Goal: Transaction & Acquisition: Purchase product/service

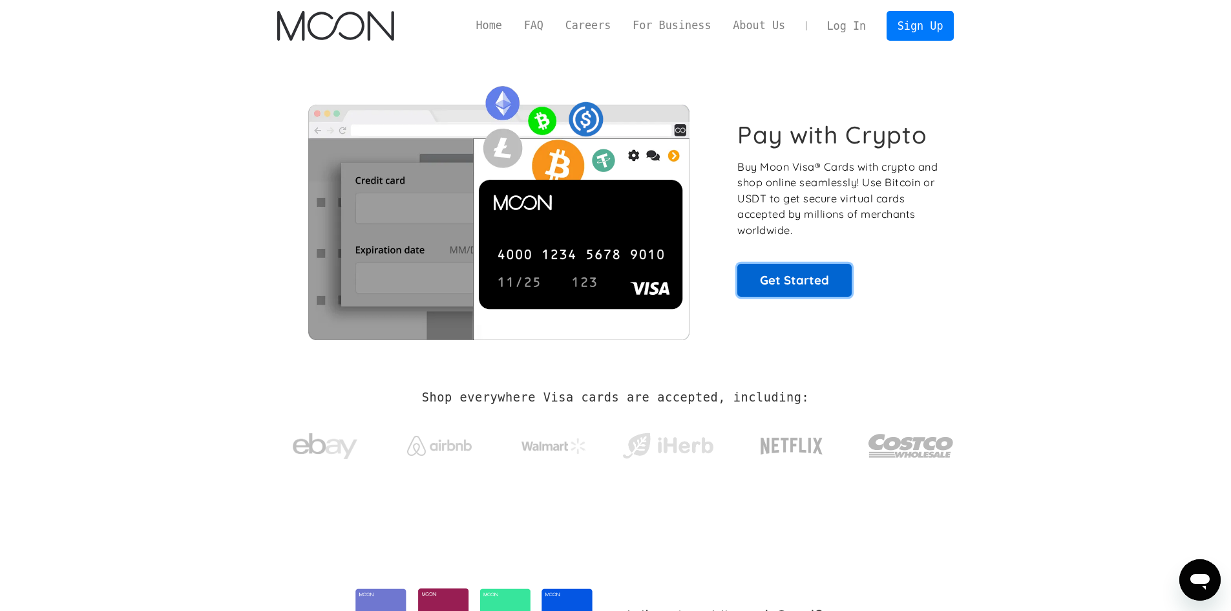
click at [802, 286] on link "Get Started" at bounding box center [794, 280] width 114 height 32
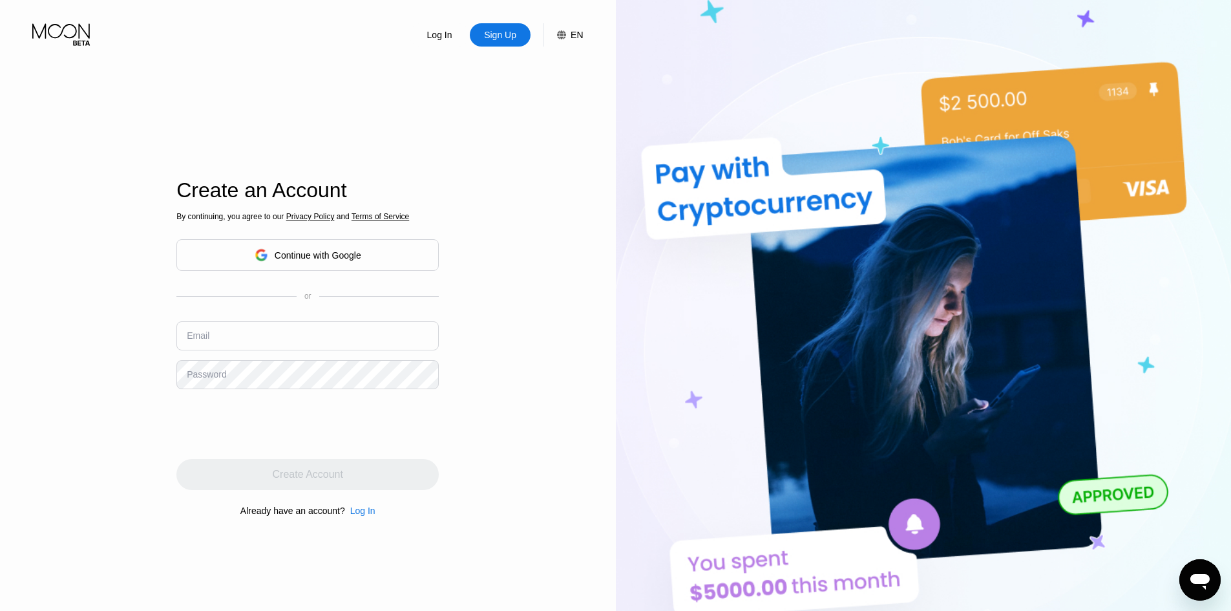
click at [242, 245] on div "Continue with Google" at bounding box center [307, 255] width 262 height 32
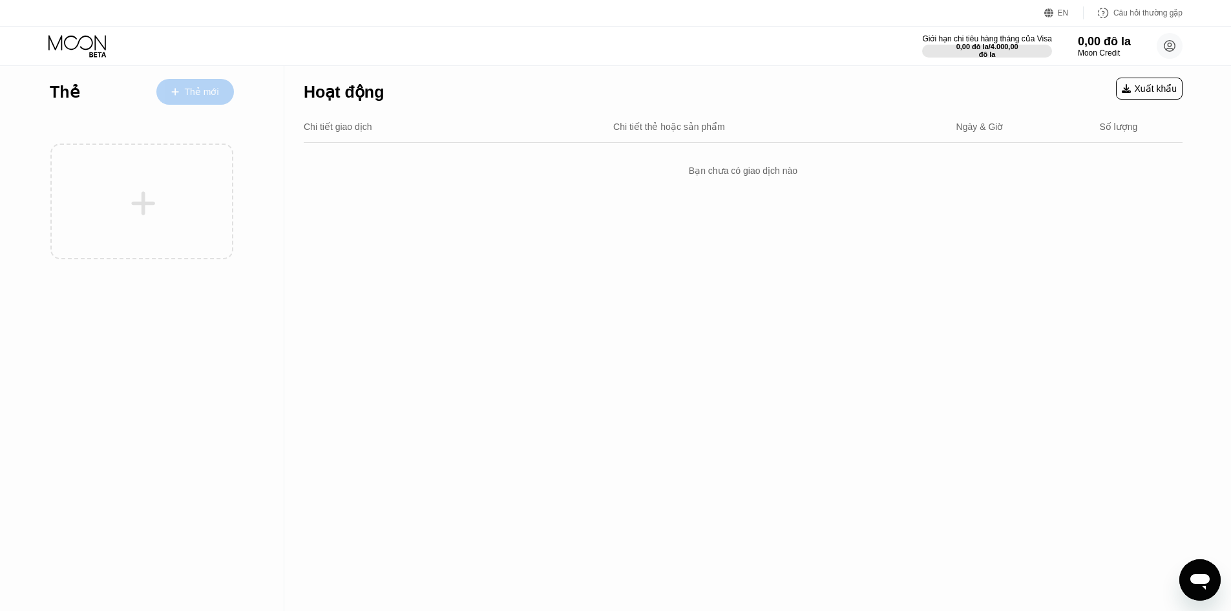
click at [205, 97] on font "Thẻ mới" at bounding box center [202, 92] width 34 height 10
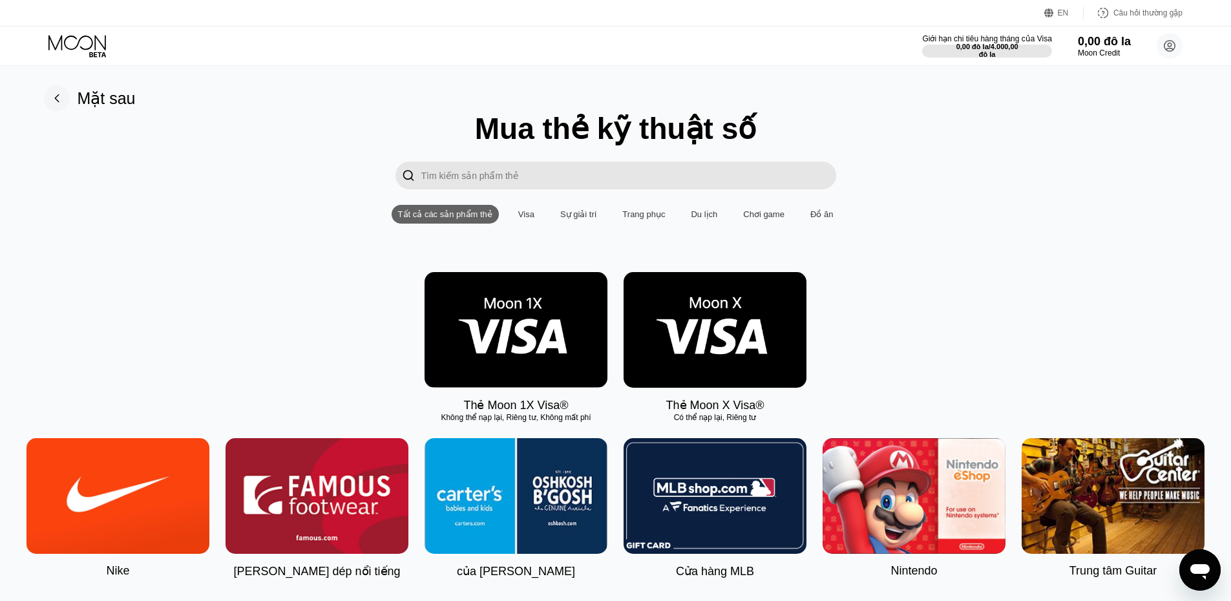
click at [711, 354] on img at bounding box center [715, 330] width 183 height 116
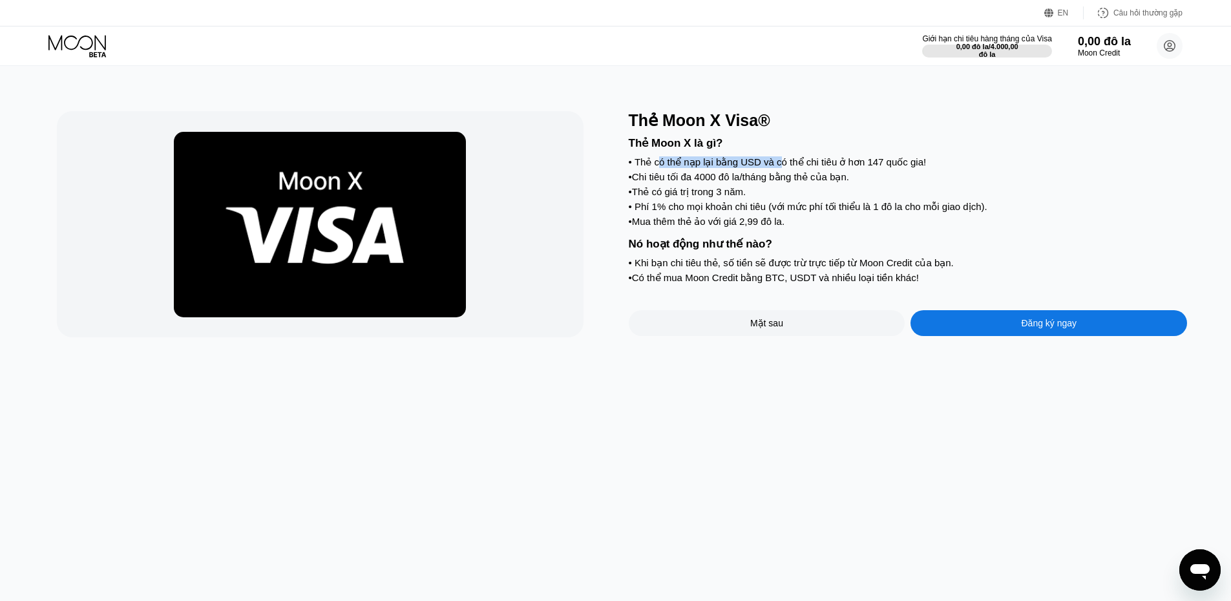
drag, startPoint x: 659, startPoint y: 169, endPoint x: 784, endPoint y: 171, distance: 124.7
click at [784, 167] on font "Thẻ có thể nạp lại bằng USD và có thể chi tiêu ở hơn 147 quốc gia!" at bounding box center [780, 161] width 291 height 11
click at [799, 167] on font "Thẻ có thể nạp lại bằng USD và có thể chi tiêu ở hơn 147 quốc gia!" at bounding box center [780, 161] width 291 height 11
drag, startPoint x: 845, startPoint y: 167, endPoint x: 866, endPoint y: 167, distance: 21.3
click at [865, 167] on font "Thẻ có thể nạp lại bằng USD và có thể chi tiêu ở hơn 147 quốc gia!" at bounding box center [780, 161] width 291 height 11
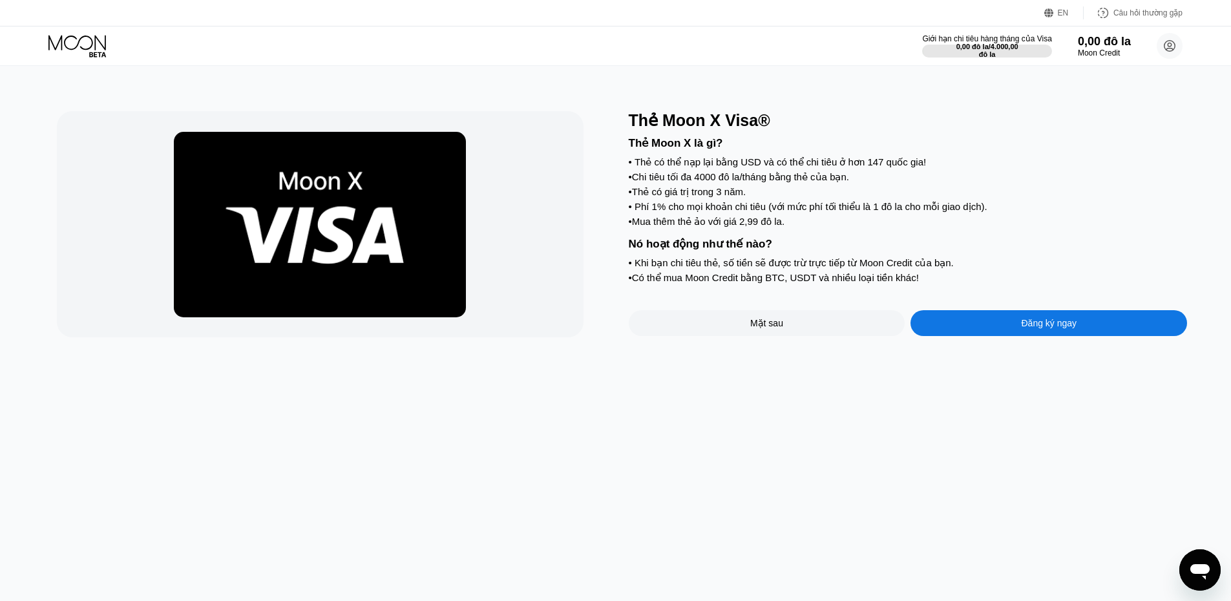
click at [704, 179] on font "Chi tiêu tối đa 4000 đô la/tháng bằng thẻ của bạn." at bounding box center [740, 176] width 217 height 11
click at [684, 182] on font "Chi tiêu tối đa 4000 đô la/tháng bằng thẻ của bạn." at bounding box center [740, 176] width 217 height 11
click at [668, 197] on font "Thẻ có giá trị trong 3 năm." at bounding box center [689, 191] width 114 height 11
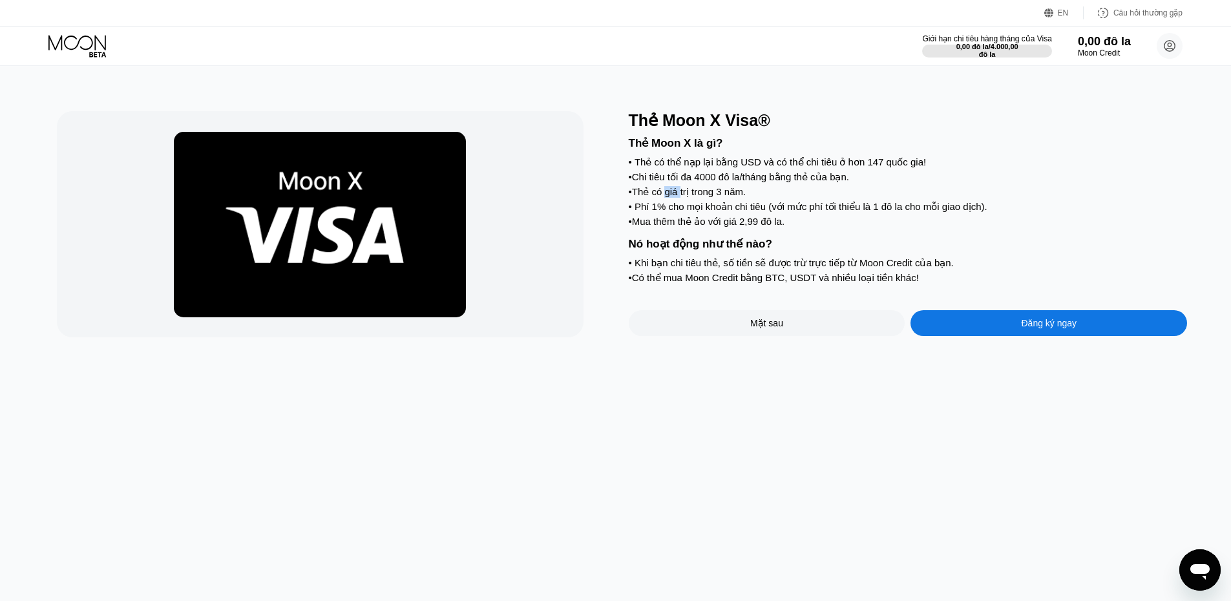
click at [668, 197] on font "Thẻ có giá trị trong 3 năm." at bounding box center [689, 191] width 114 height 11
click at [673, 212] on font "Phí 1% cho mọi khoản chi tiêu (với mức phí tối thiểu là 1 đô la cho mỗi giao dị…" at bounding box center [811, 206] width 353 height 11
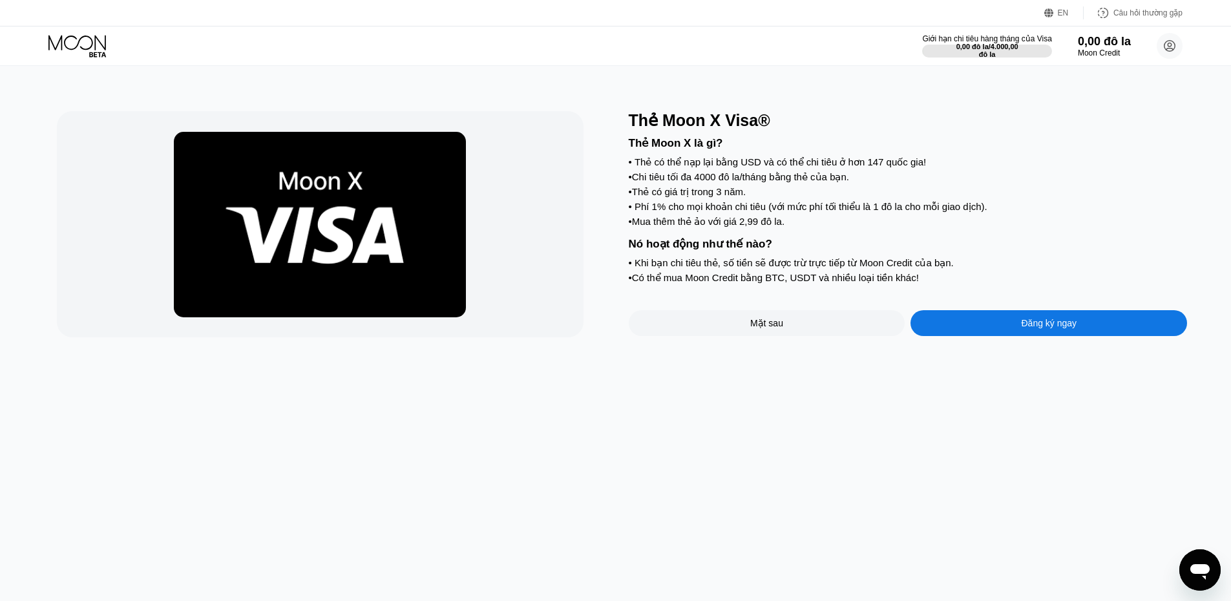
click at [695, 227] on font "Mua thêm thẻ ảo với giá 2,99 đô la." at bounding box center [708, 221] width 152 height 11
click at [991, 336] on div "Đăng ký ngay" at bounding box center [1048, 323] width 277 height 26
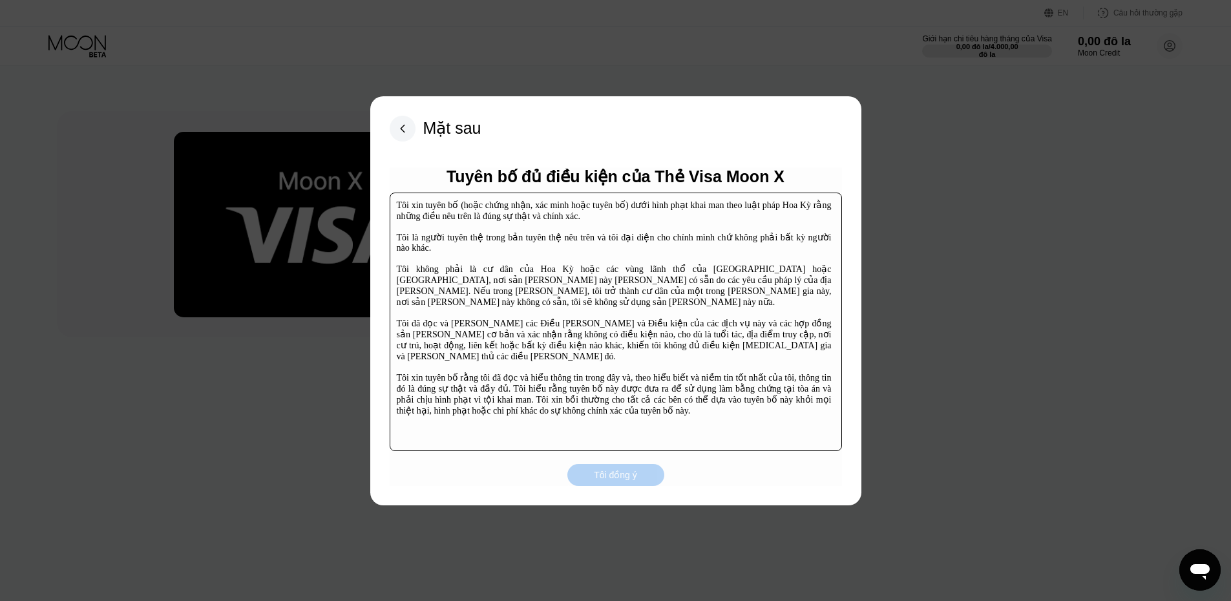
click at [635, 479] on font "Tôi đồng ý" at bounding box center [615, 475] width 43 height 10
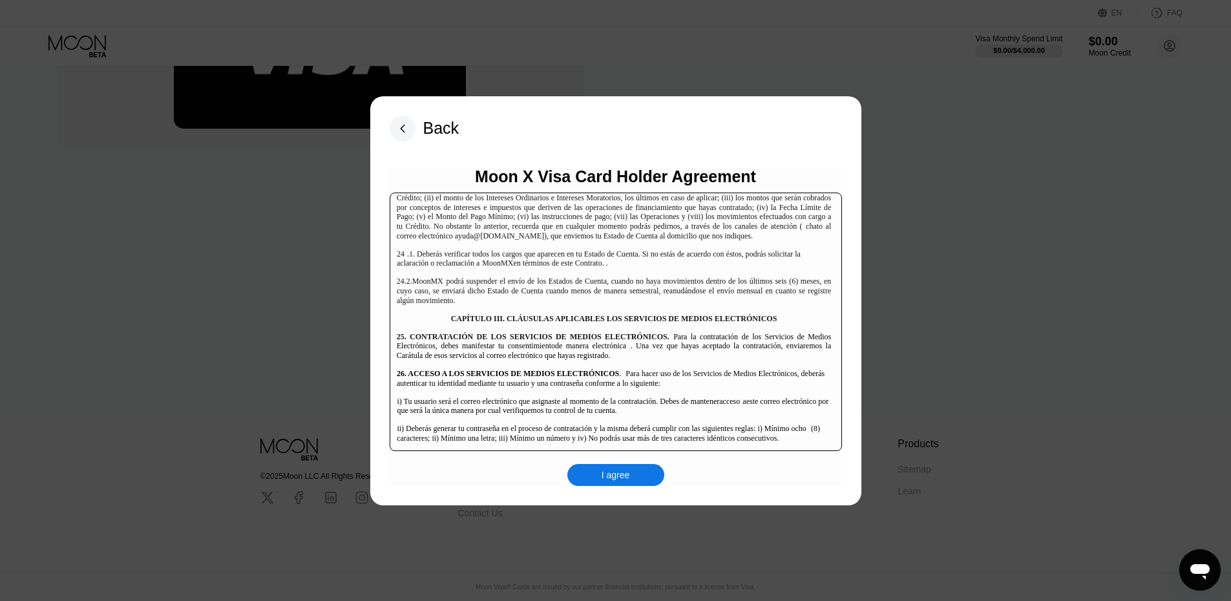
scroll to position [8392, 0]
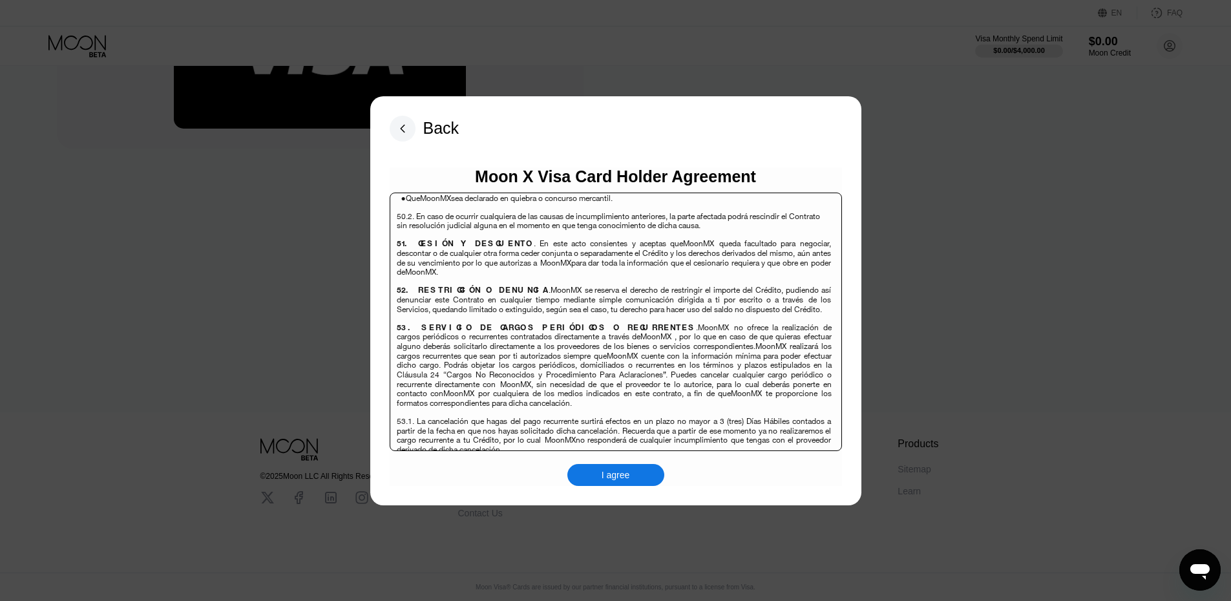
click at [600, 471] on div "I agree" at bounding box center [615, 475] width 97 height 22
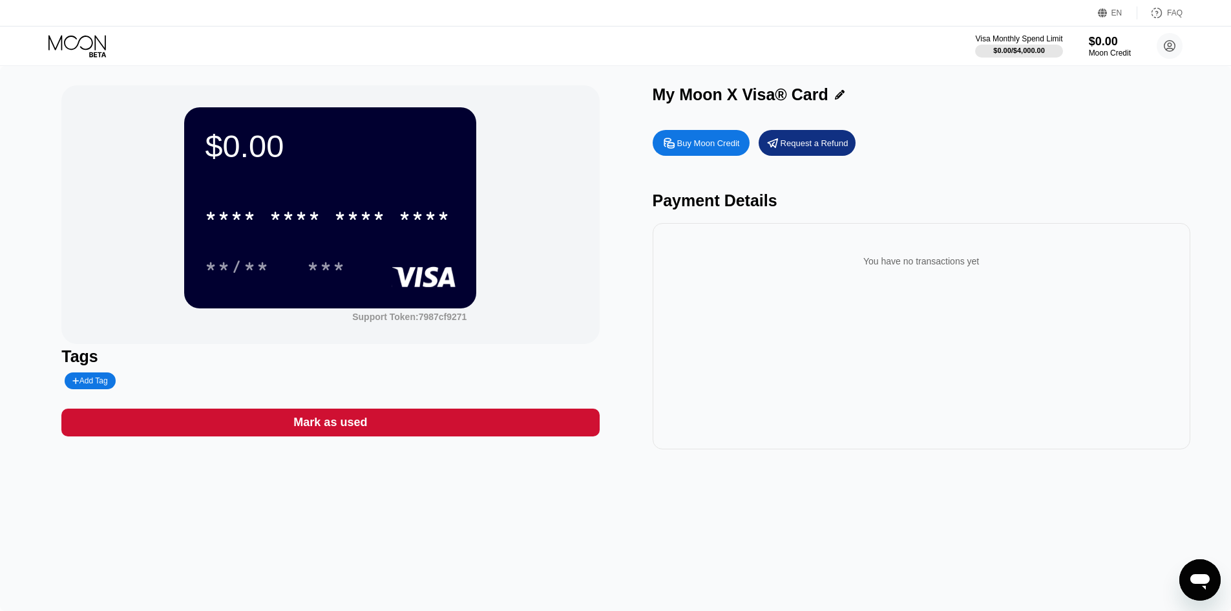
click at [692, 148] on div "Buy Moon Credit" at bounding box center [708, 143] width 63 height 11
type input "0"
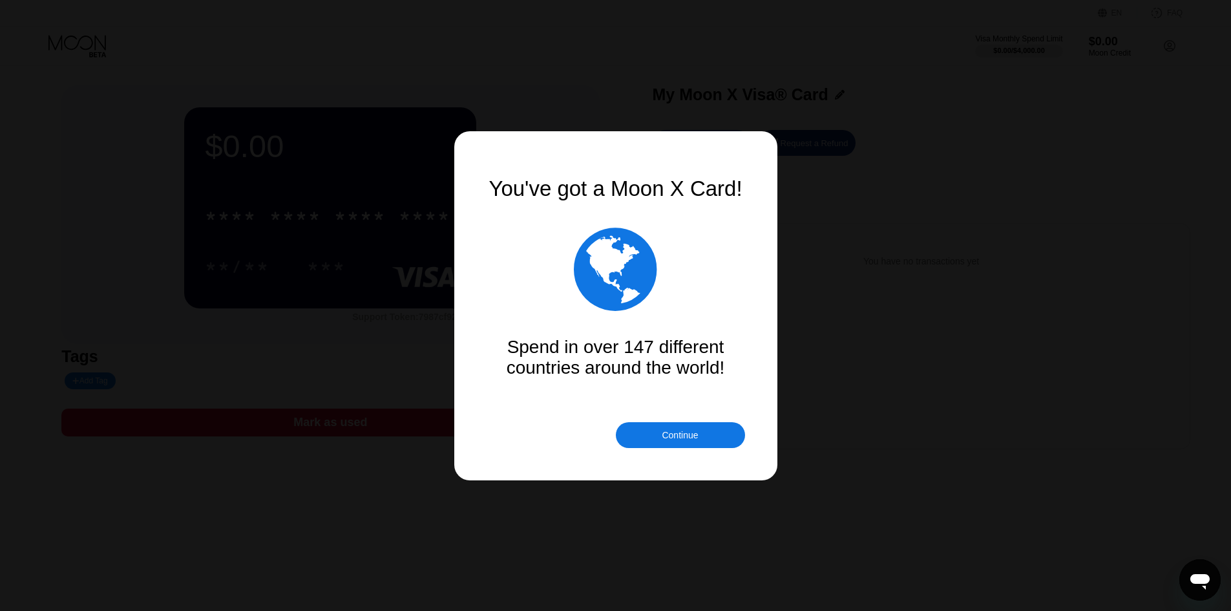
click at [678, 433] on div "Continue" at bounding box center [680, 435] width 36 height 10
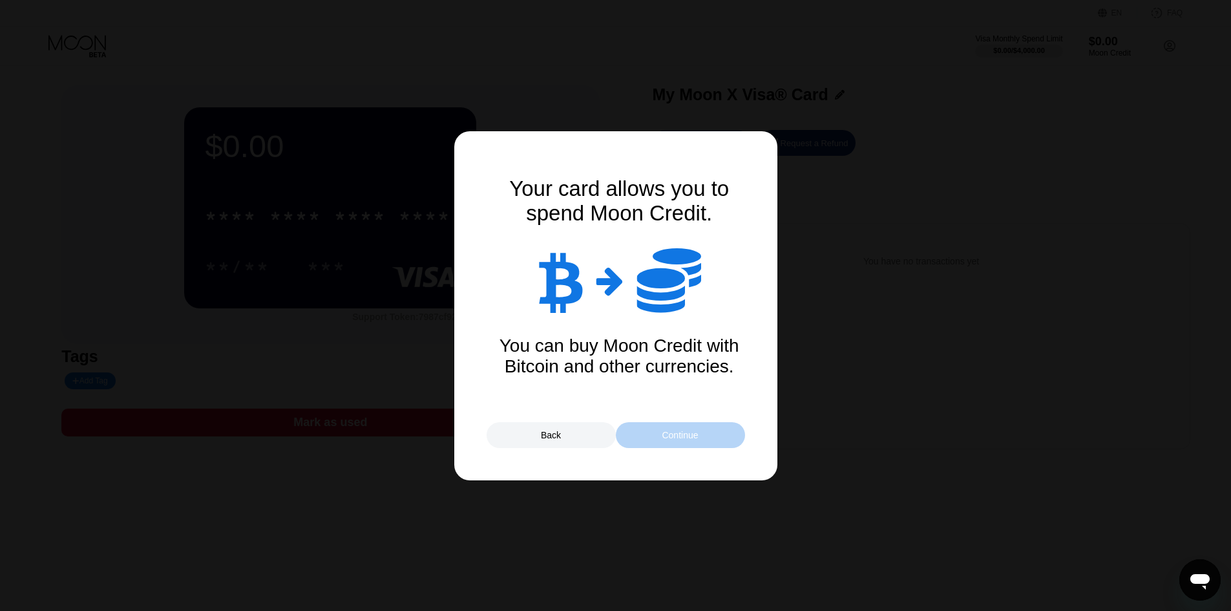
click at [698, 443] on div "Continue" at bounding box center [680, 435] width 129 height 26
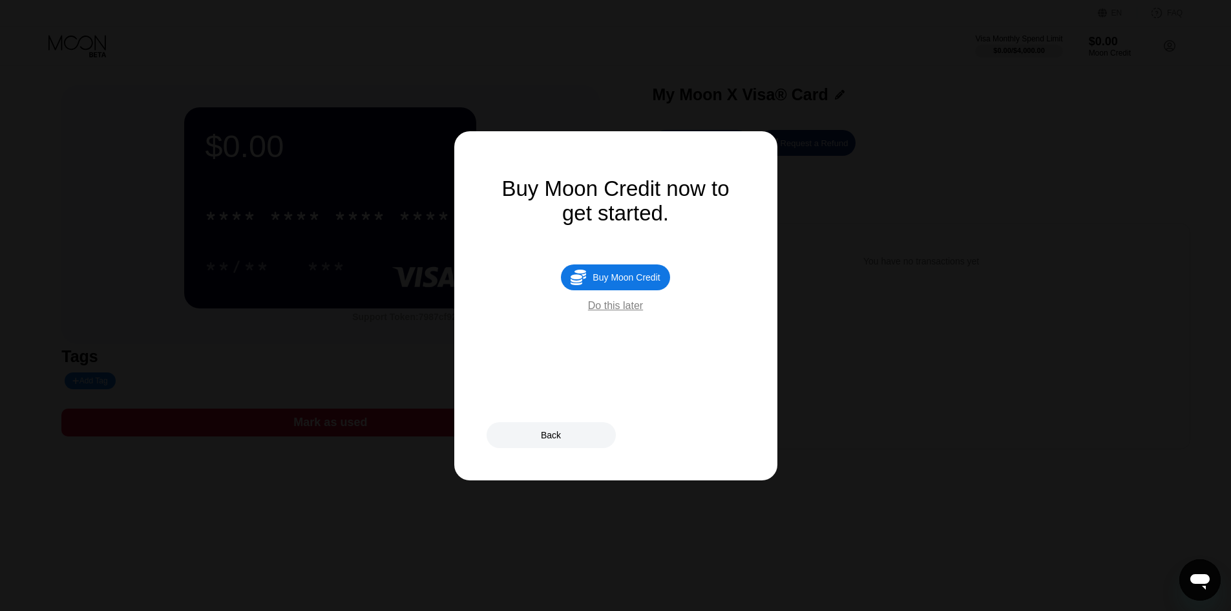
click at [563, 437] on div "Back" at bounding box center [551, 435] width 129 height 26
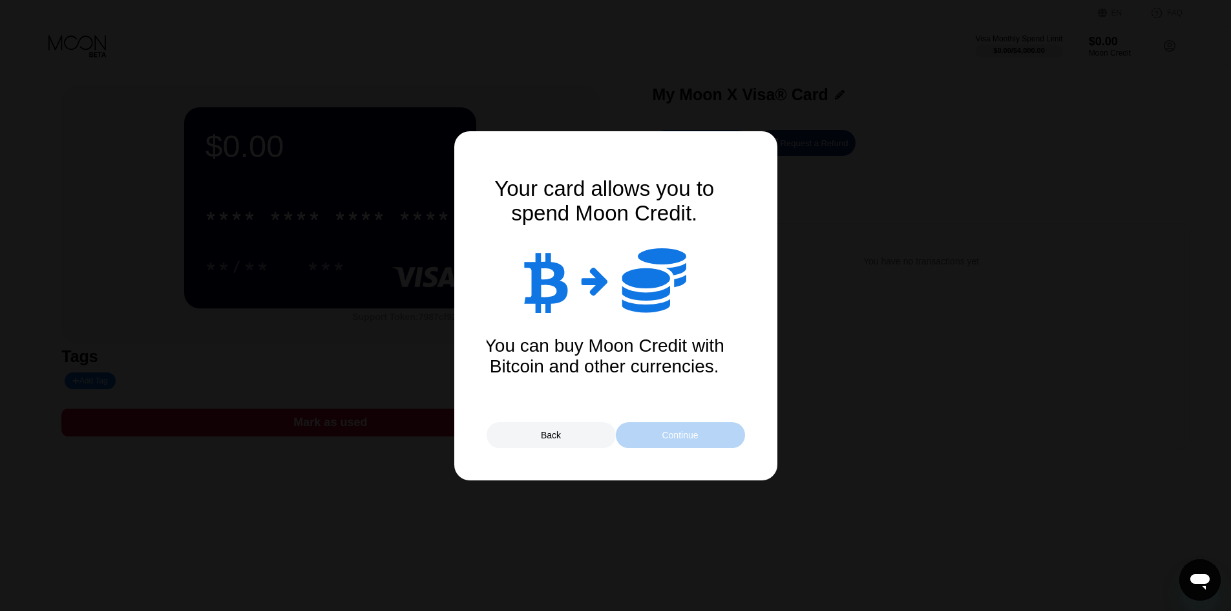
click at [677, 439] on div "Continue" at bounding box center [680, 435] width 36 height 10
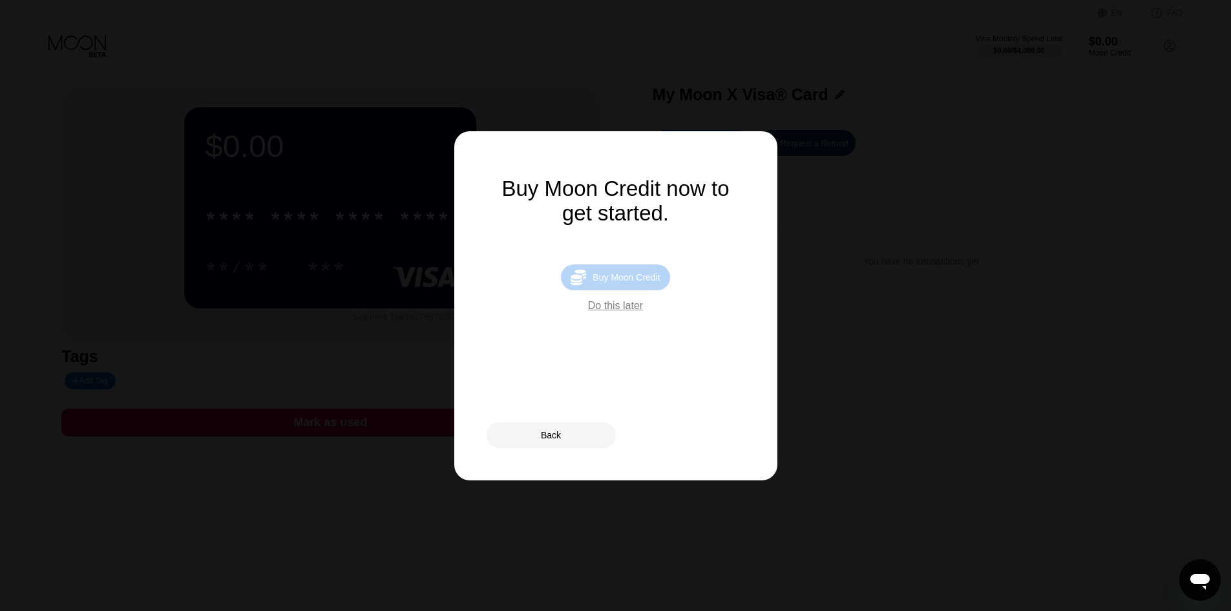
click at [624, 282] on div "Buy Moon Credit" at bounding box center [626, 277] width 67 height 10
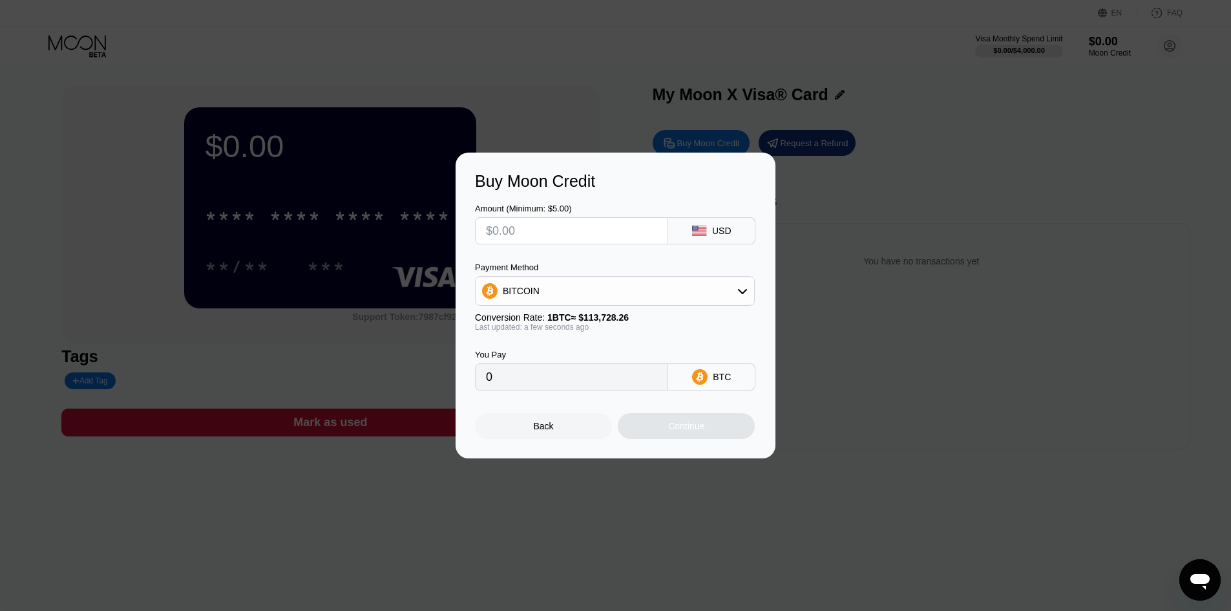
click at [596, 231] on input "text" at bounding box center [571, 231] width 171 height 26
type input "$5"
type input "0.00004397"
type input "$5"
click at [615, 300] on div "BITCOIN" at bounding box center [615, 291] width 279 height 26
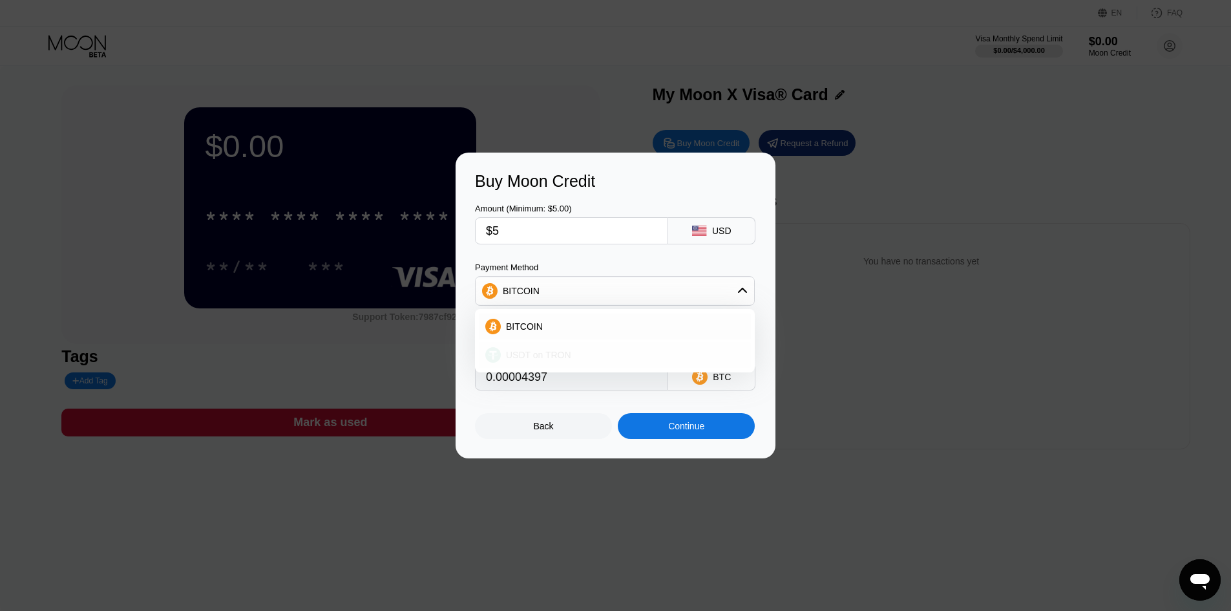
click at [576, 353] on div "USDT on TRON" at bounding box center [623, 355] width 244 height 10
type input "5.05"
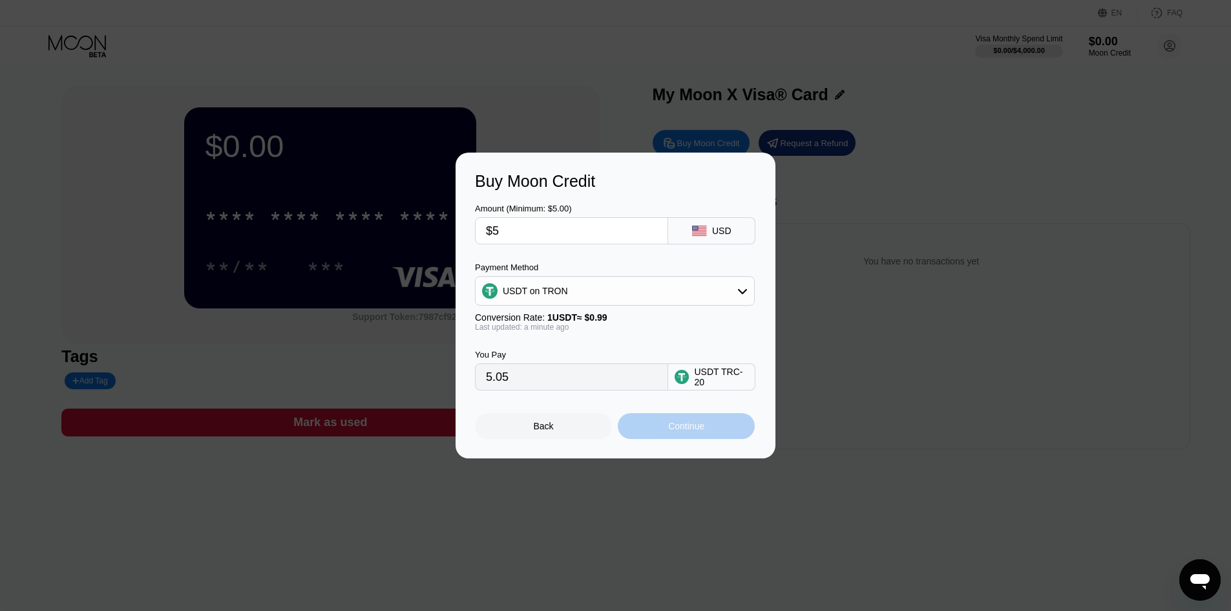
click at [688, 431] on div "Continue" at bounding box center [686, 426] width 36 height 10
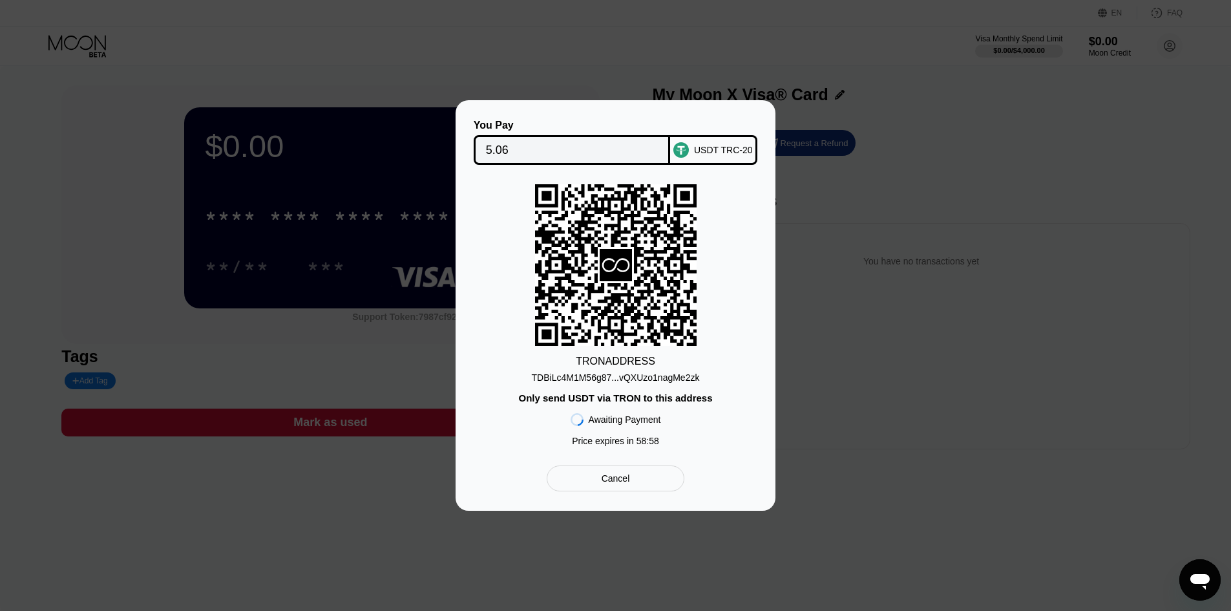
click at [639, 377] on div "TDBiLc4M1M56g87...vQXUzo1nagMe2zk" at bounding box center [616, 377] width 168 height 10
click at [627, 377] on div "TDBiLc4M1M56g87...vQXUzo1nagMe2zk" at bounding box center [616, 377] width 168 height 10
click at [1029, 202] on div "You Pay 5.06 USDT TRC-20 TRON ADDRESS TDBiLc4M1M56g87...vQXUzo1nagMe2zk Only se…" at bounding box center [615, 305] width 1231 height 410
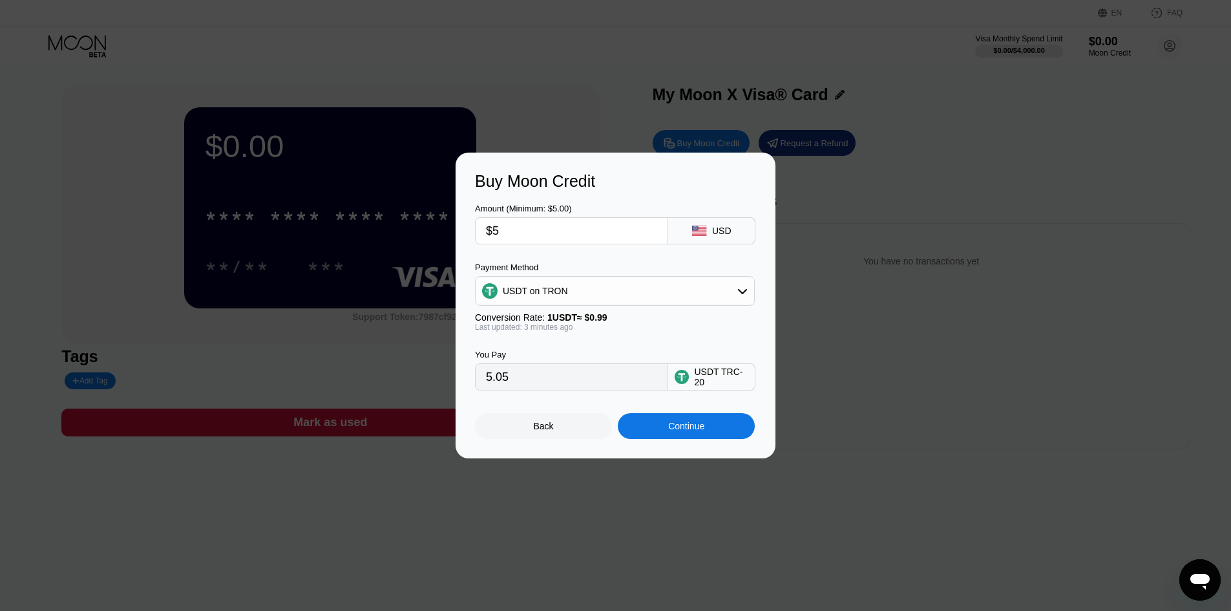
click at [504, 218] on input "$5" at bounding box center [571, 231] width 171 height 26
drag, startPoint x: 489, startPoint y: 227, endPoint x: 530, endPoint y: 232, distance: 41.0
click at [528, 232] on input "$5" at bounding box center [571, 231] width 171 height 26
drag, startPoint x: 520, startPoint y: 381, endPoint x: 419, endPoint y: 396, distance: 101.3
click at [419, 396] on div "Buy Moon Credit Amount (Minimum: $5.00) $5 USD Payment Method USDT on TRON Conv…" at bounding box center [615, 305] width 1231 height 306
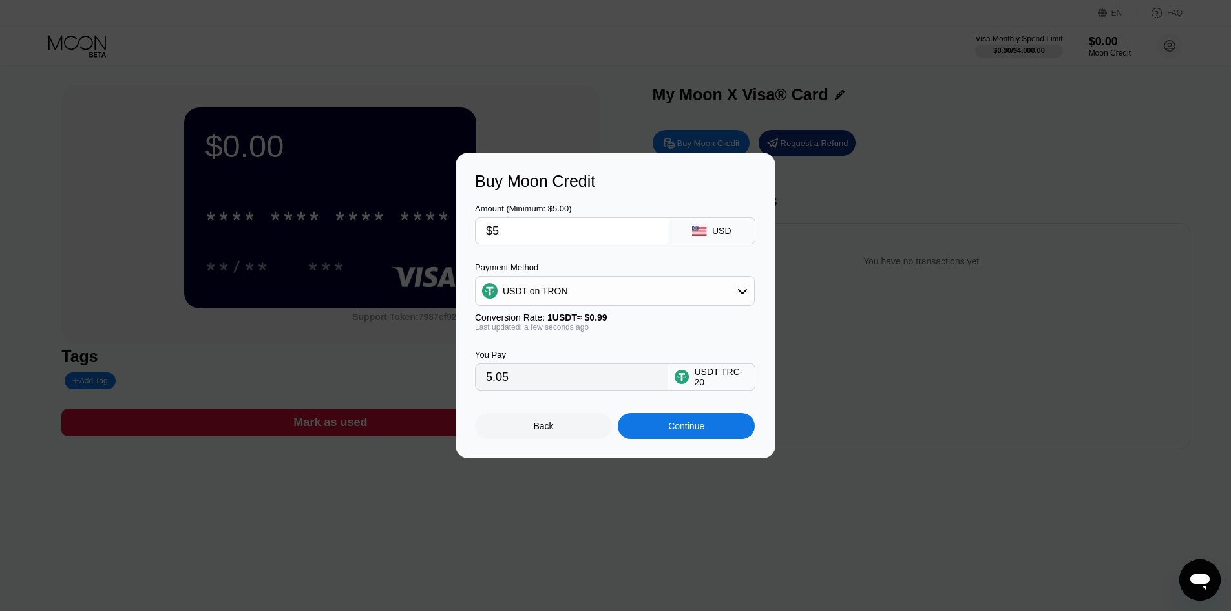
click at [493, 378] on input "5.05" at bounding box center [571, 377] width 171 height 26
drag, startPoint x: 507, startPoint y: 226, endPoint x: 415, endPoint y: 233, distance: 92.0
click at [415, 233] on div "Buy Moon Credit Amount (Minimum: $5.00) $5 USD Payment Method USDT on TRON Conv…" at bounding box center [615, 305] width 1231 height 306
type input "$9"
type input "9.09"
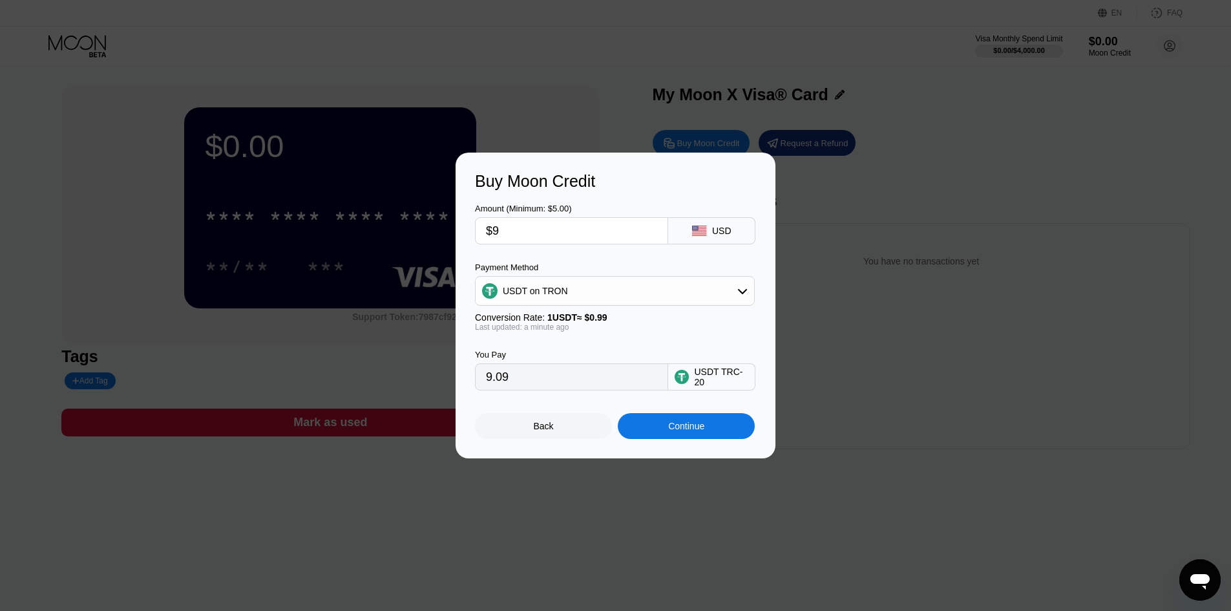
click at [529, 342] on div "You Pay 9.09 USDT TRC-20" at bounding box center [615, 360] width 281 height 59
drag, startPoint x: 504, startPoint y: 231, endPoint x: 472, endPoint y: 237, distance: 32.9
click at [472, 237] on div "Buy Moon Credit Amount (Minimum: $5.00) $9 USD Payment Method USDT on TRON Conv…" at bounding box center [616, 305] width 320 height 306
type input "$95"
type input "95.96"
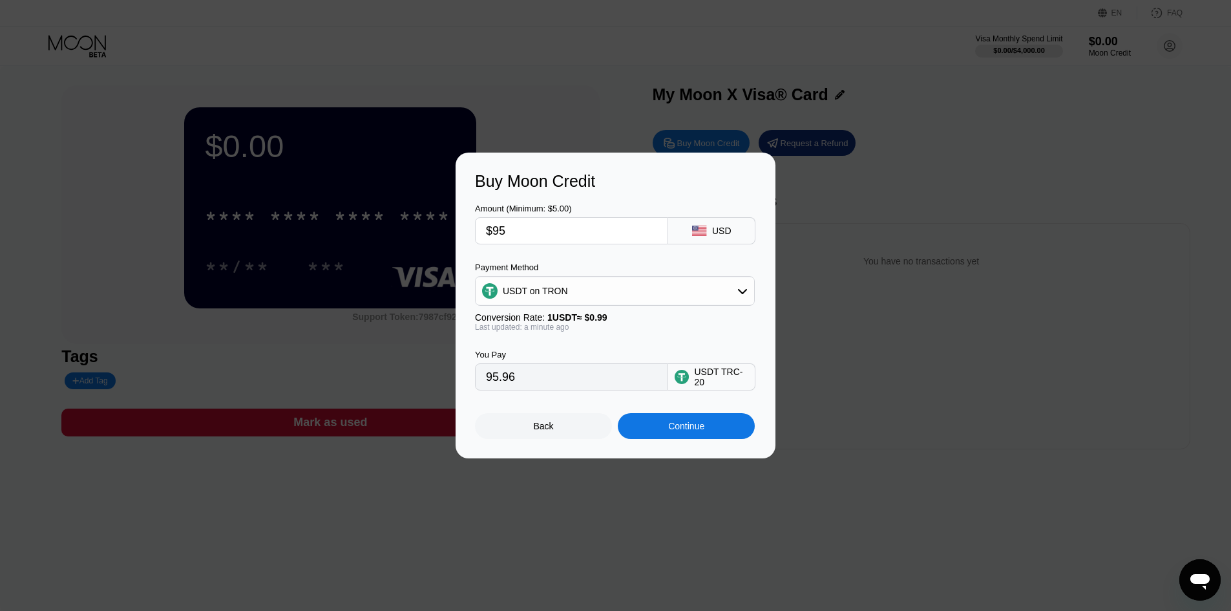
drag, startPoint x: 478, startPoint y: 229, endPoint x: 442, endPoint y: 229, distance: 36.2
click at [442, 229] on div "Buy Moon Credit Amount (Minimum: $5.00) $95 USD Payment Method USDT on TRON Con…" at bounding box center [615, 305] width 1231 height 306
type input "$9"
type input "9.09"
type input "$9.5"
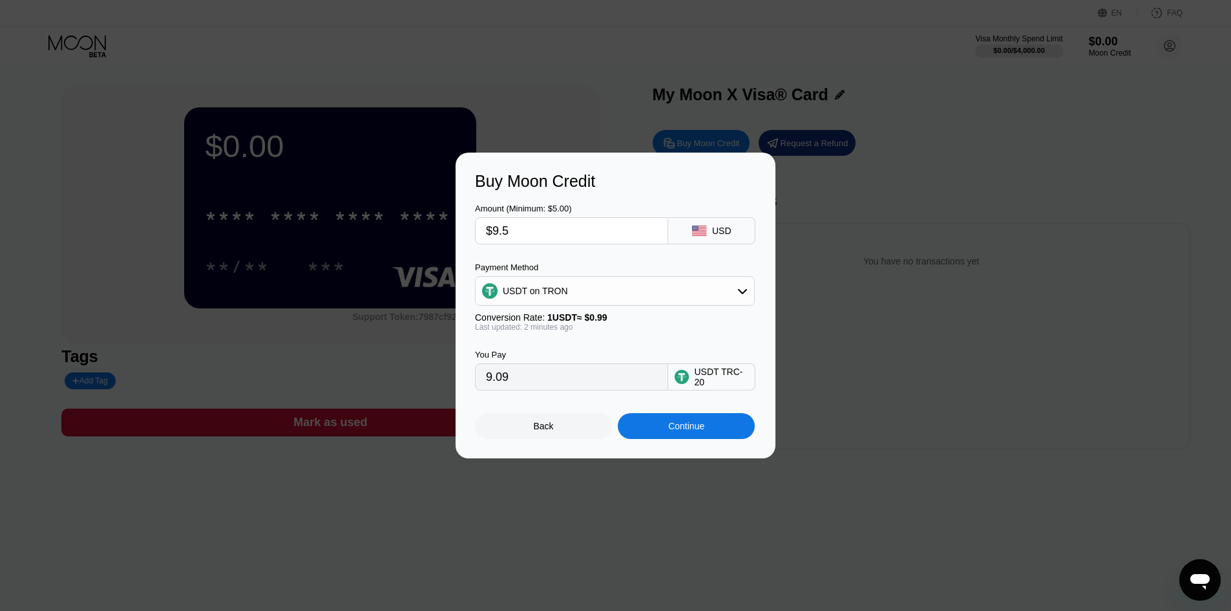
type input "9.60"
click at [510, 258] on div "Amount (Minimum: $5.00) $9.5 USD Payment Method USDT on TRON Conversion Rate: 1…" at bounding box center [615, 291] width 281 height 200
drag, startPoint x: 507, startPoint y: 225, endPoint x: 498, endPoint y: 229, distance: 9.8
click at [498, 229] on input "$9.5" at bounding box center [571, 231] width 171 height 26
type input "$94"
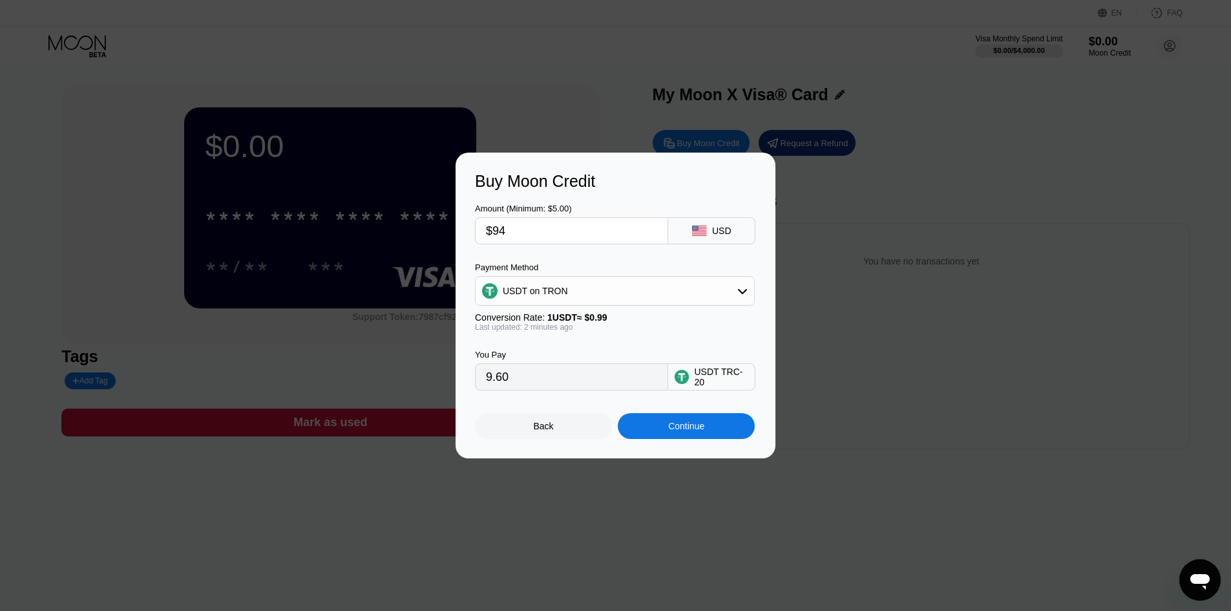
type input "94.95"
type input "$9"
type input "9.09"
type input "$9.4"
type input "9.49"
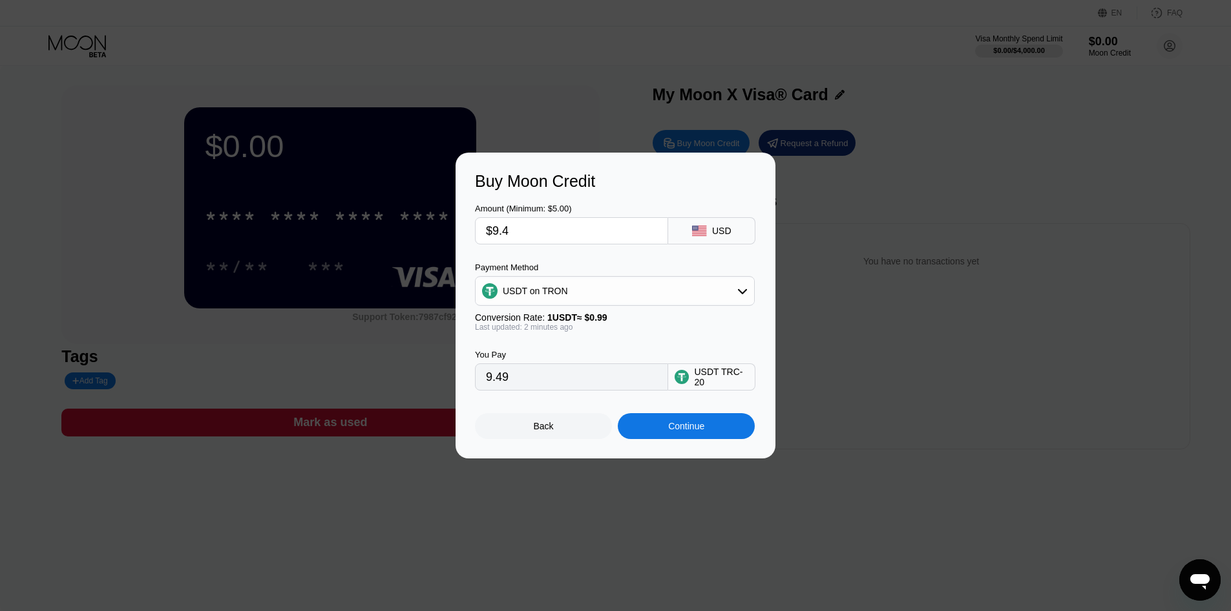
click at [554, 220] on input "$9.4" at bounding box center [571, 231] width 171 height 26
type input "$9.41"
type input "9.51"
type input "$9.41"
click at [647, 352] on div "You Pay 9.51 USDT TRC-20" at bounding box center [615, 360] width 281 height 59
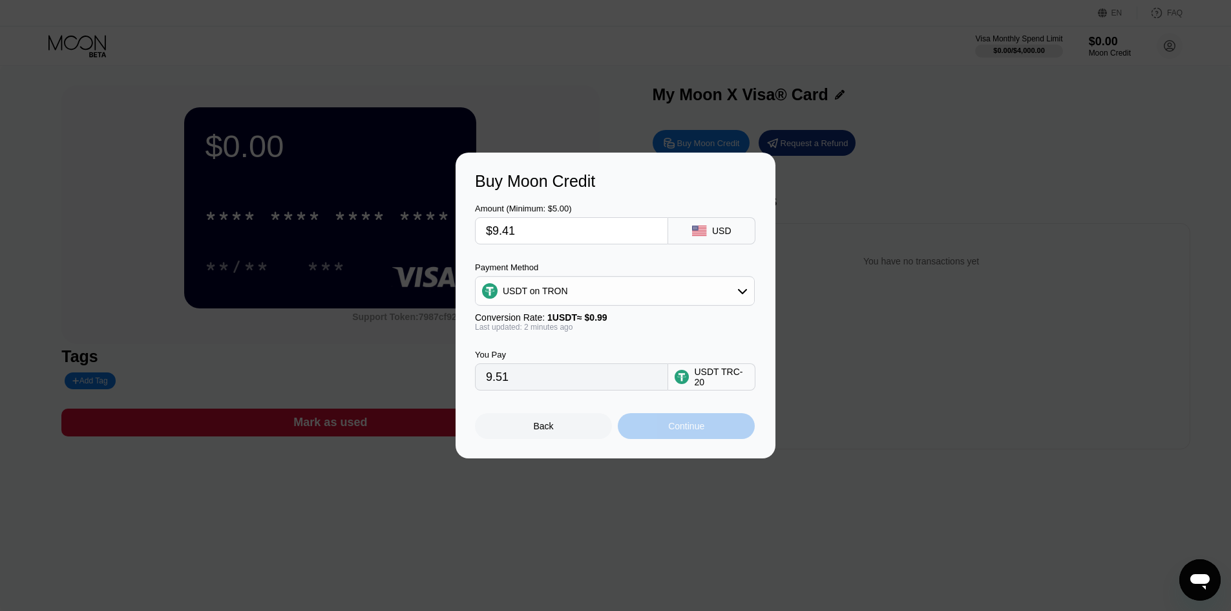
click at [679, 431] on div "Continue" at bounding box center [686, 426] width 36 height 10
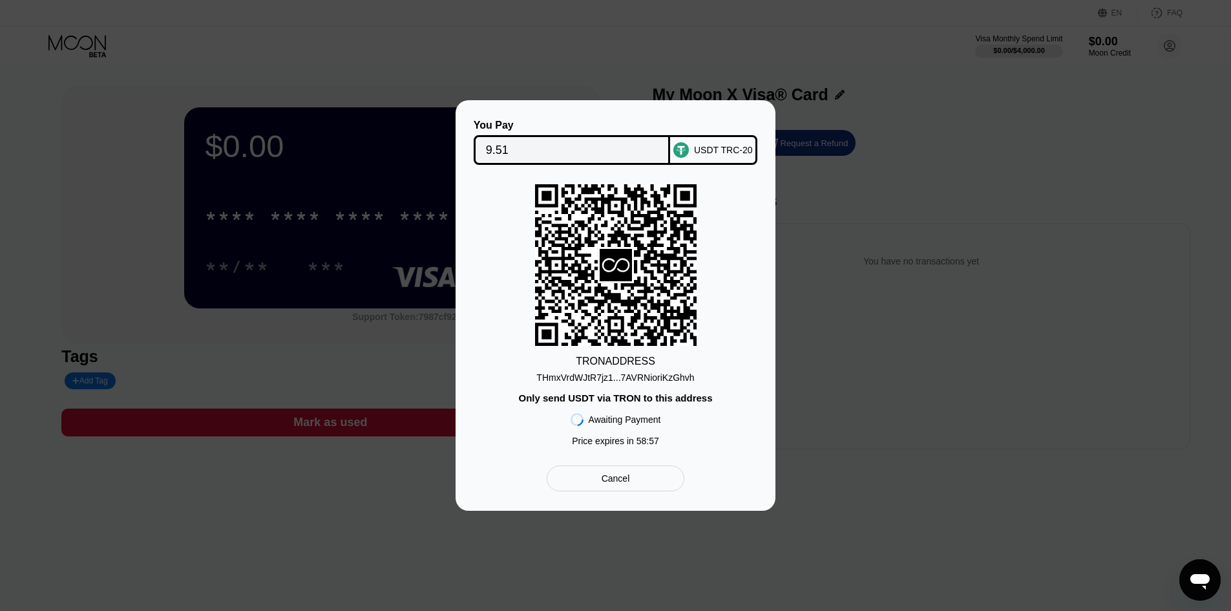
click at [633, 379] on div "THmxVrdWJtR7jz1...7AVRNioriKzGhvh" at bounding box center [615, 377] width 158 height 10
click at [611, 483] on div "Cancel" at bounding box center [616, 478] width 28 height 12
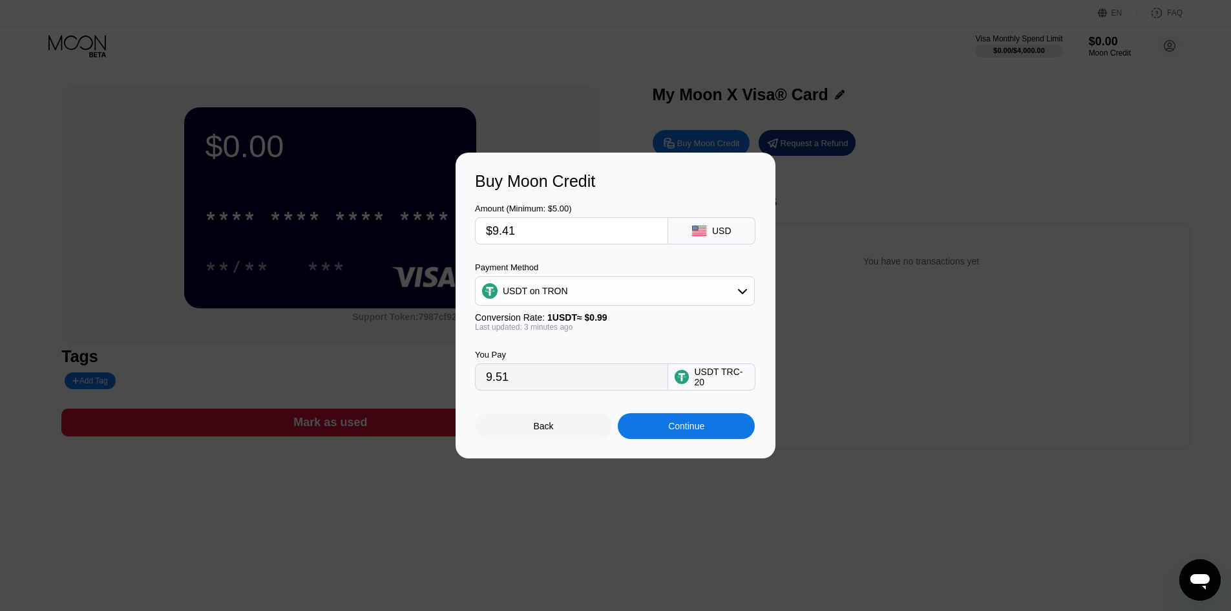
drag, startPoint x: 540, startPoint y: 233, endPoint x: 457, endPoint y: 233, distance: 82.7
click at [459, 233] on div "Buy Moon Credit Amount (Minimum: $5.00) $9.41 USD Payment Method USDT on TRON C…" at bounding box center [616, 305] width 320 height 306
type input "$9"
type input "9.09"
type input "0.00"
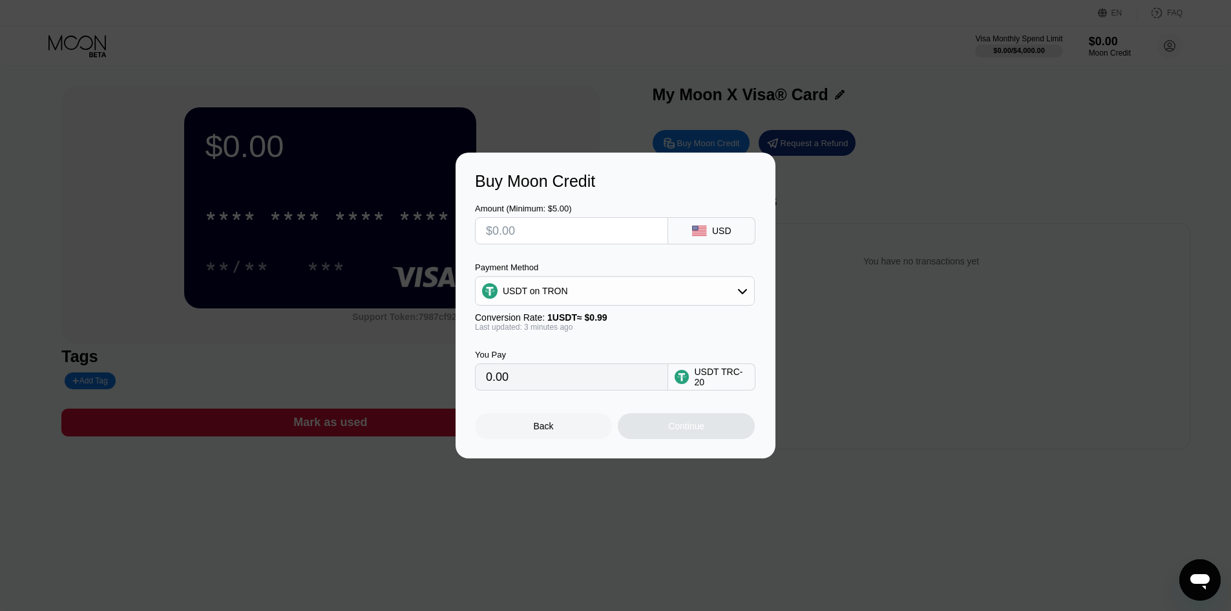
type input "$8"
type input "8.08"
type input "$8.9"
type input "8.99"
type input "$8."
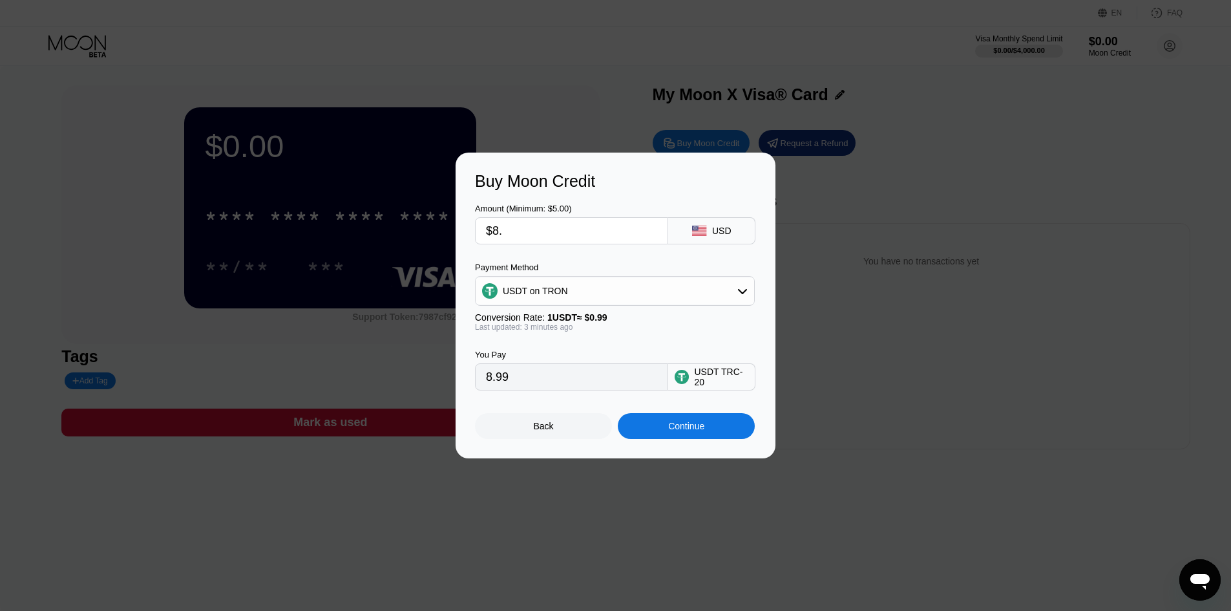
type input "8.08"
type input "$8.3"
type input "8.38"
type input "$8."
type input "8.08"
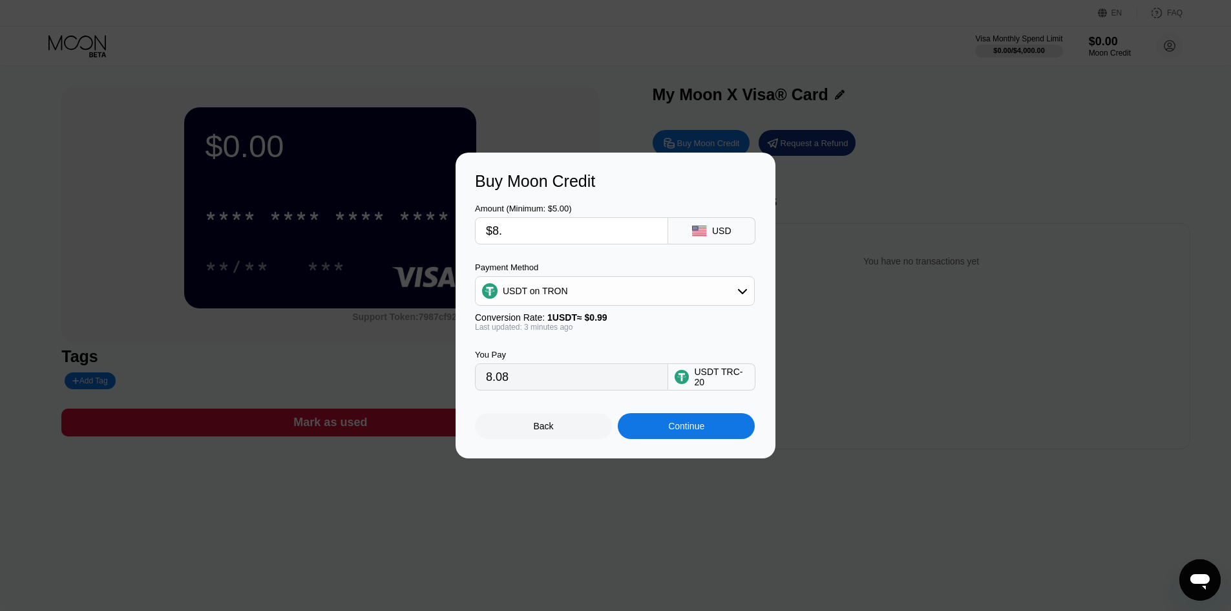
type input "$8.9"
type input "8.99"
type input "$8.91"
type input "9.00"
type input "$8.91"
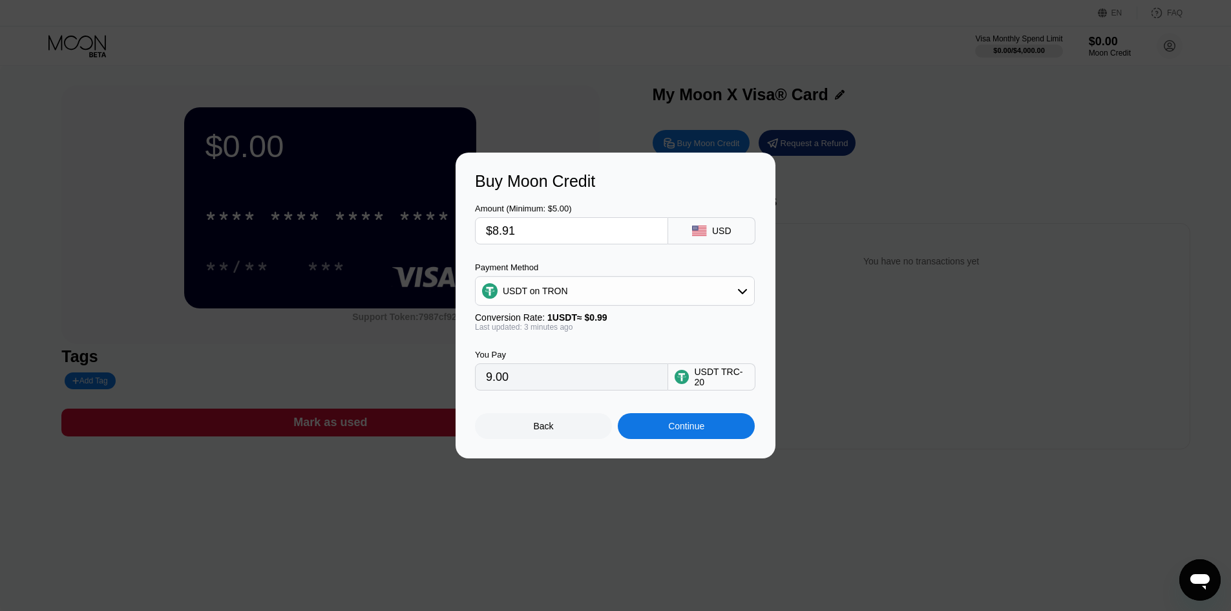
click at [693, 437] on div "Continue" at bounding box center [686, 426] width 137 height 26
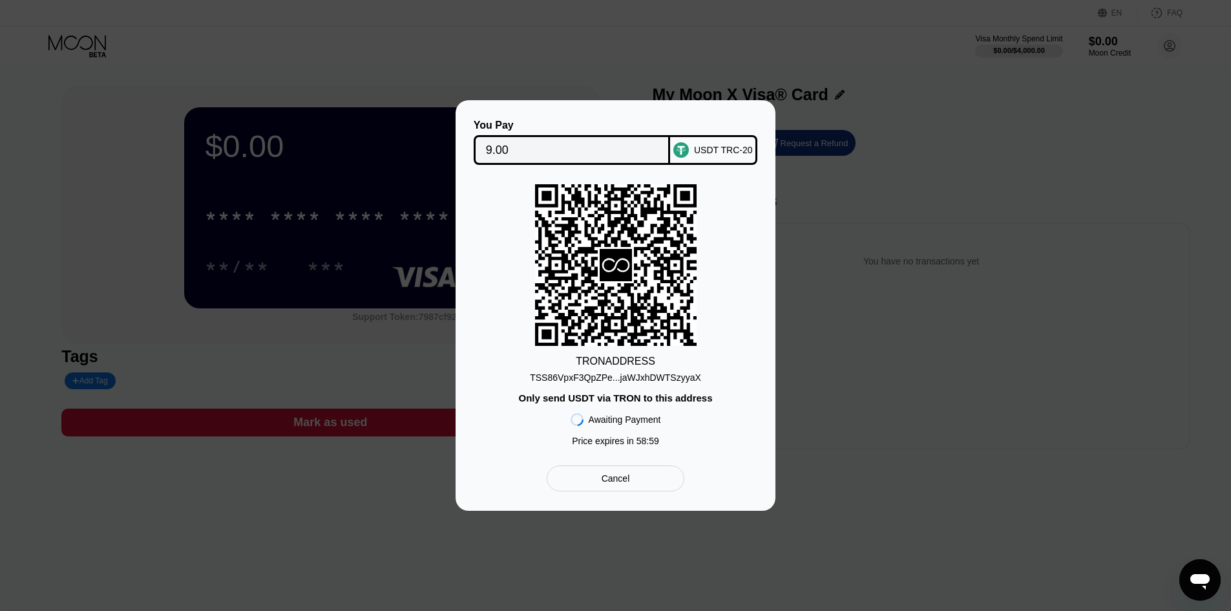
click at [624, 379] on div "TSS86VpxF3QpZPe...jaWJxhDWTSzyyaX" at bounding box center [615, 377] width 171 height 10
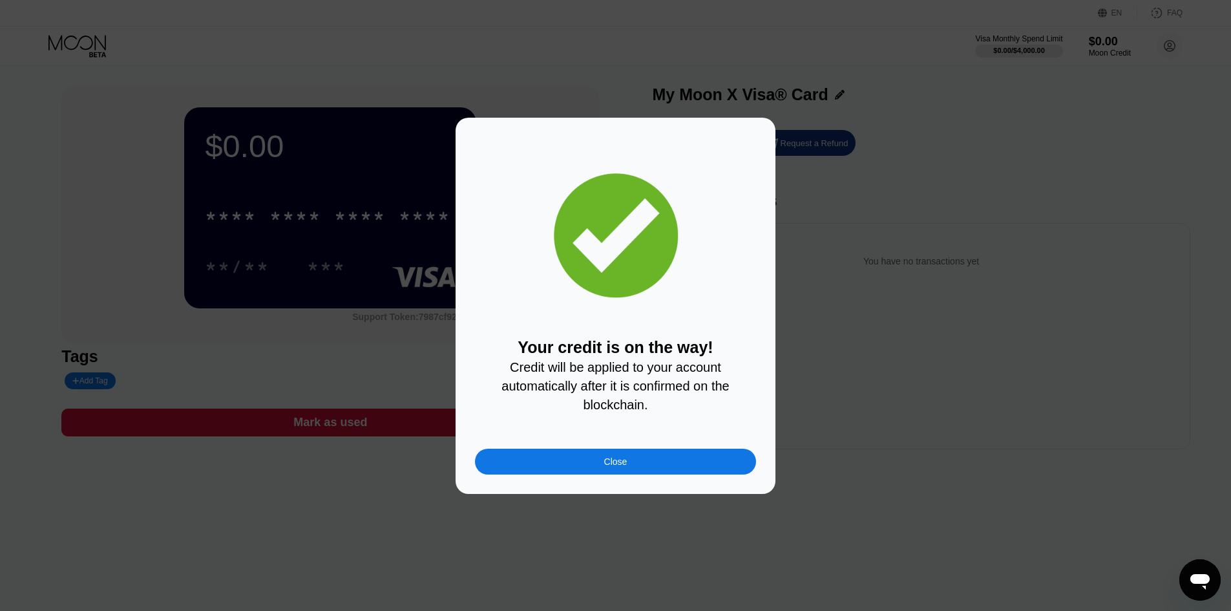
click at [647, 469] on div "Close" at bounding box center [615, 461] width 281 height 26
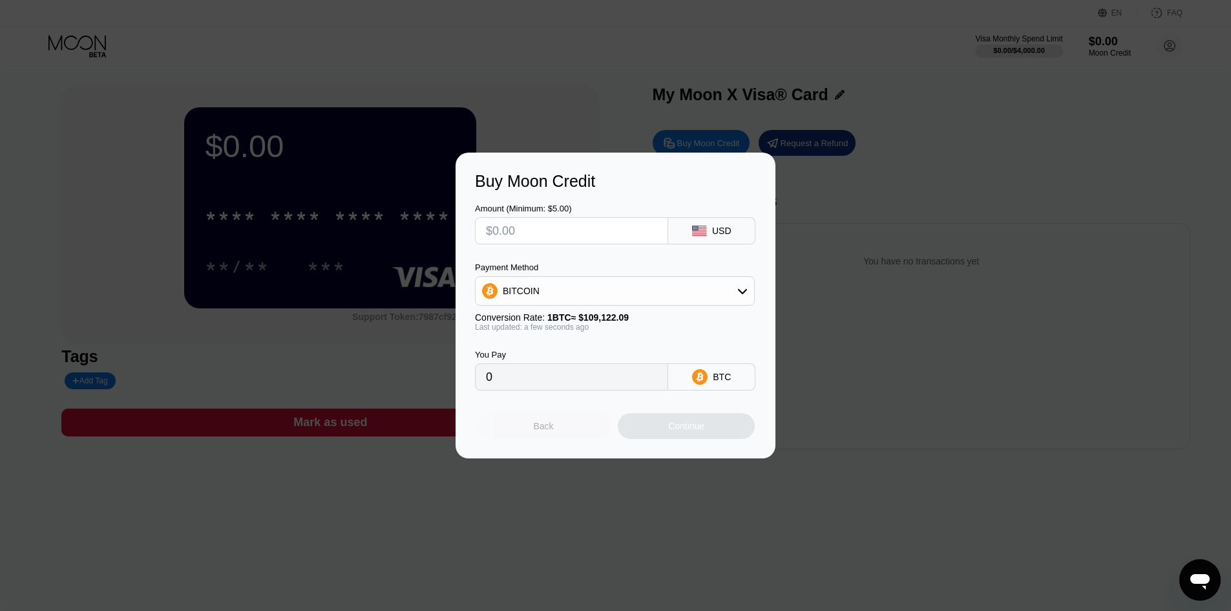
click at [540, 438] on div "Back" at bounding box center [543, 426] width 137 height 26
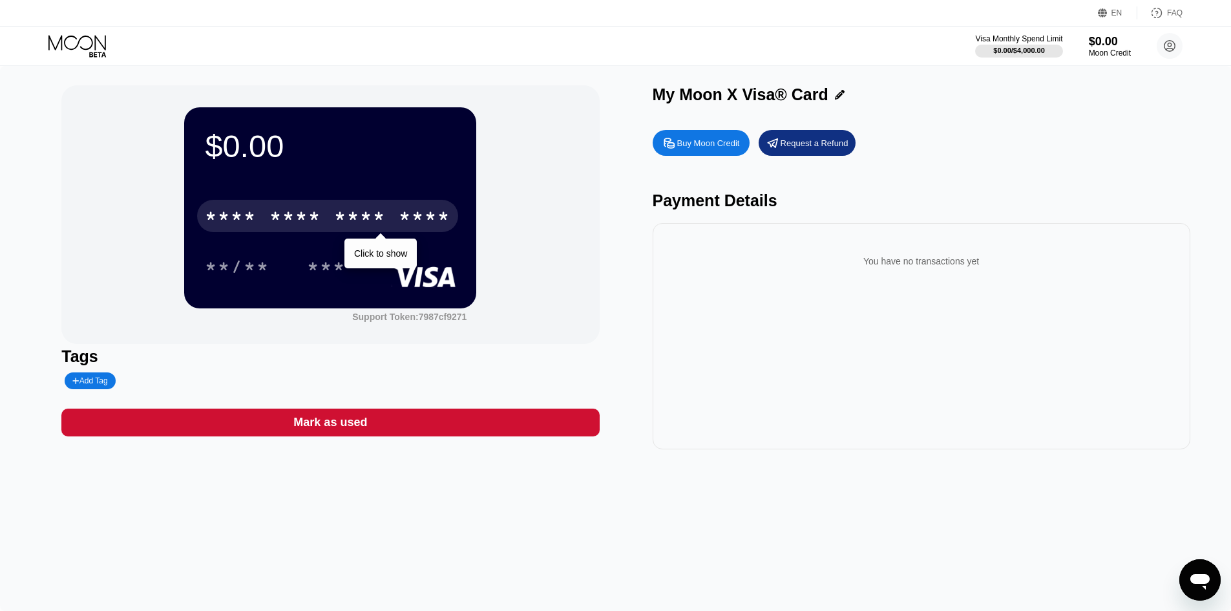
click at [348, 228] on div "* * * *" at bounding box center [360, 217] width 52 height 21
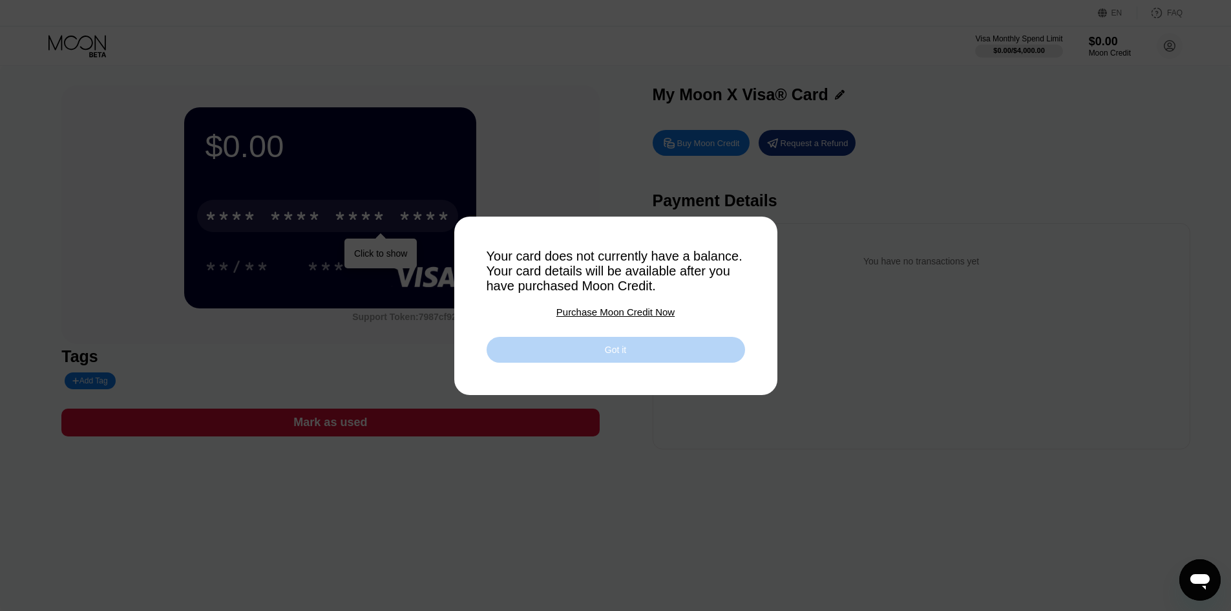
click at [642, 358] on div "Got it" at bounding box center [616, 350] width 258 height 26
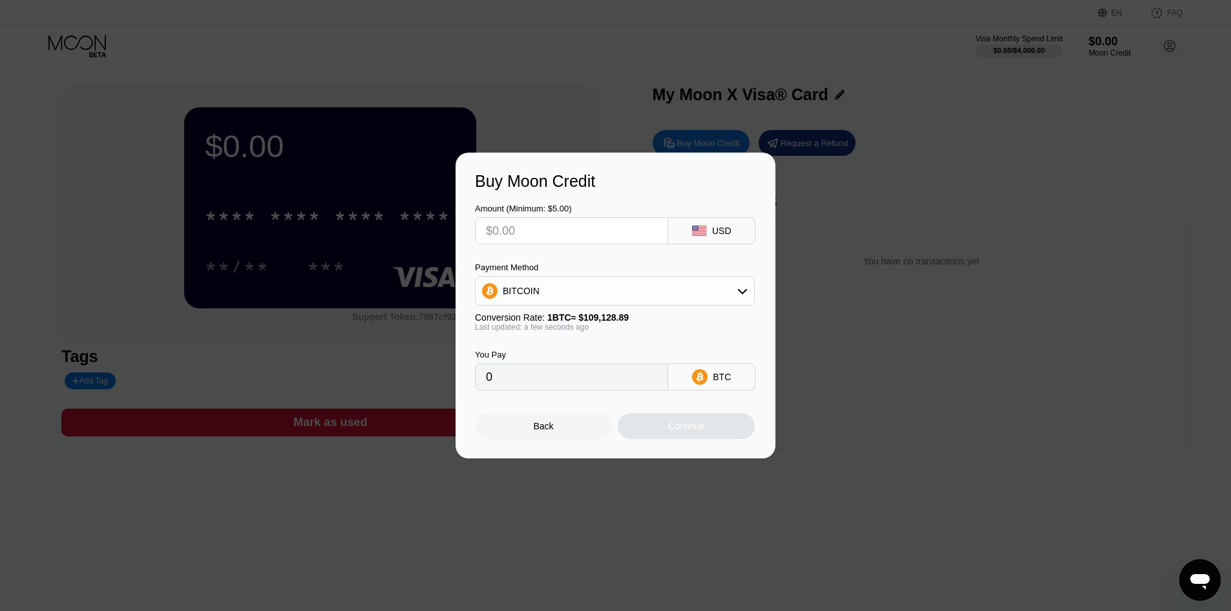
click at [1034, 171] on div "Buy Moon Credit Amount (Minimum: $5.00) USD Payment Method BITCOIN Conversion R…" at bounding box center [615, 305] width 1231 height 306
click at [1204, 580] on icon "Mở cửa sổ nhắn tin" at bounding box center [1199, 582] width 19 height 16
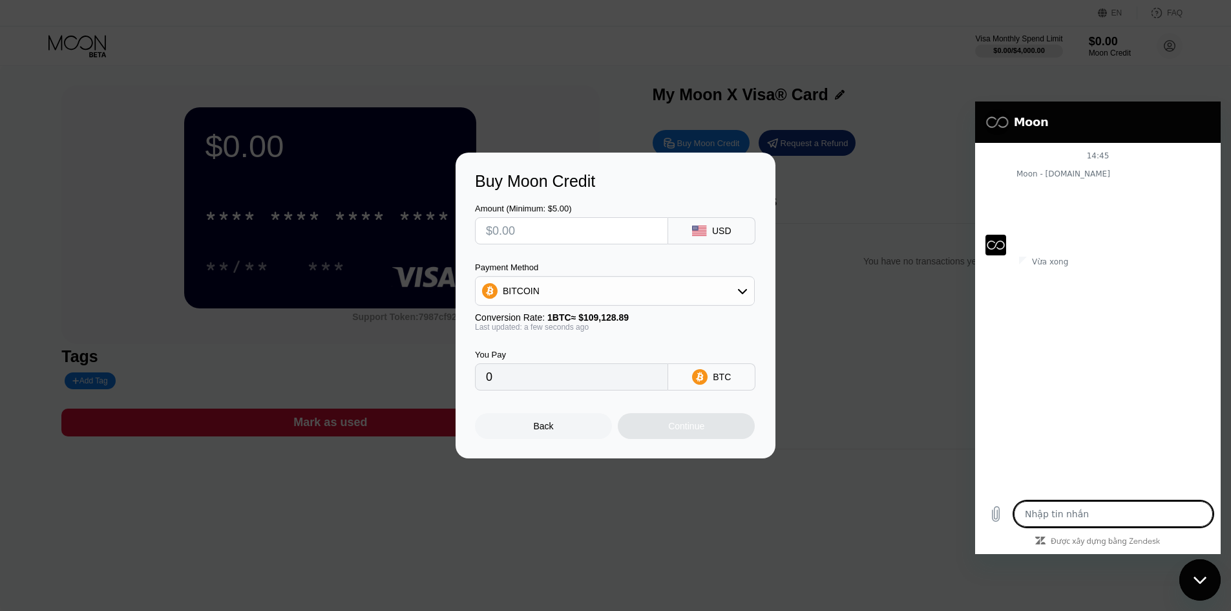
type textarea "x"
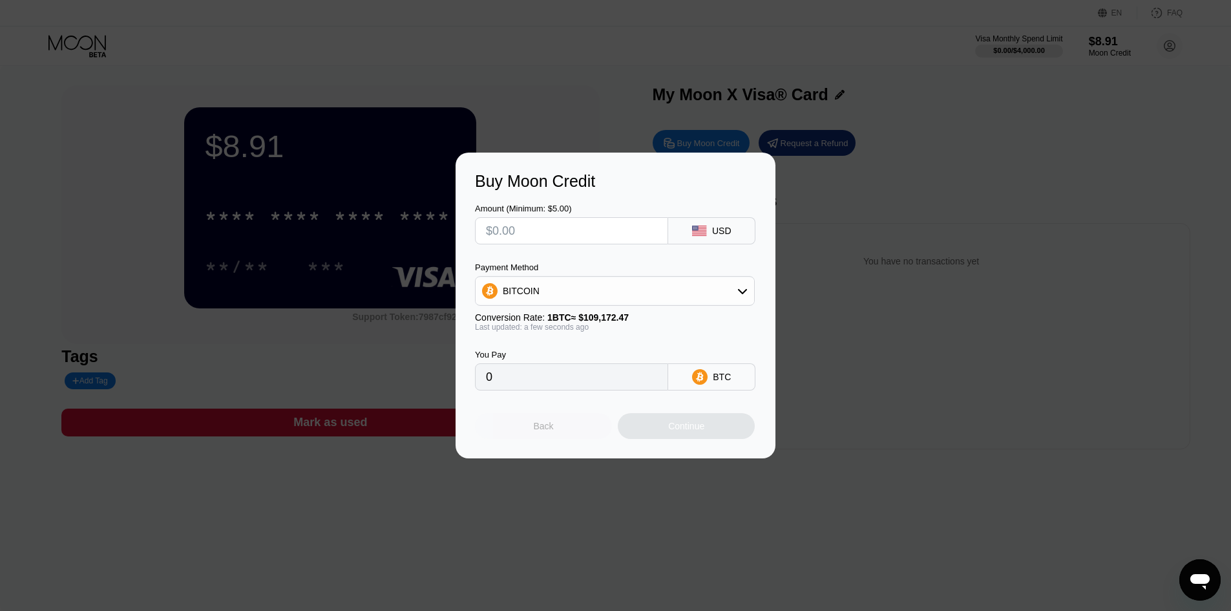
click at [526, 434] on div "Back" at bounding box center [543, 426] width 137 height 26
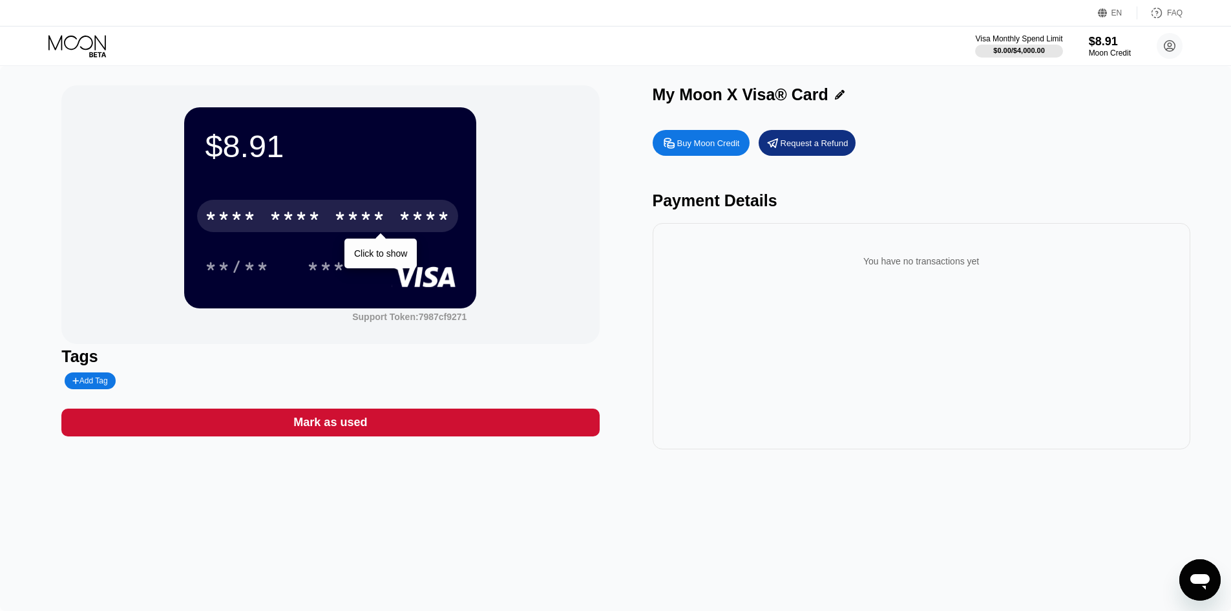
click at [338, 208] on div "* * * * * * * * * * * * ****" at bounding box center [327, 216] width 261 height 32
click at [417, 213] on div "1554" at bounding box center [425, 217] width 52 height 21
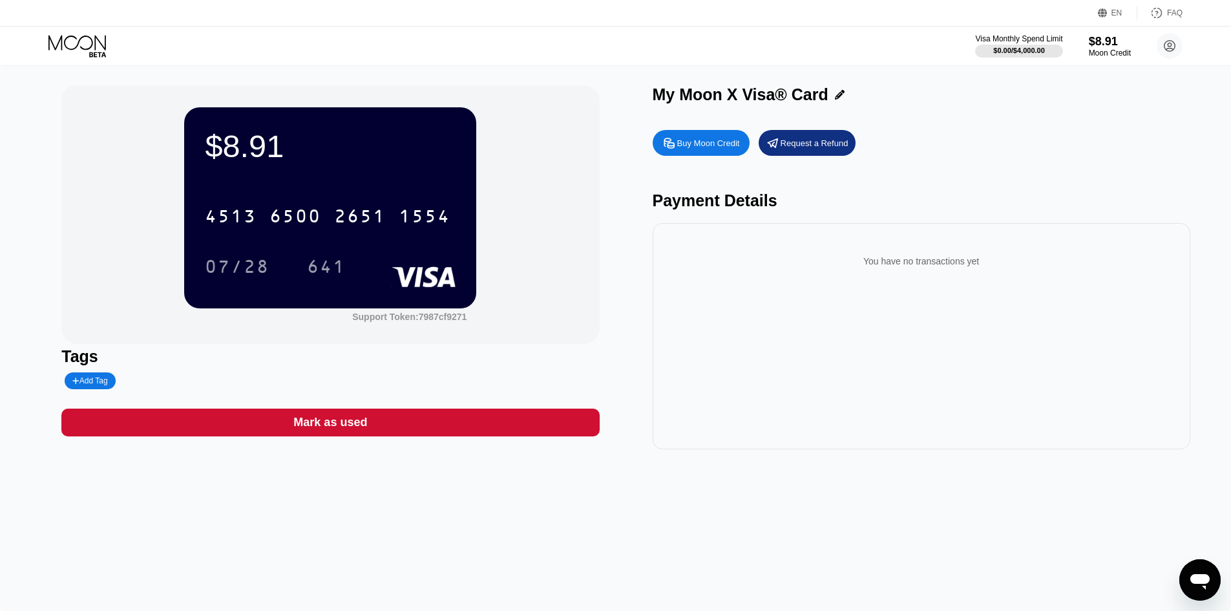
click at [698, 138] on div "Buy Moon Credit" at bounding box center [701, 143] width 97 height 26
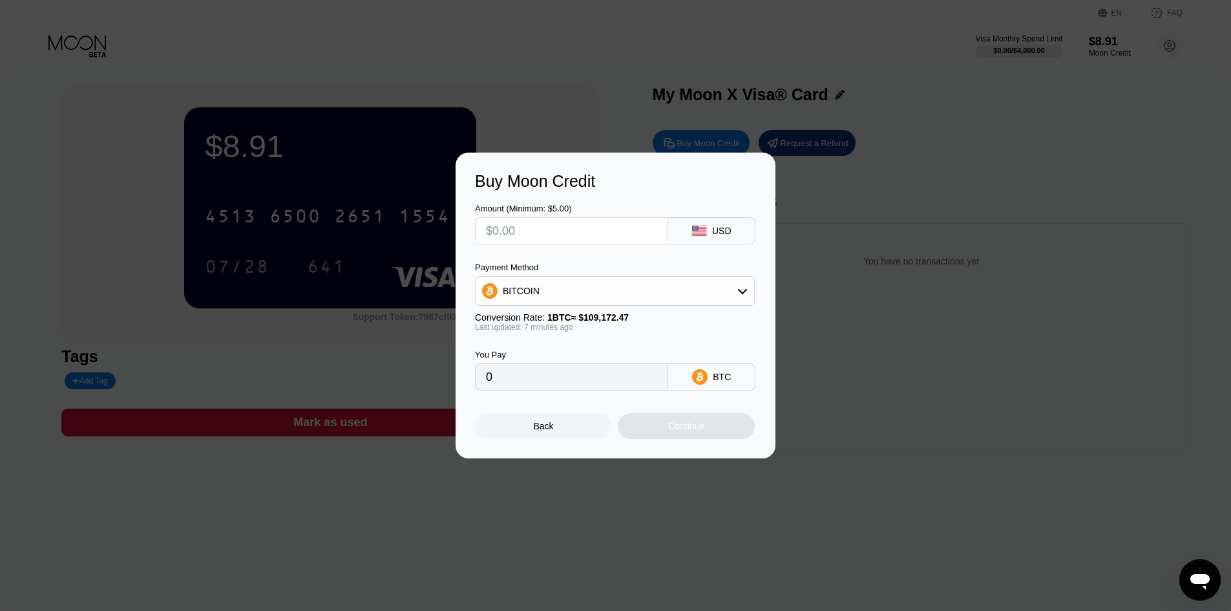
click at [528, 433] on div "Back" at bounding box center [543, 426] width 137 height 26
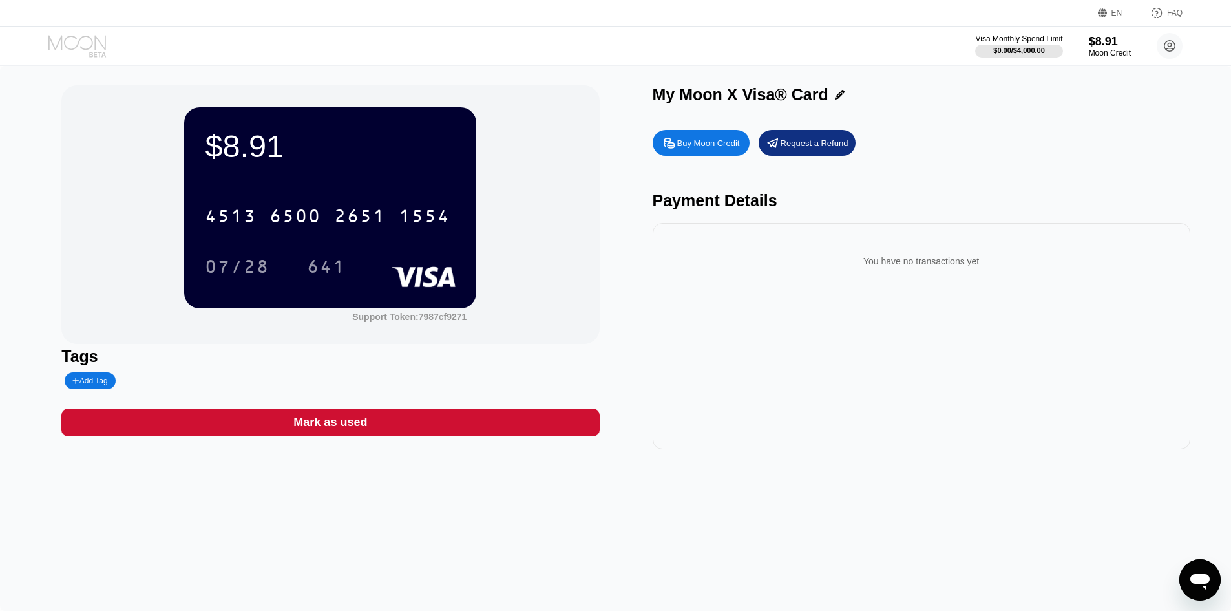
click at [58, 45] on icon at bounding box center [77, 42] width 58 height 15
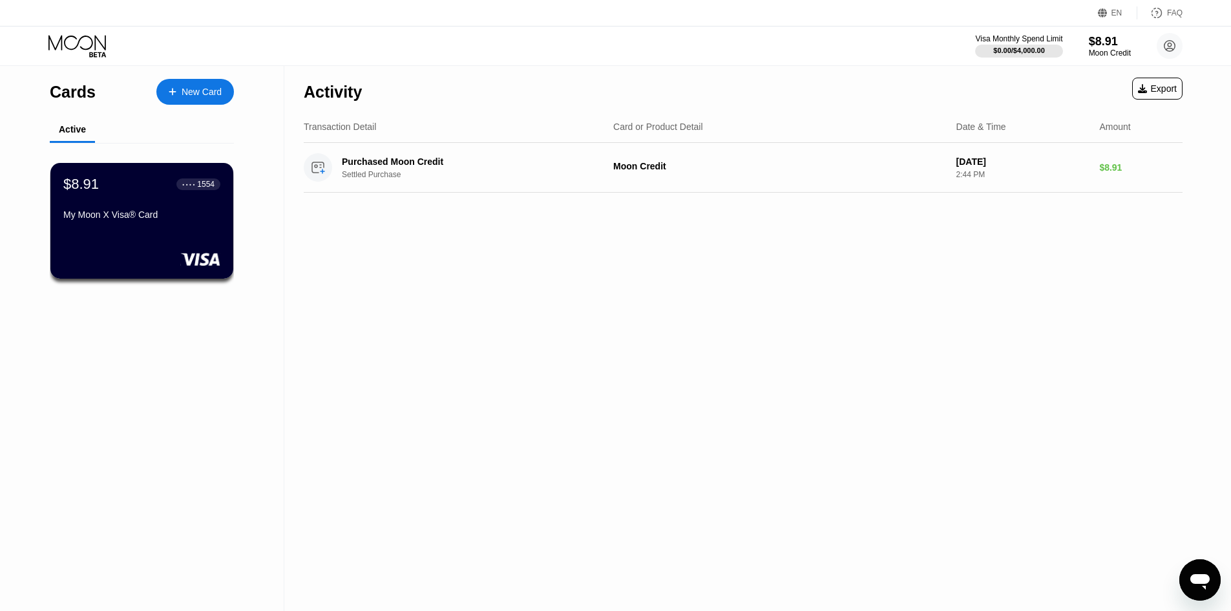
click at [189, 90] on div "New Card" at bounding box center [202, 92] width 40 height 11
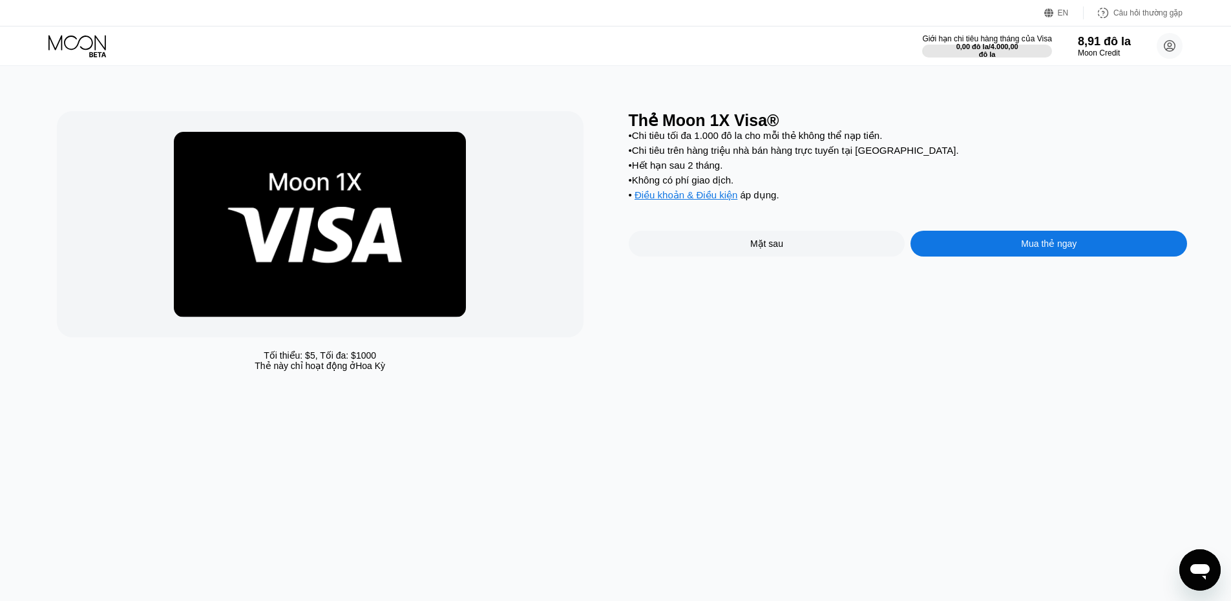
click at [1024, 249] on font "Mua thẻ ngay" at bounding box center [1049, 243] width 56 height 10
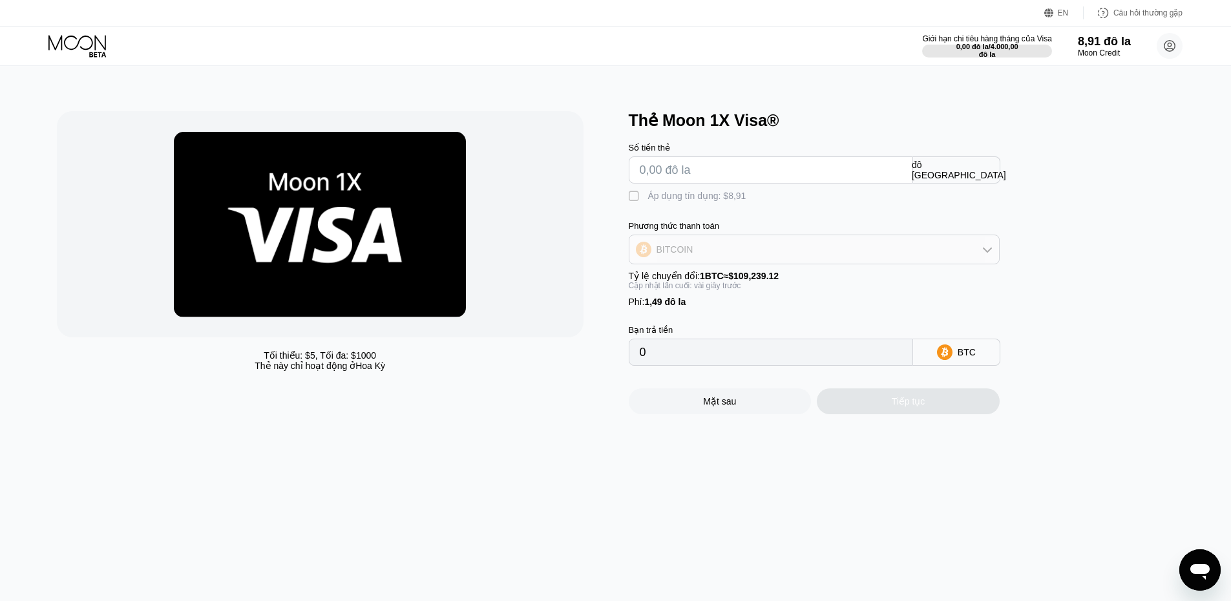
click at [986, 255] on icon at bounding box center [987, 249] width 10 height 10
click at [648, 201] on font "Áp dụng tín dụng: $8,91" at bounding box center [697, 196] width 98 height 10
click at [684, 176] on input "text" at bounding box center [771, 170] width 262 height 26
type input "$5"
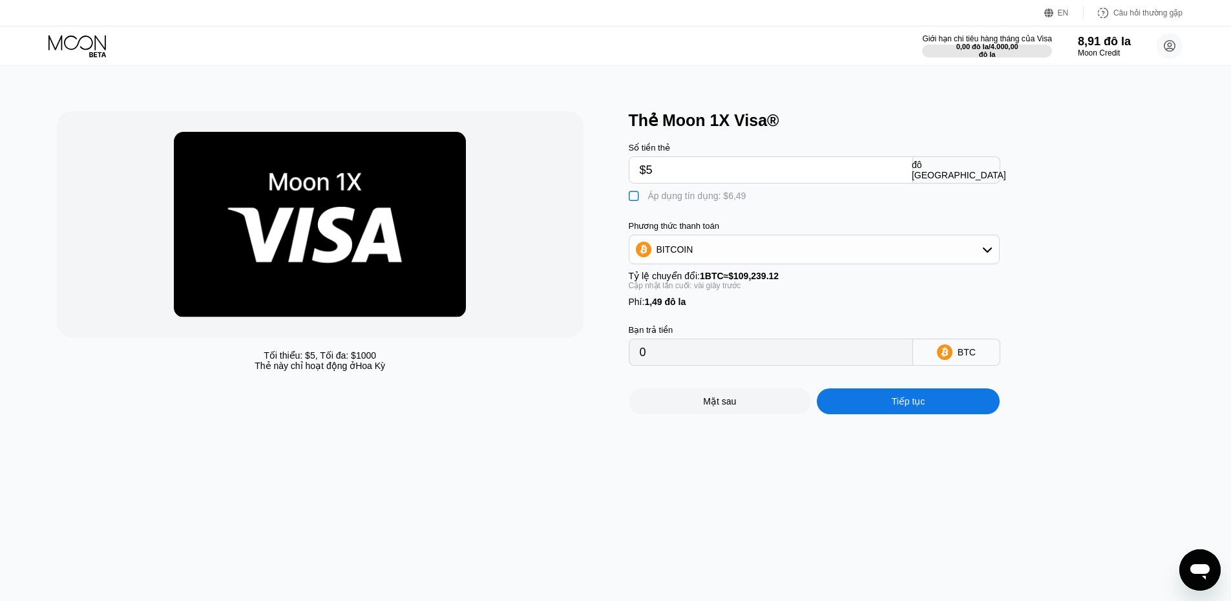
click at [664, 200] on font "Áp dụng tín dụng: $6,49" at bounding box center [697, 196] width 98 height 10
click at [781, 264] on div "BITCOIN" at bounding box center [814, 250] width 371 height 30
click at [781, 262] on div "BITCOIN" at bounding box center [814, 250] width 370 height 26
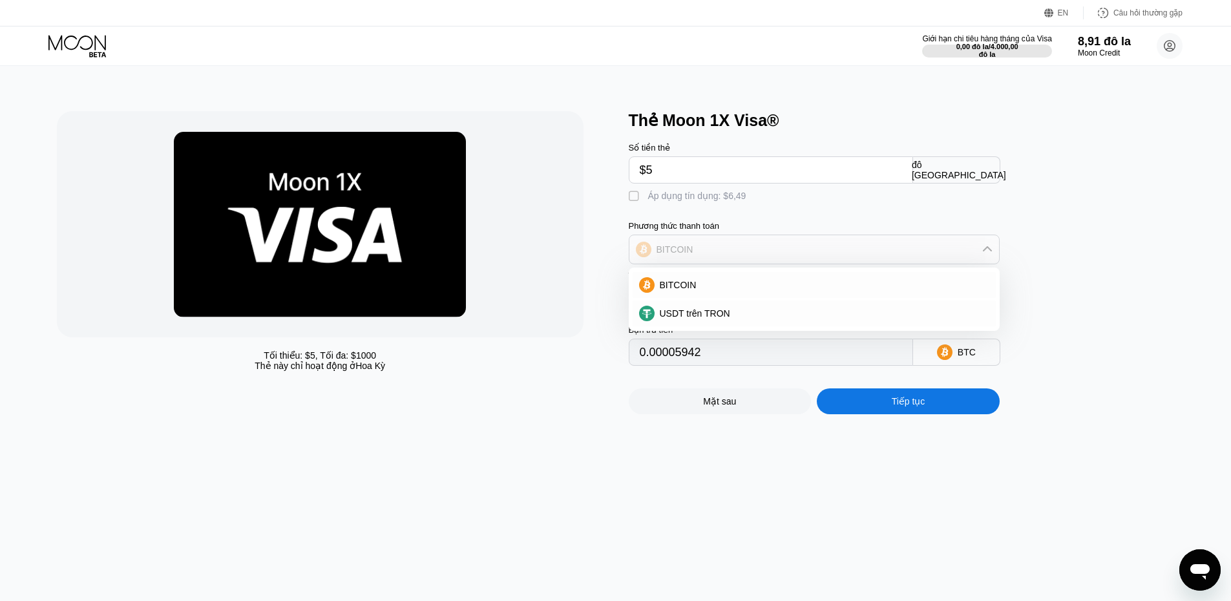
click at [780, 262] on div "BITCOIN" at bounding box center [814, 250] width 370 height 26
click at [633, 203] on font "" at bounding box center [634, 196] width 10 height 13
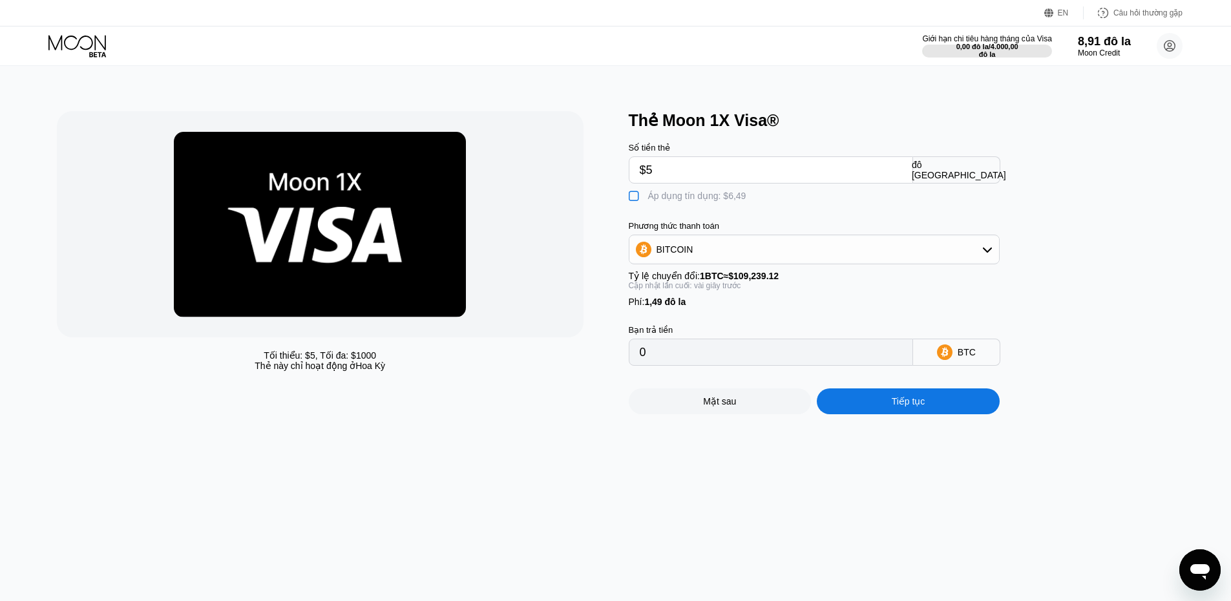
click at [635, 203] on font "" at bounding box center [634, 196] width 10 height 13
click at [642, 202] on div " Áp dụng tín dụng: $6,49" at bounding box center [691, 196] width 124 height 13
click at [633, 203] on font "" at bounding box center [634, 196] width 10 height 13
click at [635, 203] on font "" at bounding box center [634, 196] width 10 height 13
type input "0"
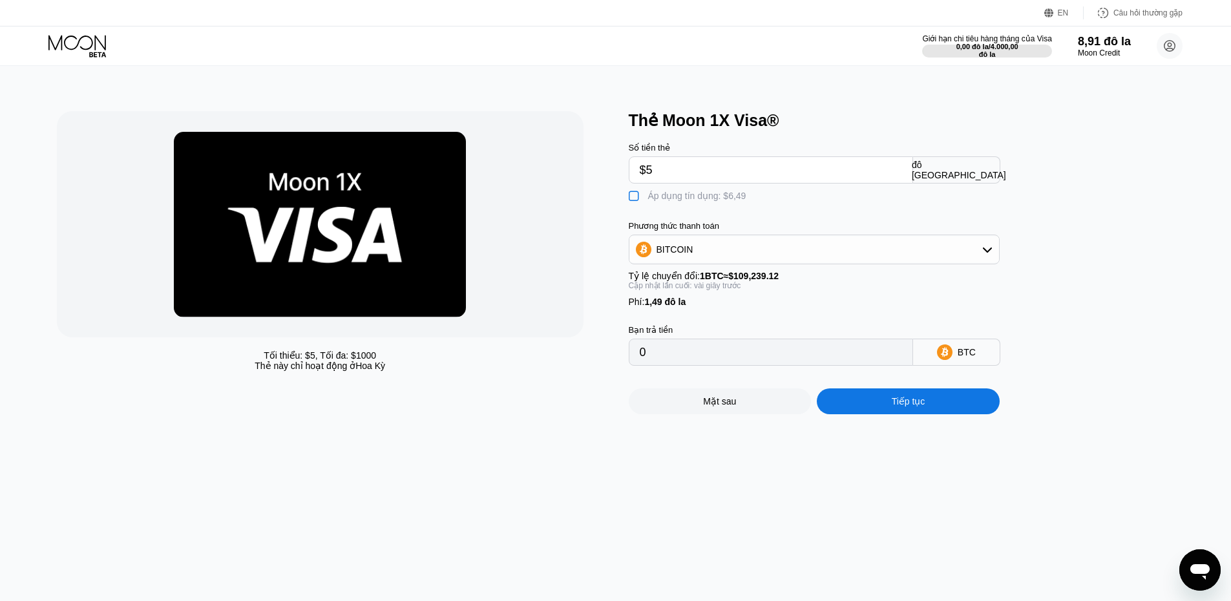
click at [903, 406] on font "Tiếp tục" at bounding box center [909, 401] width 34 height 10
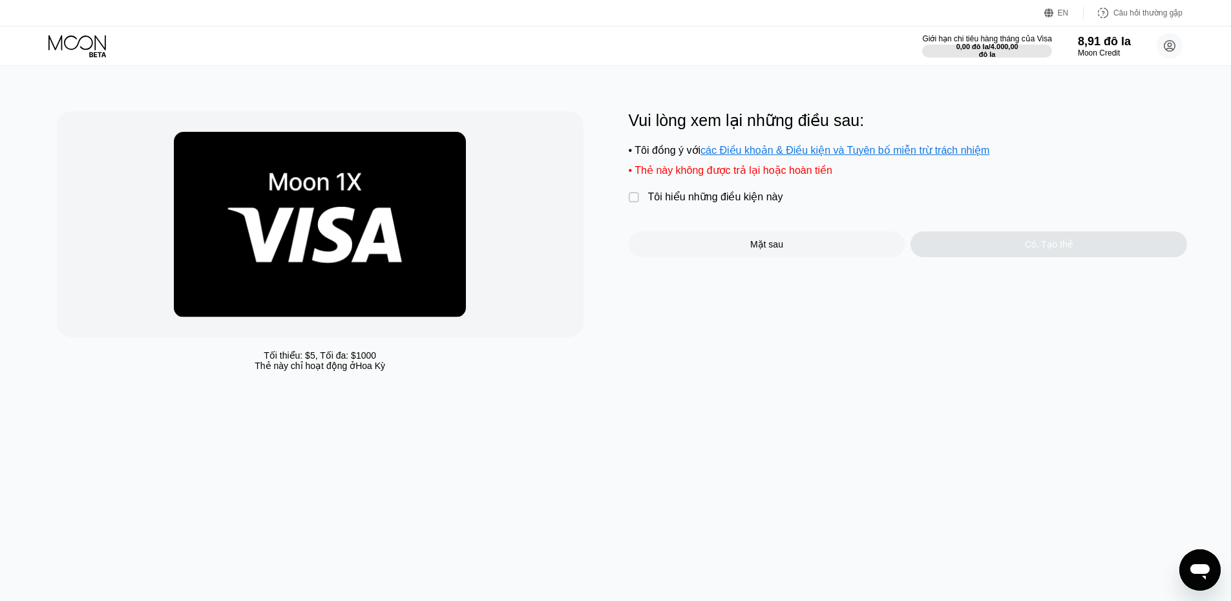
click at [682, 202] on font "Tôi hiểu những điều kiện này" at bounding box center [715, 196] width 135 height 11
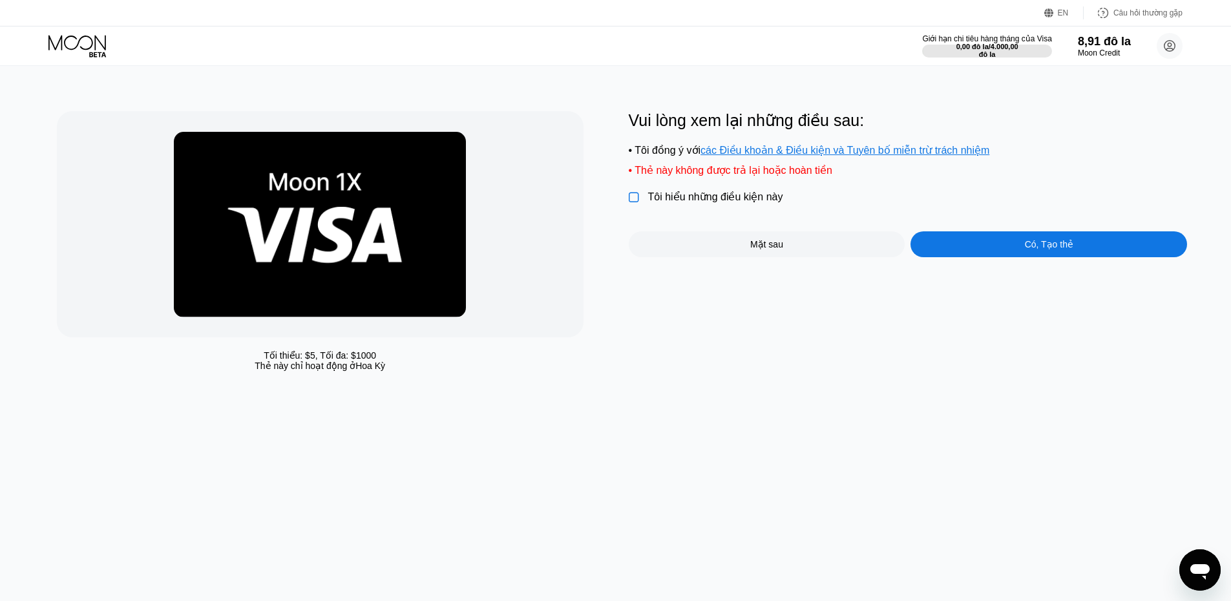
click at [1008, 251] on div "Có, Tạo thẻ" at bounding box center [1048, 244] width 277 height 26
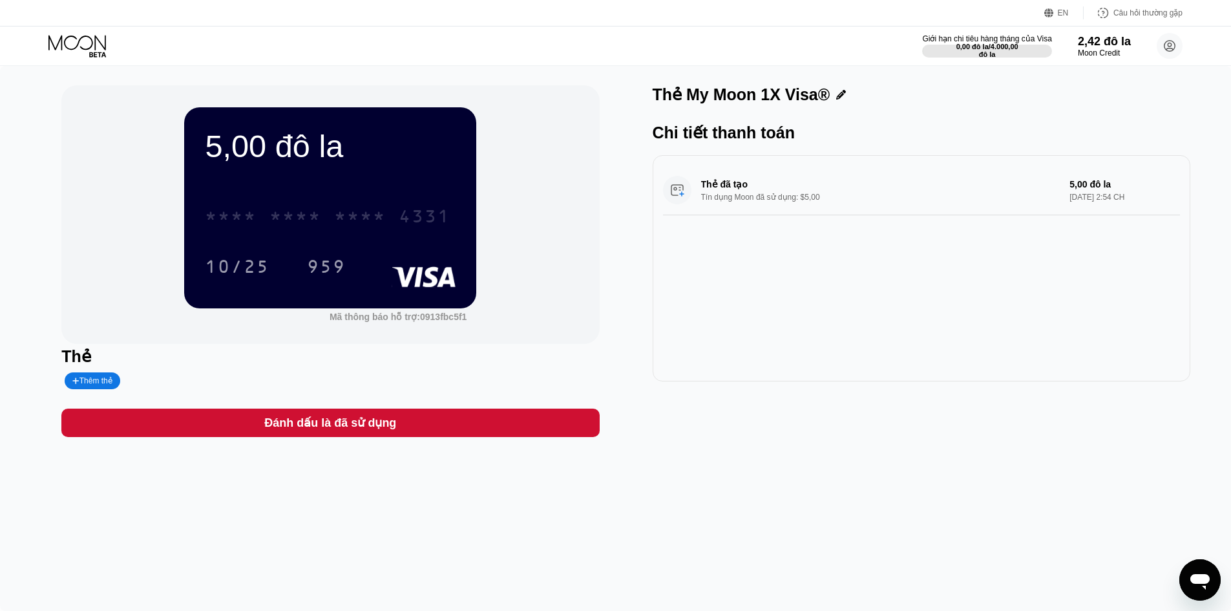
click at [419, 221] on font "4331" at bounding box center [425, 217] width 52 height 21
click at [90, 385] on font "Thêm thẻ" at bounding box center [95, 380] width 33 height 9
click at [191, 382] on icon at bounding box center [195, 381] width 8 height 8
click at [69, 44] on icon at bounding box center [78, 46] width 60 height 23
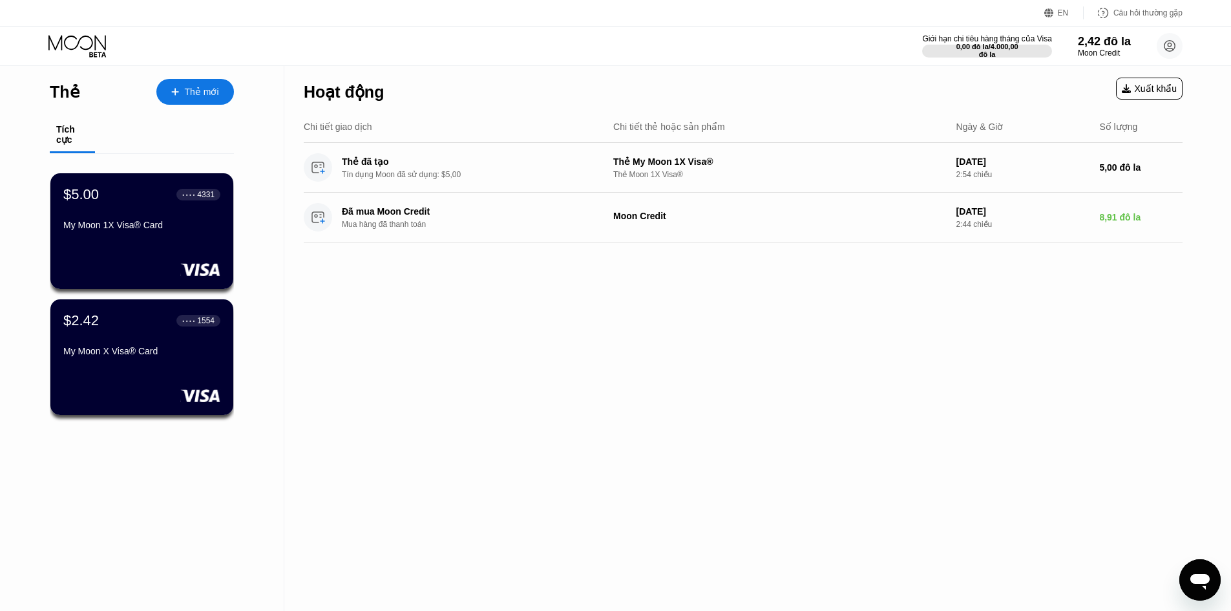
click at [208, 92] on font "Thẻ mới" at bounding box center [202, 92] width 34 height 10
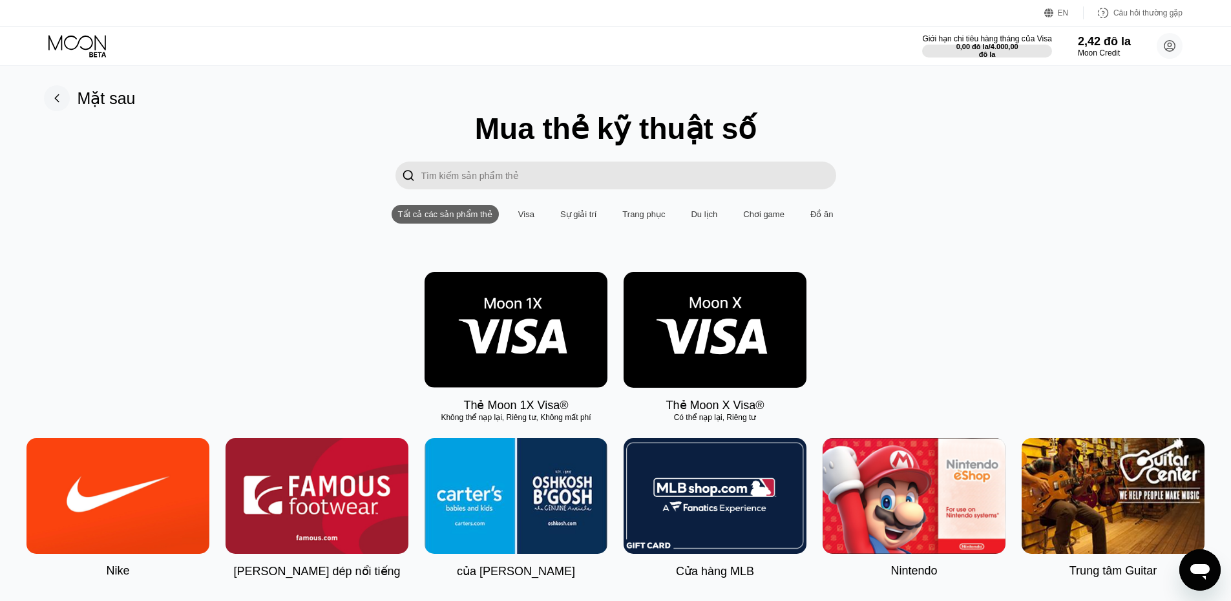
click at [527, 334] on img at bounding box center [516, 330] width 183 height 116
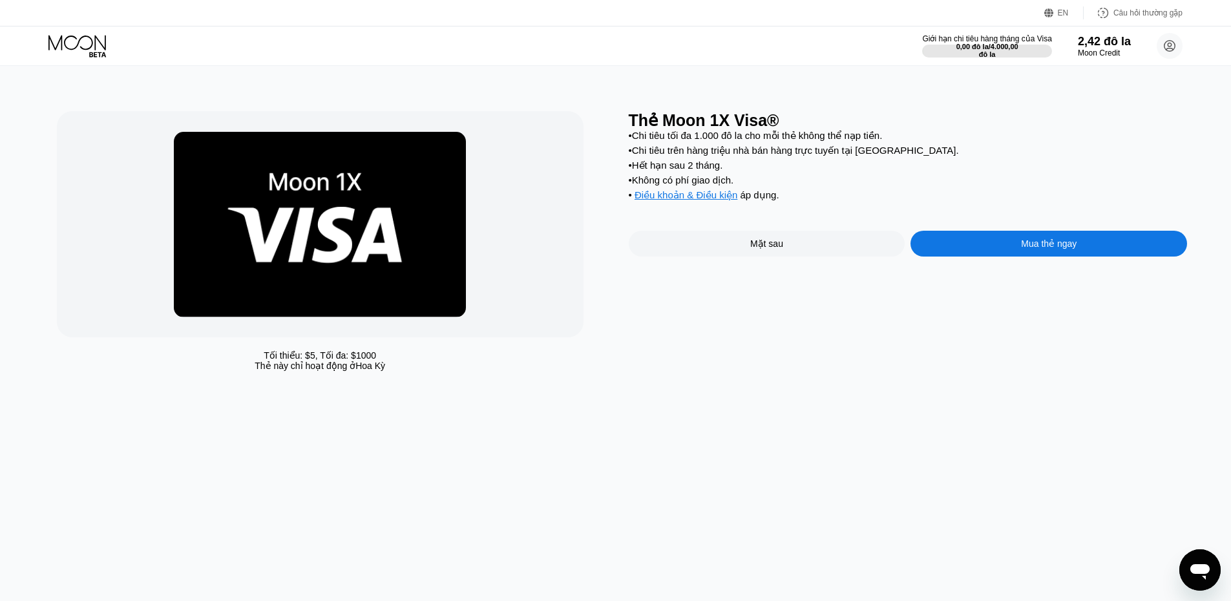
click at [998, 255] on div "Mua thẻ ngay" at bounding box center [1048, 244] width 277 height 26
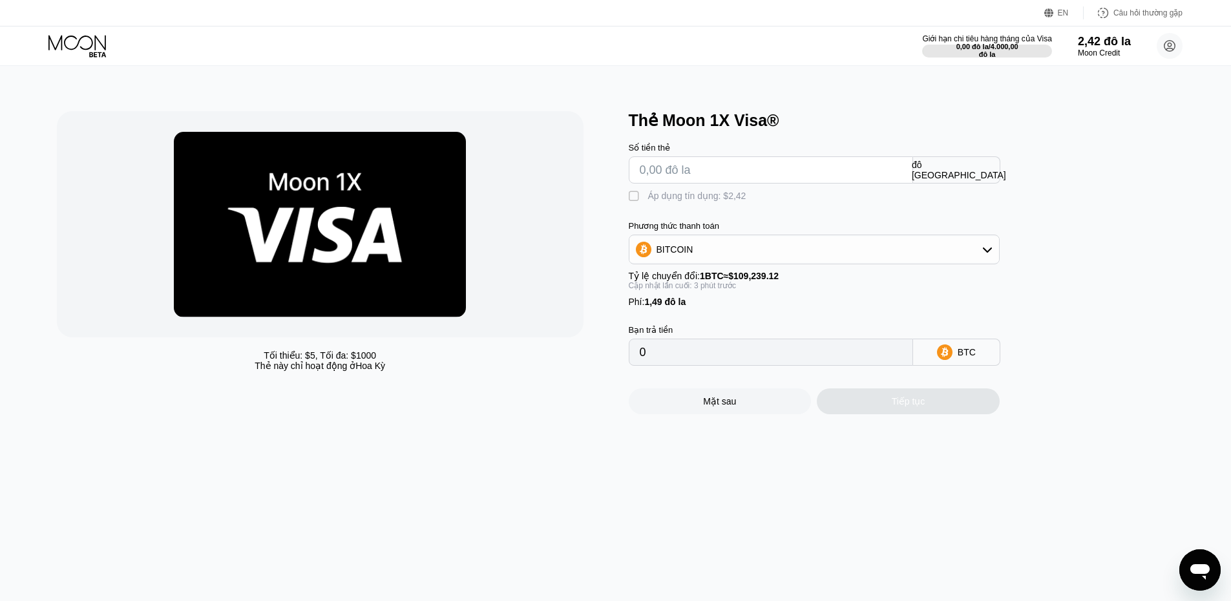
drag, startPoint x: 700, startPoint y: 159, endPoint x: 692, endPoint y: 173, distance: 15.6
click at [697, 165] on div "Số tiền thẻ" at bounding box center [771, 163] width 284 height 41
click at [691, 173] on input "text" at bounding box center [771, 170] width 262 height 26
click at [70, 45] on icon at bounding box center [78, 46] width 60 height 23
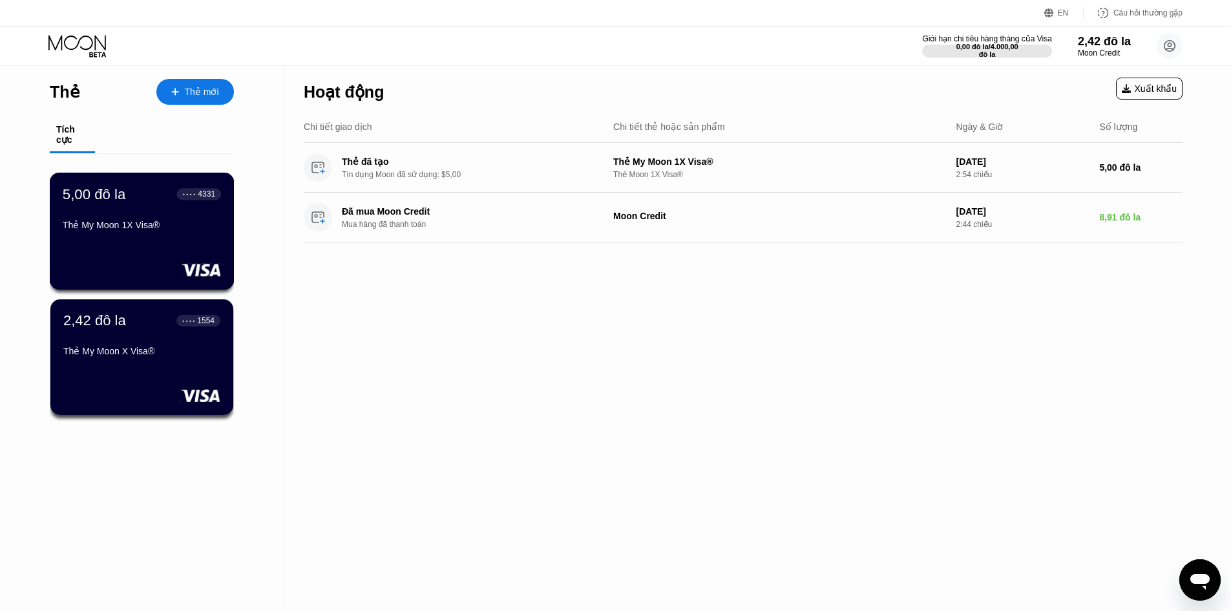
click at [156, 254] on div "5,00 đô la ● ● ● ● 4331 Thẻ My Moon 1X Visa®" at bounding box center [142, 231] width 185 height 117
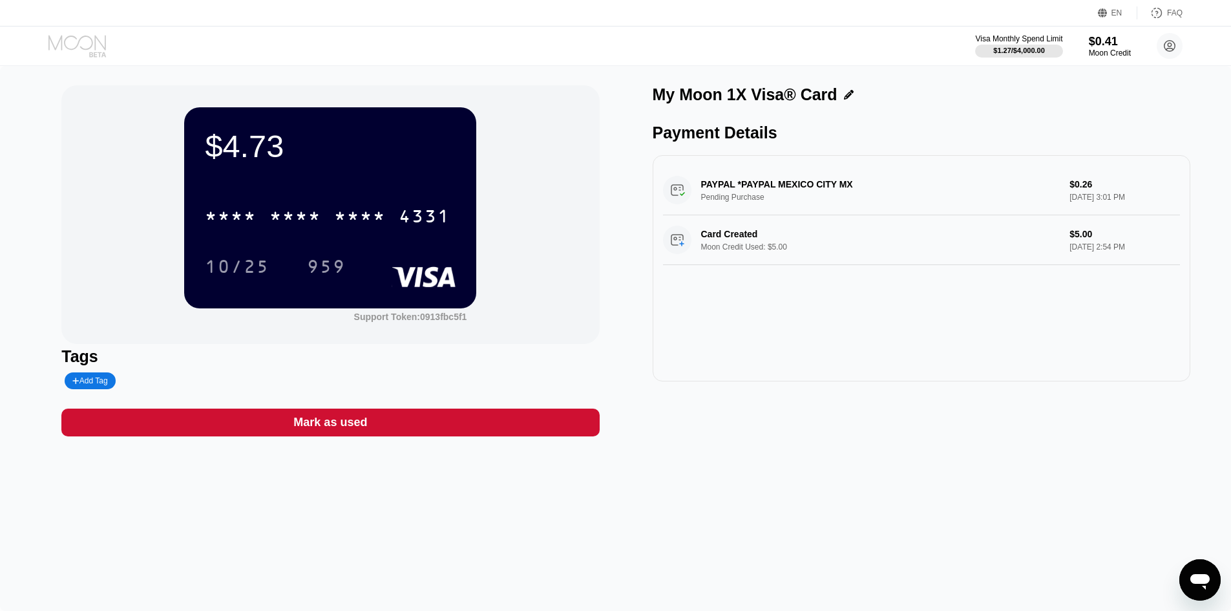
click at [78, 39] on icon at bounding box center [78, 46] width 60 height 23
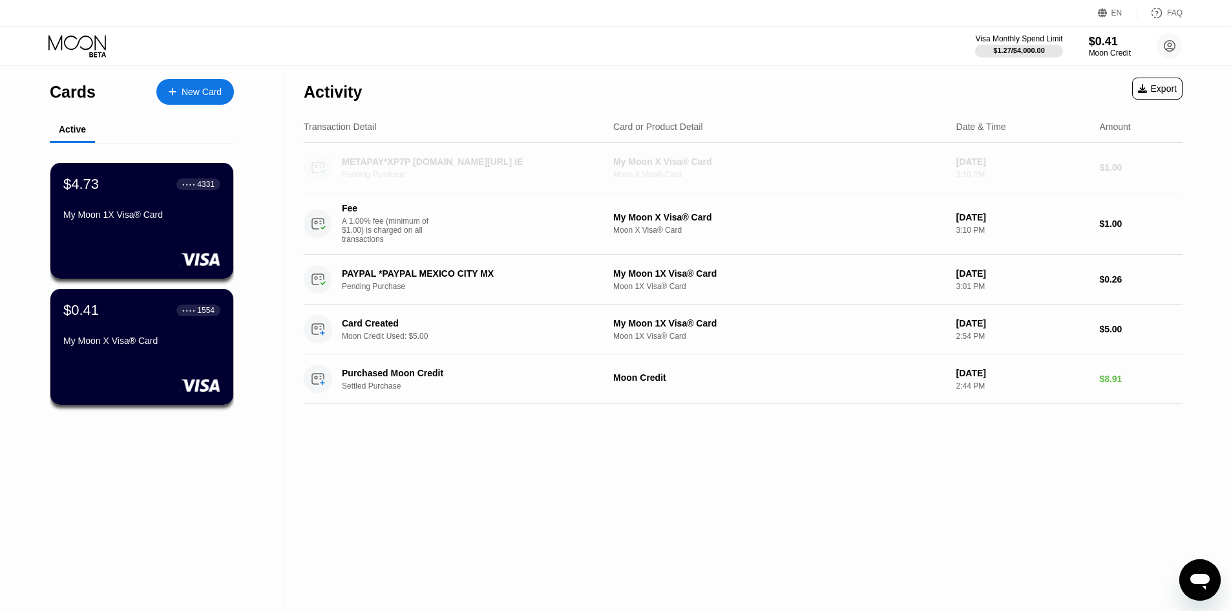
click at [397, 160] on div "METAPAY*XP7P [DOMAIN_NAME][URL] IE" at bounding box center [467, 161] width 251 height 10
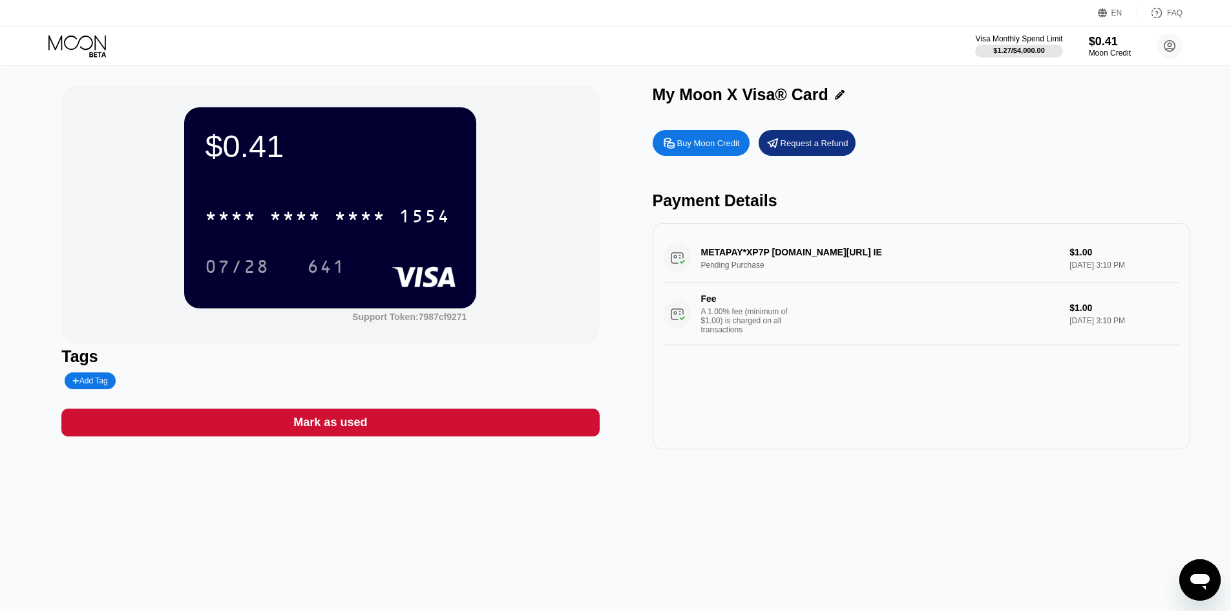
click at [756, 255] on div "METAPAY*XP7P [DOMAIN_NAME][URL] IE Pending Purchase $1.00 [DATE] 3:10 PM Fee A …" at bounding box center [921, 289] width 517 height 112
click at [756, 254] on div "METAPAY*XP7P [DOMAIN_NAME][URL] IE Pending Purchase $1.00 [DATE] 3:10 PM Fee A …" at bounding box center [921, 289] width 517 height 112
click at [757, 256] on div "METAPAY*XP7P [DOMAIN_NAME][URL] IE Pending Purchase $1.00 [DATE] 3:10 PM Fee A …" at bounding box center [921, 289] width 517 height 112
drag, startPoint x: 754, startPoint y: 256, endPoint x: 774, endPoint y: 253, distance: 20.2
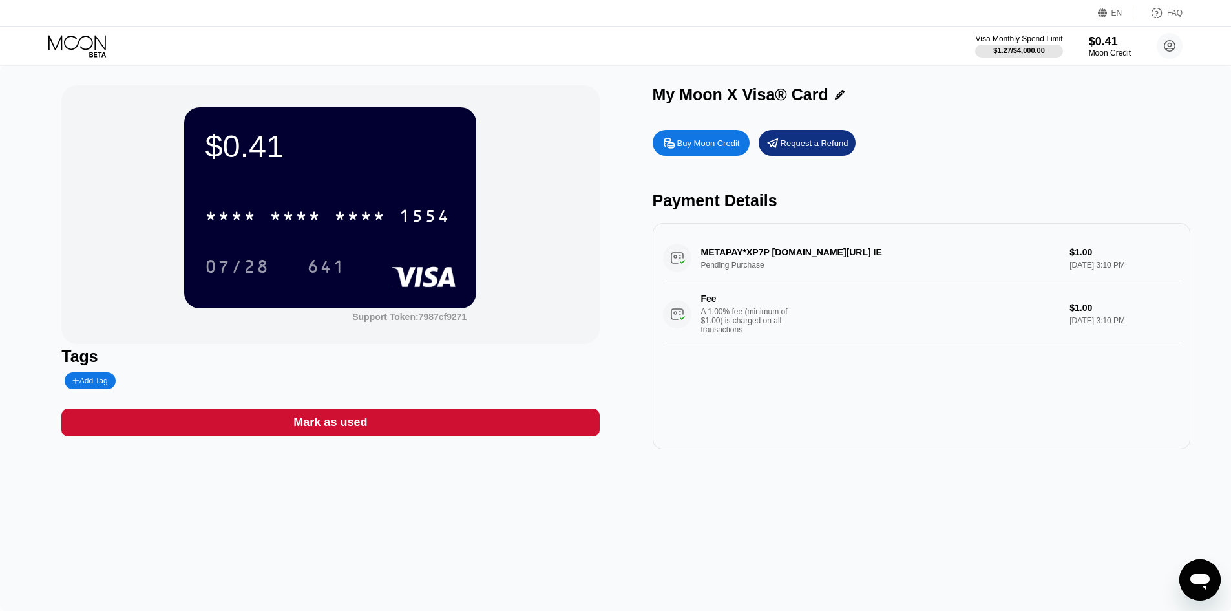
click at [774, 253] on div "METAPAY*XP7P [DOMAIN_NAME][URL] IE Pending Purchase $1.00 [DATE] 3:10 PM Fee A …" at bounding box center [921, 289] width 517 height 112
drag, startPoint x: 848, startPoint y: 253, endPoint x: 715, endPoint y: 247, distance: 133.2
click at [730, 252] on div "METAPAY*XP7P [DOMAIN_NAME][URL] IE Pending Purchase $1.00 [DATE] 3:10 PM Fee A …" at bounding box center [921, 289] width 517 height 112
drag, startPoint x: 708, startPoint y: 247, endPoint x: 771, endPoint y: 257, distance: 64.2
click at [711, 249] on div "METAPAY*XP7P [DOMAIN_NAME][URL] IE Pending Purchase $1.00 [DATE] 3:10 PM Fee A …" at bounding box center [921, 289] width 517 height 112
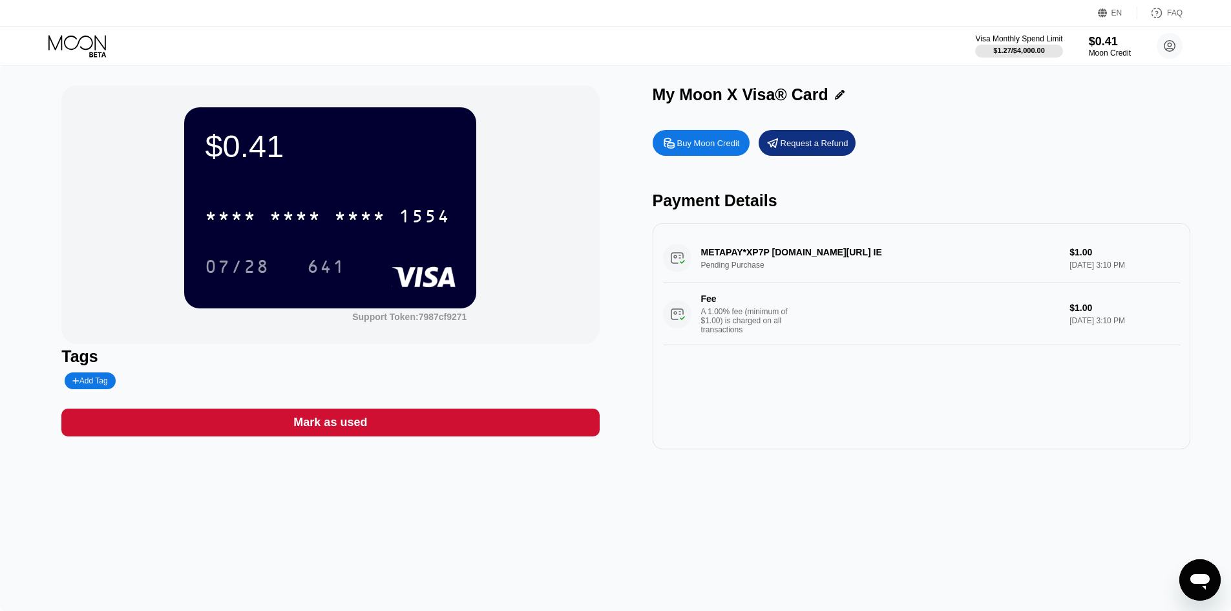
click at [772, 258] on div "METAPAY*XP7P [DOMAIN_NAME][URL] IE Pending Purchase $1.00 [DATE] 3:10 PM Fee A …" at bounding box center [921, 289] width 517 height 112
click at [759, 253] on div "METAPAY*XP7P [DOMAIN_NAME][URL] IE Pending Purchase $1.00 [DATE] 3:10 PM Fee A …" at bounding box center [921, 289] width 517 height 112
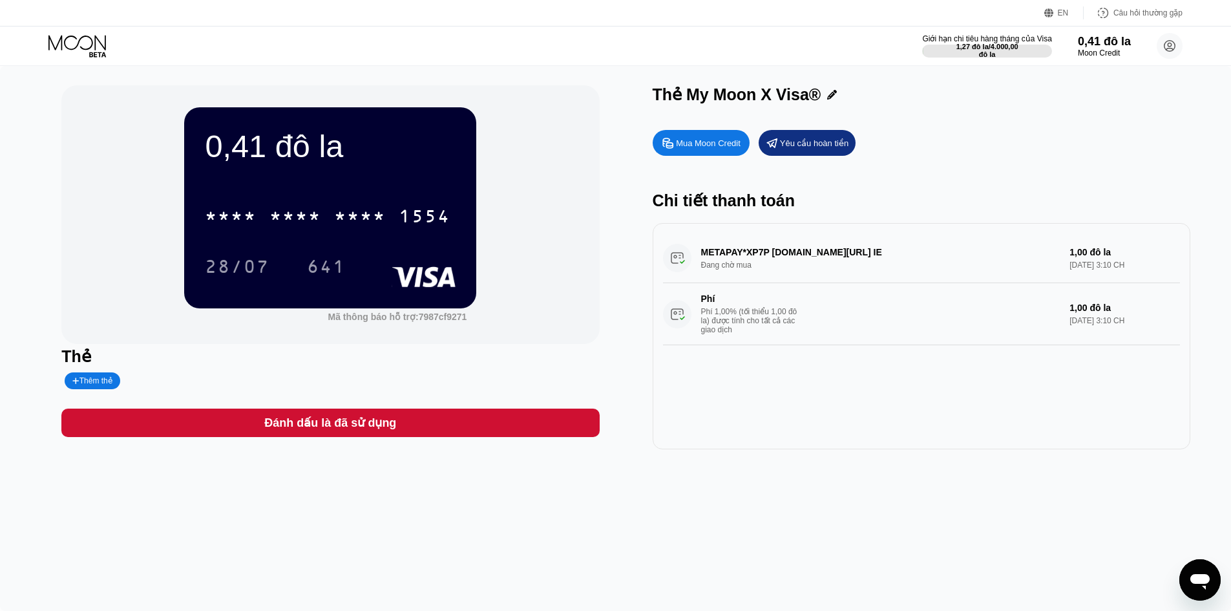
click at [726, 266] on div "METAPAY*XP7P fb.me/cc IE Đang chờ mua 1,00 đô la 19 tháng 8, 2025 3:10 CH Phí P…" at bounding box center [921, 289] width 517 height 112
drag, startPoint x: 80, startPoint y: 45, endPoint x: 77, endPoint y: 60, distance: 15.2
click at [77, 60] on div "Giới hạn chi tiêu hàng tháng của Visa 1,27 đô la / 4.000,00 đô la 0,41 đô la Mo…" at bounding box center [615, 45] width 1231 height 39
click at [96, 34] on div "Giới hạn chi tiêu hàng tháng của Visa 1,27 đô la / 4.000,00 đô la 0,41 đô la Mo…" at bounding box center [615, 45] width 1231 height 39
click at [72, 49] on icon at bounding box center [78, 46] width 60 height 23
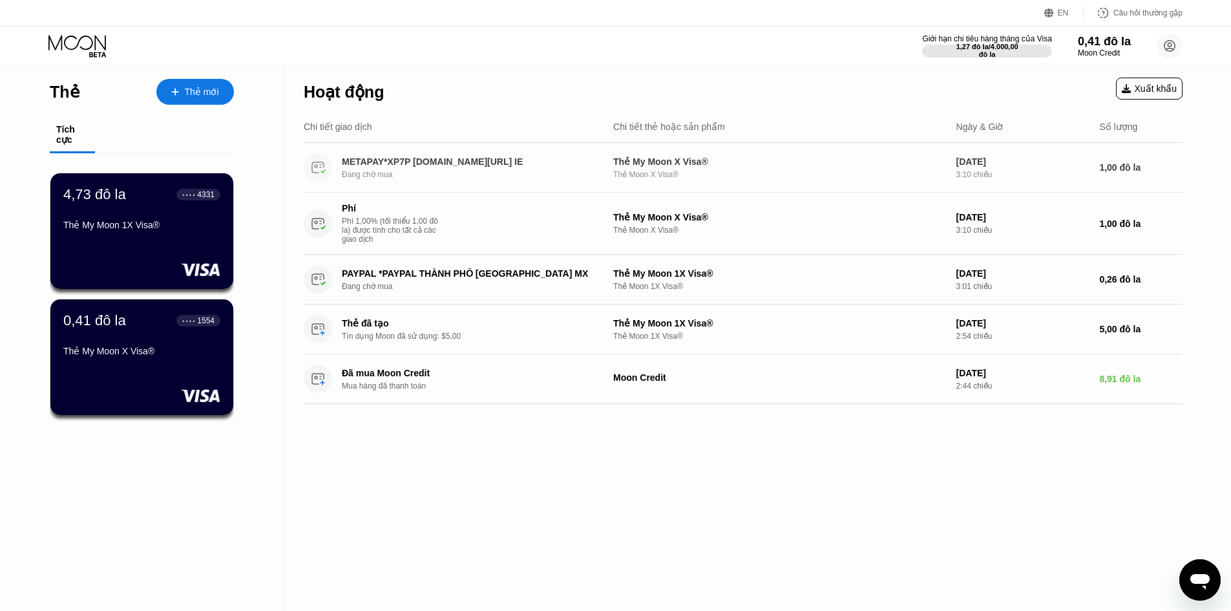
click at [403, 162] on font "METAPAY*XP7P fb.me/cc IE" at bounding box center [432, 161] width 181 height 10
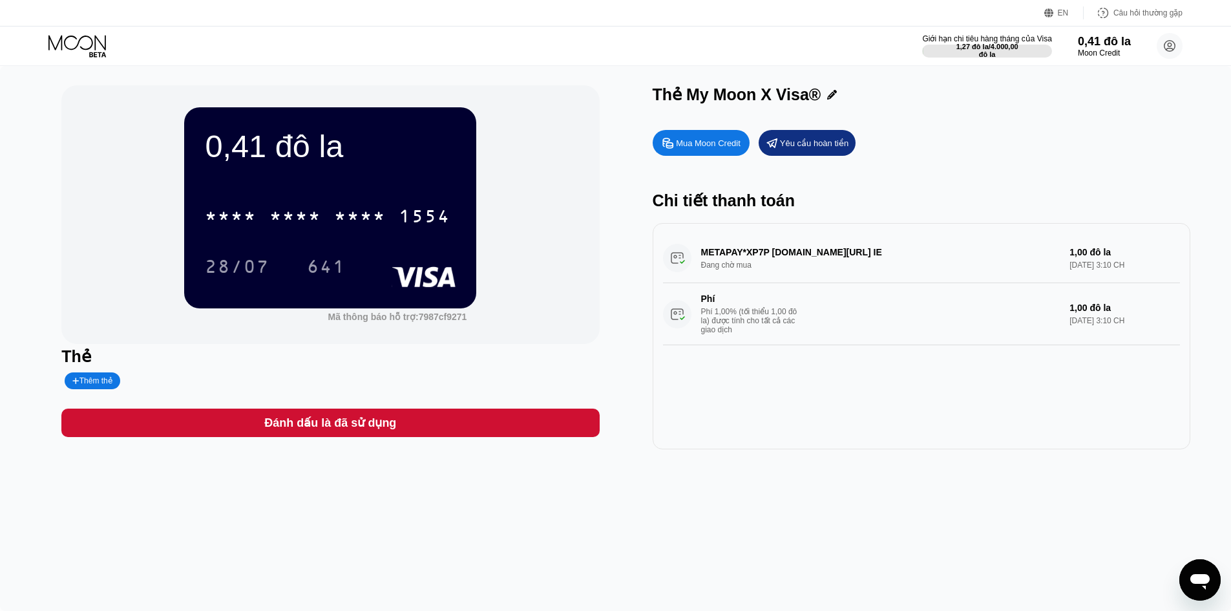
click at [76, 42] on icon at bounding box center [78, 46] width 60 height 23
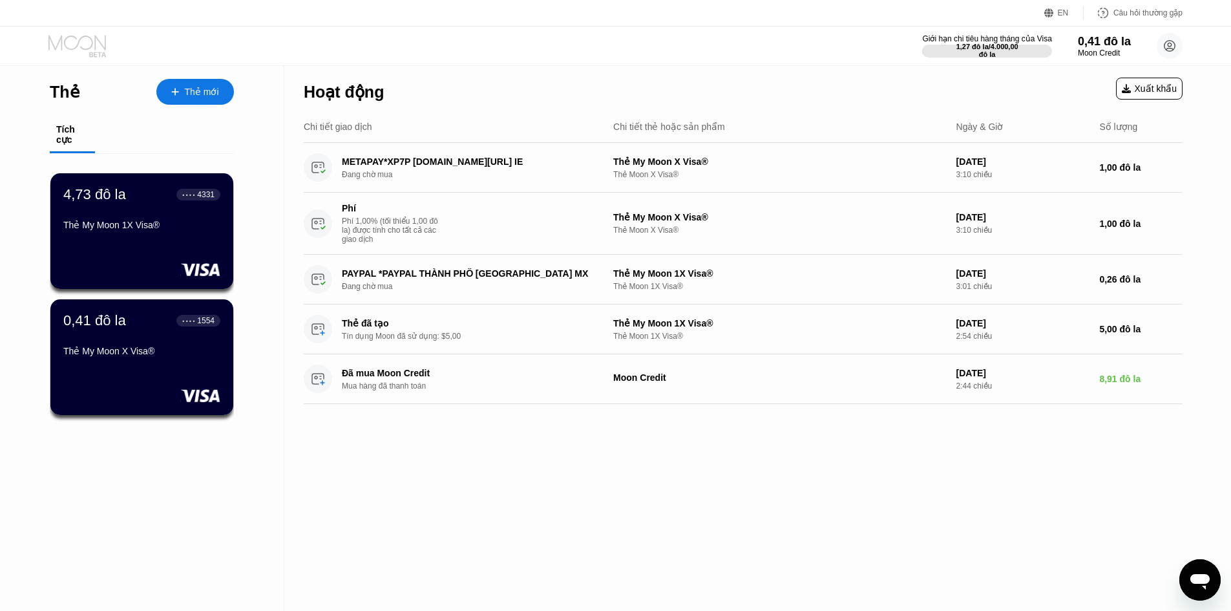
click at [60, 45] on icon at bounding box center [78, 46] width 60 height 23
click at [66, 54] on icon at bounding box center [78, 46] width 60 height 23
click at [68, 143] on font "Tích cực" at bounding box center [66, 134] width 21 height 21
click at [121, 142] on div "Tích cực" at bounding box center [142, 136] width 184 height 36
click at [71, 139] on div "Tích cực" at bounding box center [72, 134] width 32 height 21
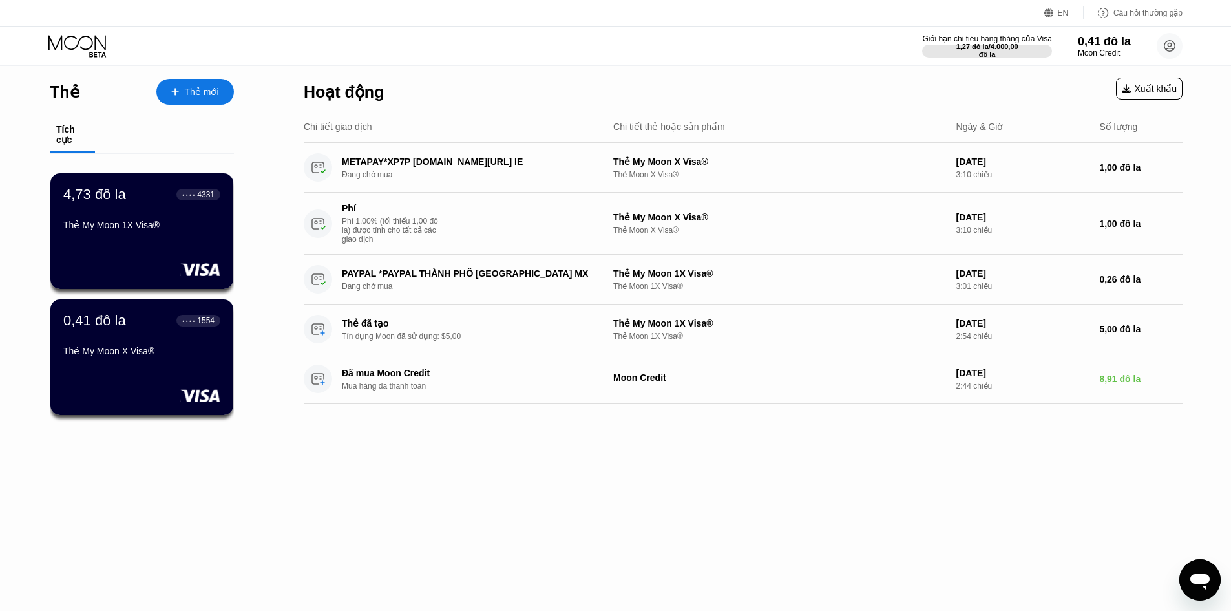
click at [148, 144] on div "Tích cực" at bounding box center [142, 136] width 184 height 36
click at [61, 47] on icon at bounding box center [78, 46] width 60 height 23
click at [129, 230] on font "Thẻ My Moon 1X Visa®" at bounding box center [111, 225] width 97 height 10
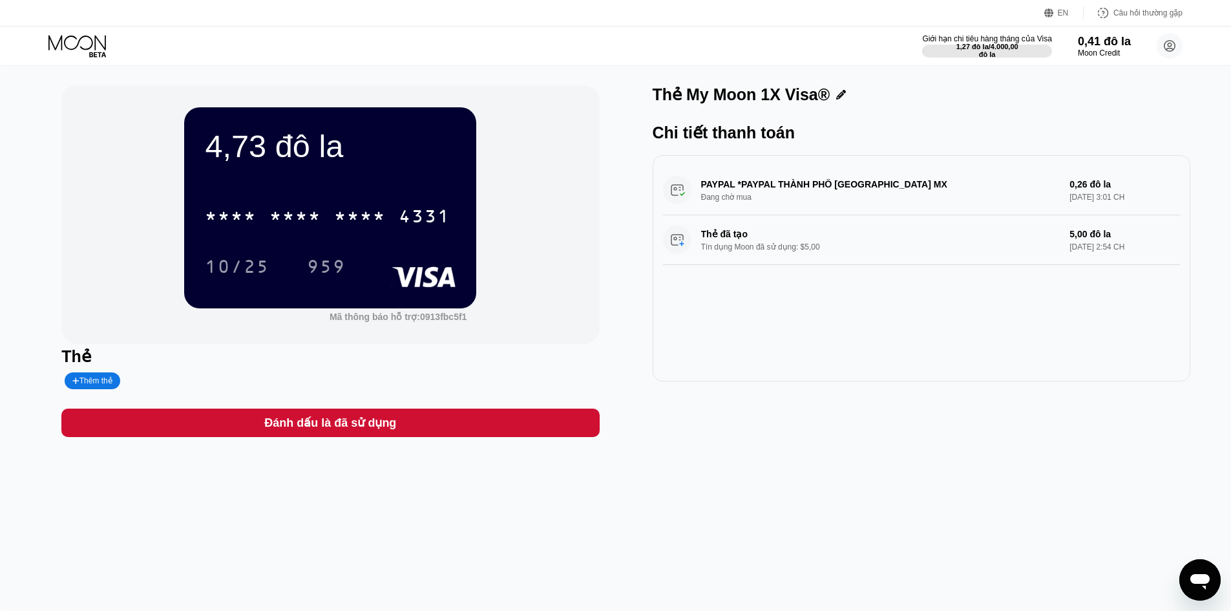
click at [783, 185] on div "PAYPAL *PAYPAL THÀNH PHỐ MEXICO MX Đang chờ mua 0,26 đô la 19 tháng 8, 2025 3:0…" at bounding box center [921, 190] width 517 height 50
drag, startPoint x: 1046, startPoint y: 198, endPoint x: 1104, endPoint y: 207, distance: 58.9
click at [1104, 207] on div "PAYPAL *PAYPAL THÀNH PHỐ MEXICO MX Đang chờ mua 0,26 đô la 19 tháng 8, 2025 3:0…" at bounding box center [921, 190] width 517 height 50
drag, startPoint x: 859, startPoint y: 198, endPoint x: 843, endPoint y: 195, distance: 15.7
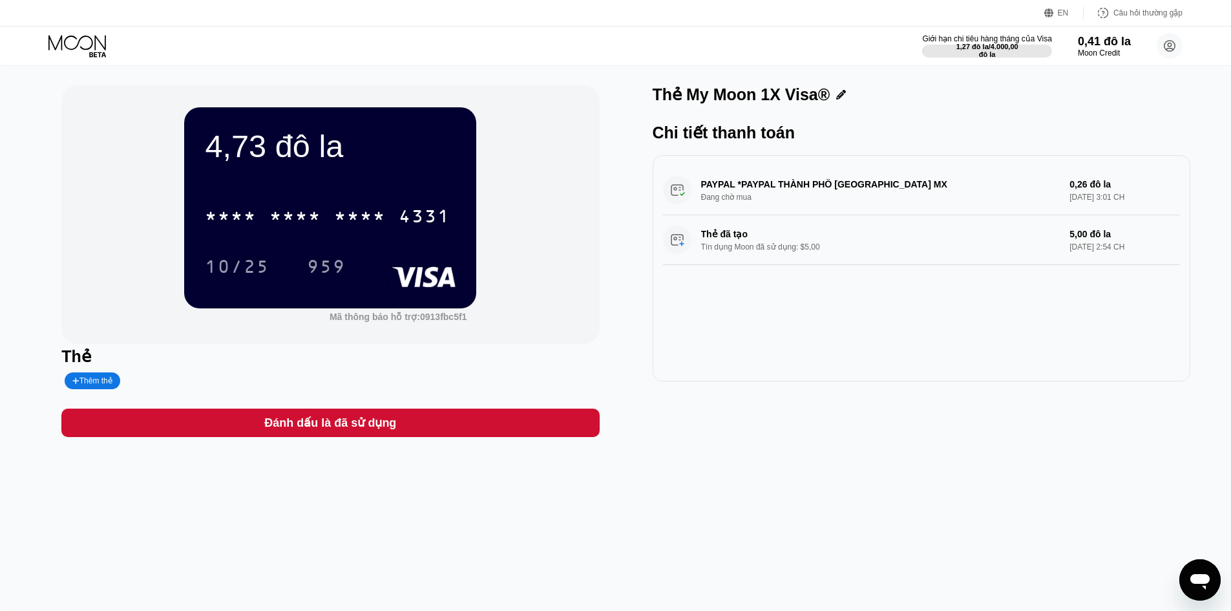
click at [858, 198] on div "PAYPAL *PAYPAL THÀNH PHỐ MEXICO MX Đang chờ mua 0,26 đô la 19 tháng 8, 2025 3:0…" at bounding box center [921, 190] width 517 height 50
click at [834, 195] on div "PAYPAL *PAYPAL THÀNH PHỐ MEXICO MX Đang chờ mua 0,26 đô la 19 tháng 8, 2025 3:0…" at bounding box center [921, 190] width 517 height 50
click at [806, 191] on div "PAYPAL *PAYPAL THÀNH PHỐ MEXICO MX Đang chờ mua 0,26 đô la 19 tháng 8, 2025 3:0…" at bounding box center [921, 190] width 517 height 50
click at [726, 239] on div "Thẻ đã tạo Tín dụng Moon đã sử dụng: $5,00 5,00 đô la 19 tháng 8, 2025 2:54 CH" at bounding box center [921, 240] width 517 height 50
click at [51, 48] on icon at bounding box center [78, 46] width 60 height 23
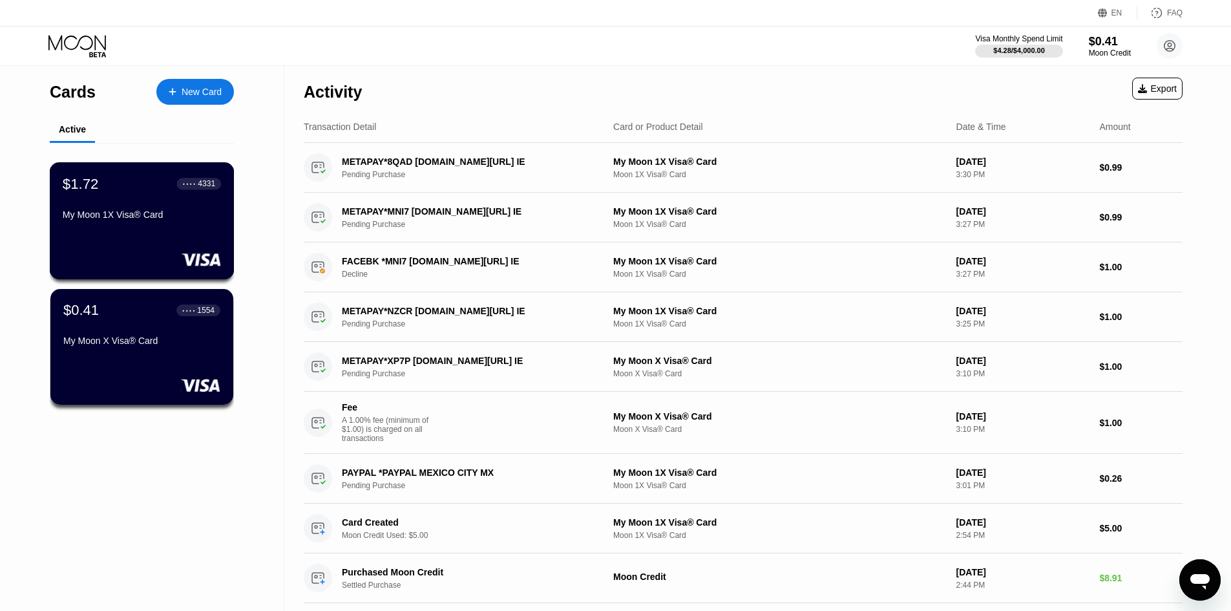
click at [137, 220] on div "My Moon 1X Visa® Card" at bounding box center [142, 214] width 158 height 10
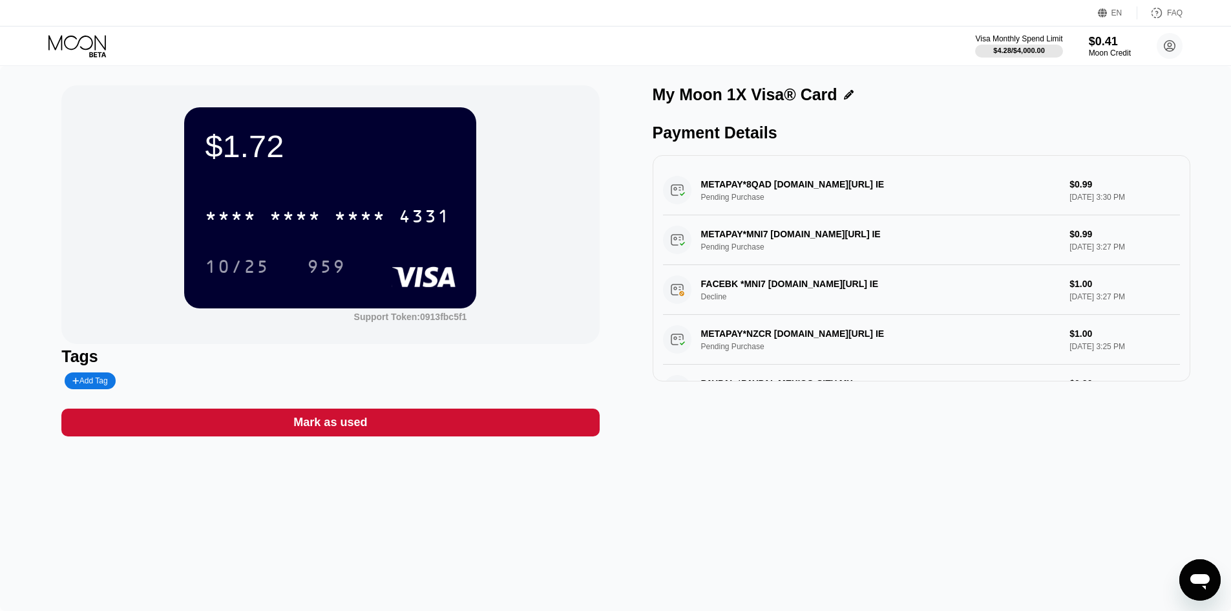
click at [68, 39] on icon at bounding box center [78, 46] width 60 height 23
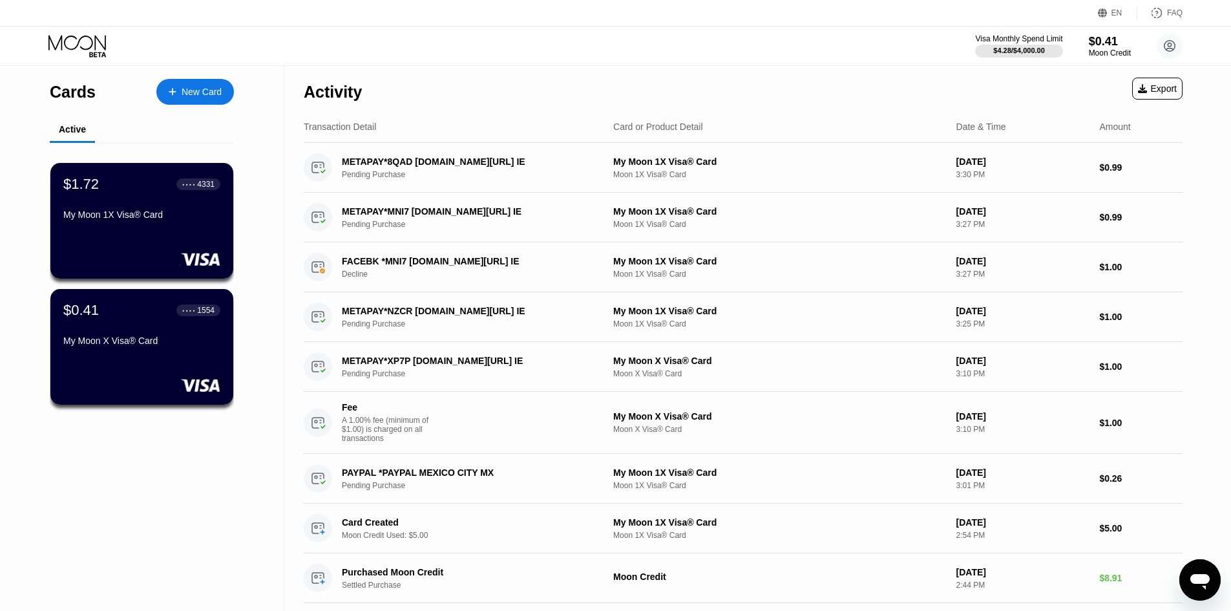
drag, startPoint x: 179, startPoint y: 182, endPoint x: 268, endPoint y: 139, distance: 98.8
click at [268, 139] on div "Cards New Card Active $1.72 ● ● ● ● 4331 My Moon 1X Visa® Card $0.41 ● ● ● ● 15…" at bounding box center [142, 338] width 284 height 545
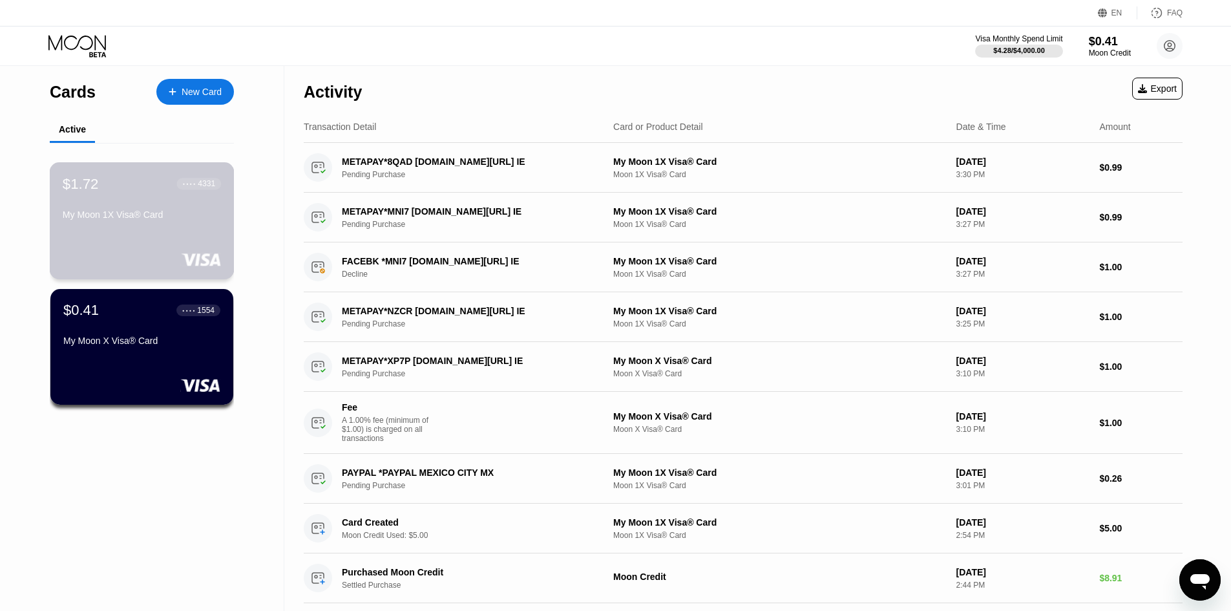
click at [204, 179] on div "● ● ● ● 4331" at bounding box center [199, 183] width 45 height 17
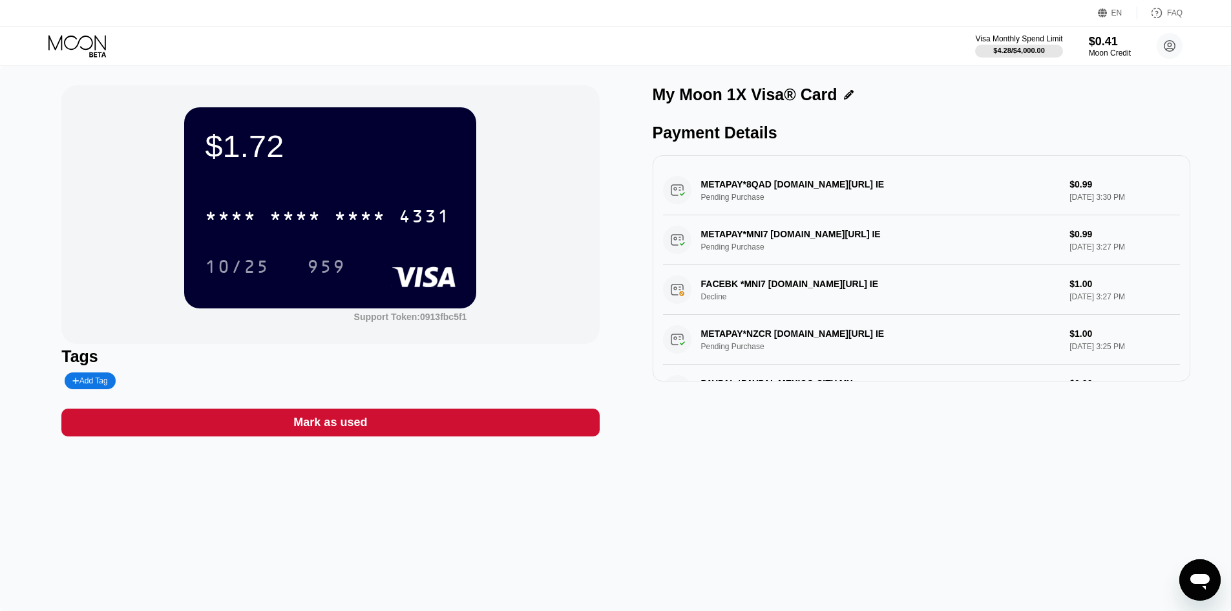
click at [80, 42] on icon at bounding box center [78, 46] width 60 height 23
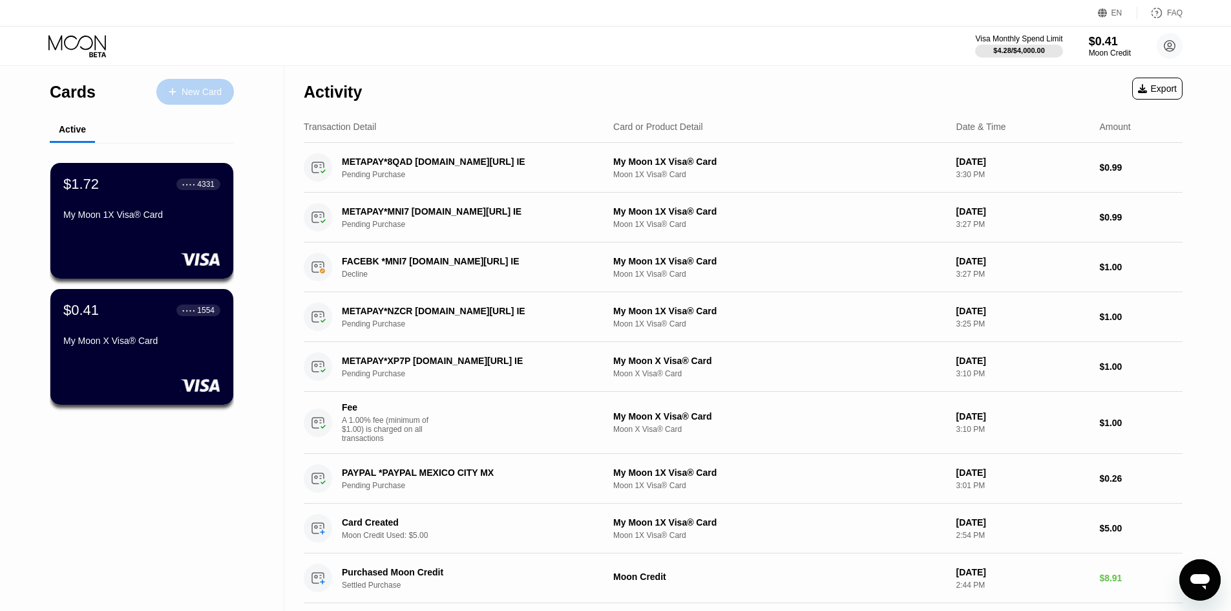
click at [185, 94] on div "New Card" at bounding box center [202, 92] width 40 height 11
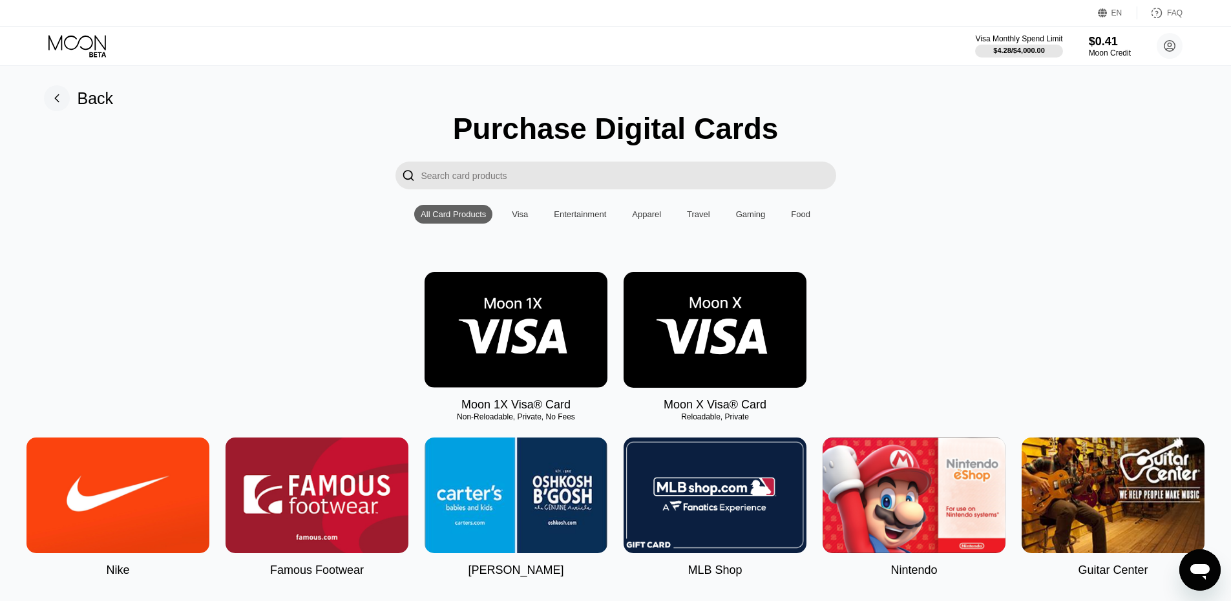
click at [565, 224] on div "Entertainment" at bounding box center [579, 214] width 65 height 19
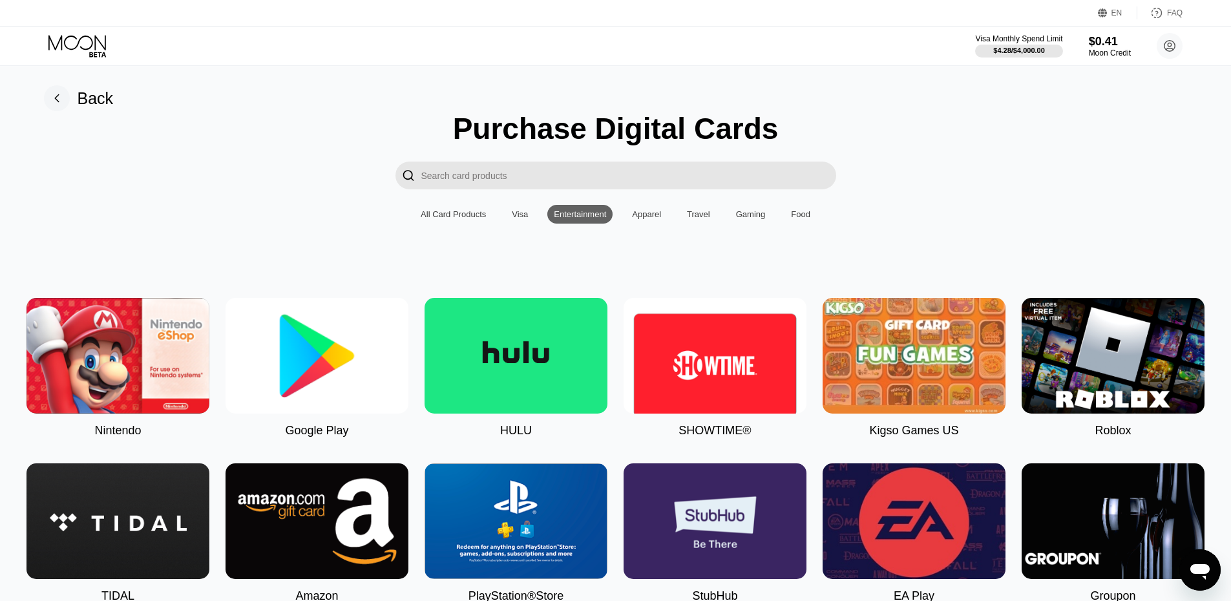
click at [640, 219] on div "Apparel" at bounding box center [646, 214] width 29 height 10
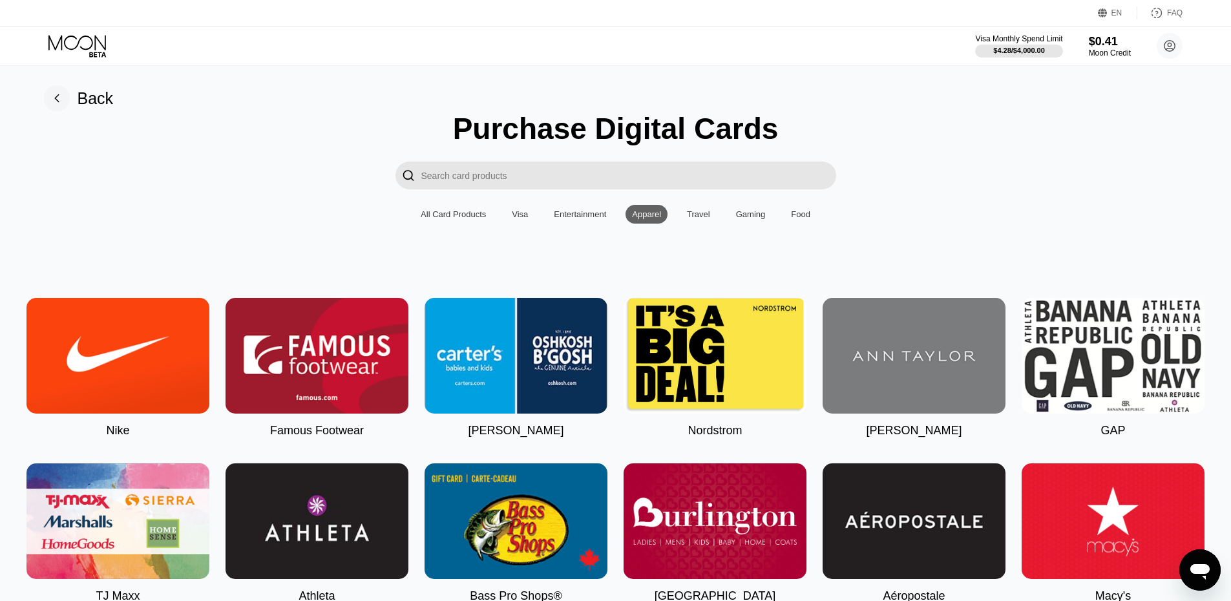
click at [700, 219] on div "Travel" at bounding box center [698, 214] width 23 height 10
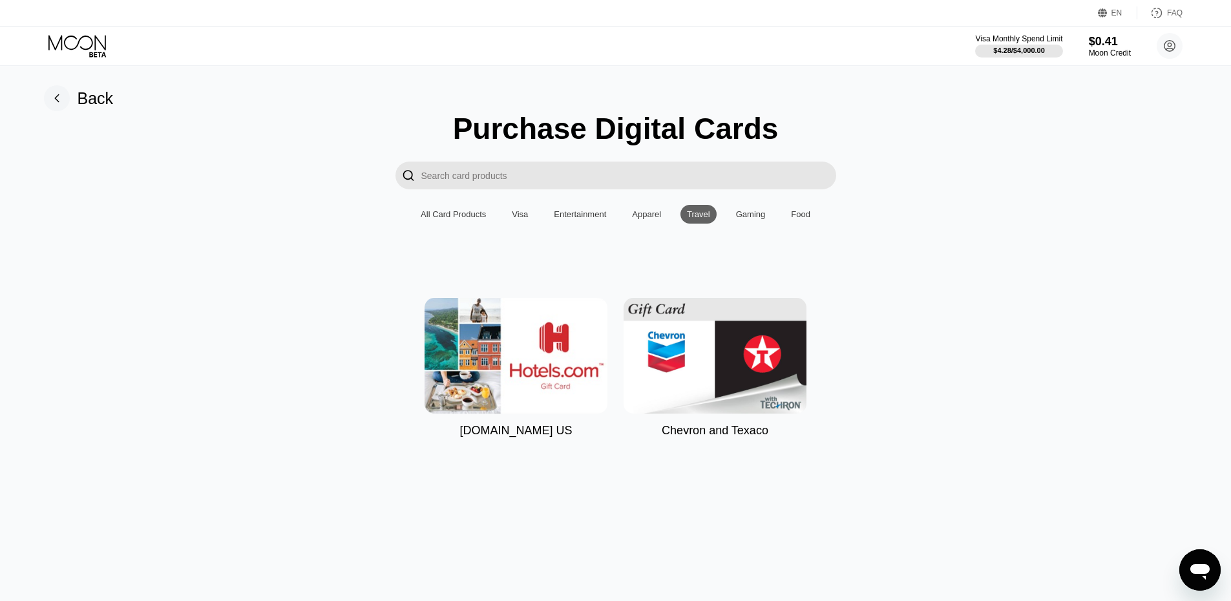
click at [749, 219] on div "Gaming" at bounding box center [751, 214] width 30 height 10
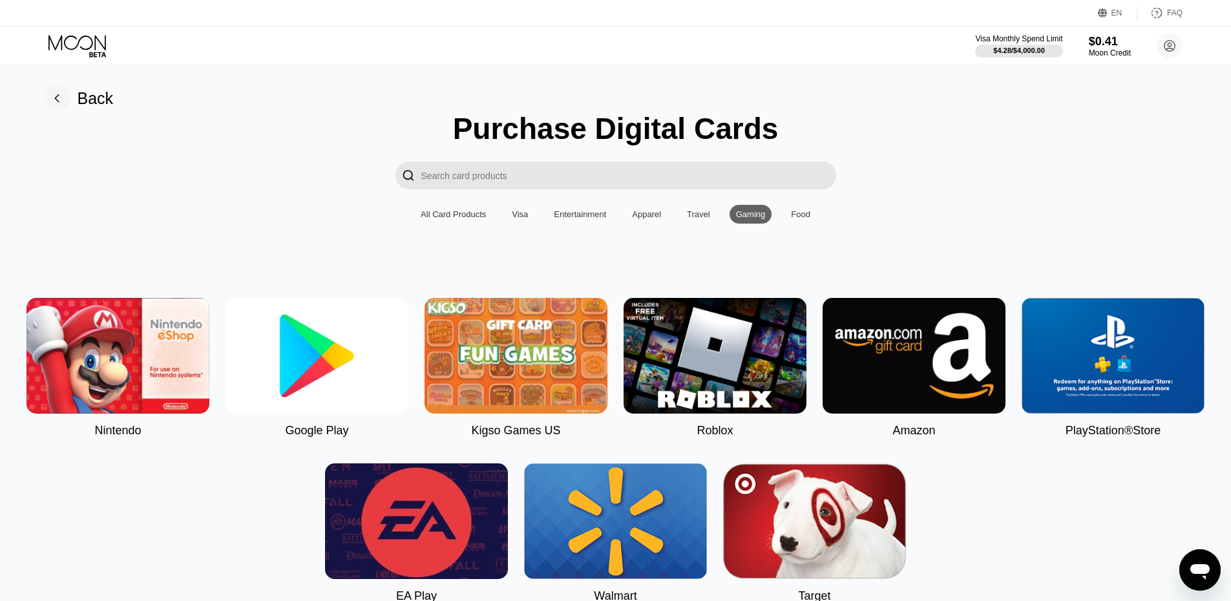
click at [795, 219] on div "Food" at bounding box center [800, 214] width 19 height 10
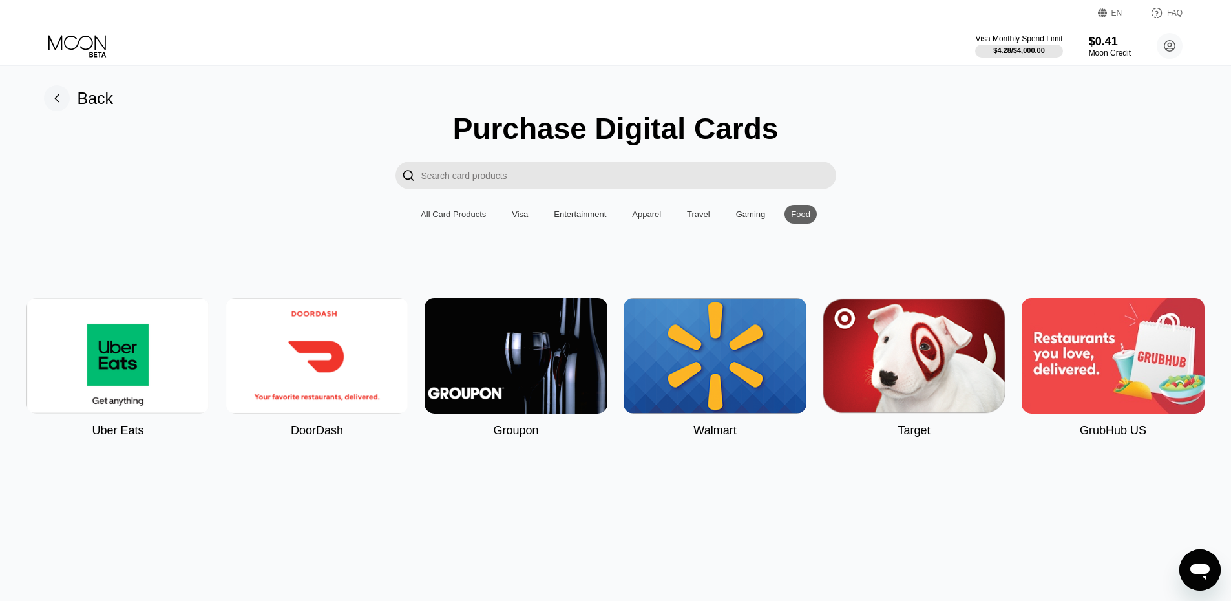
click at [466, 219] on div "All Card Products" at bounding box center [453, 214] width 65 height 10
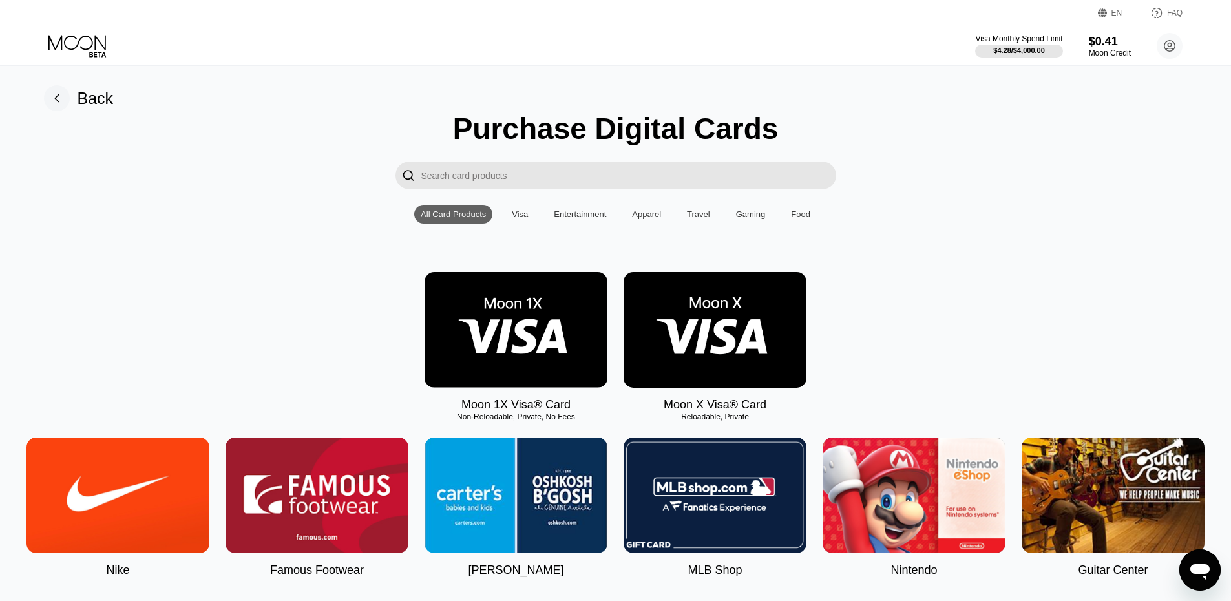
click at [675, 344] on img at bounding box center [715, 330] width 183 height 116
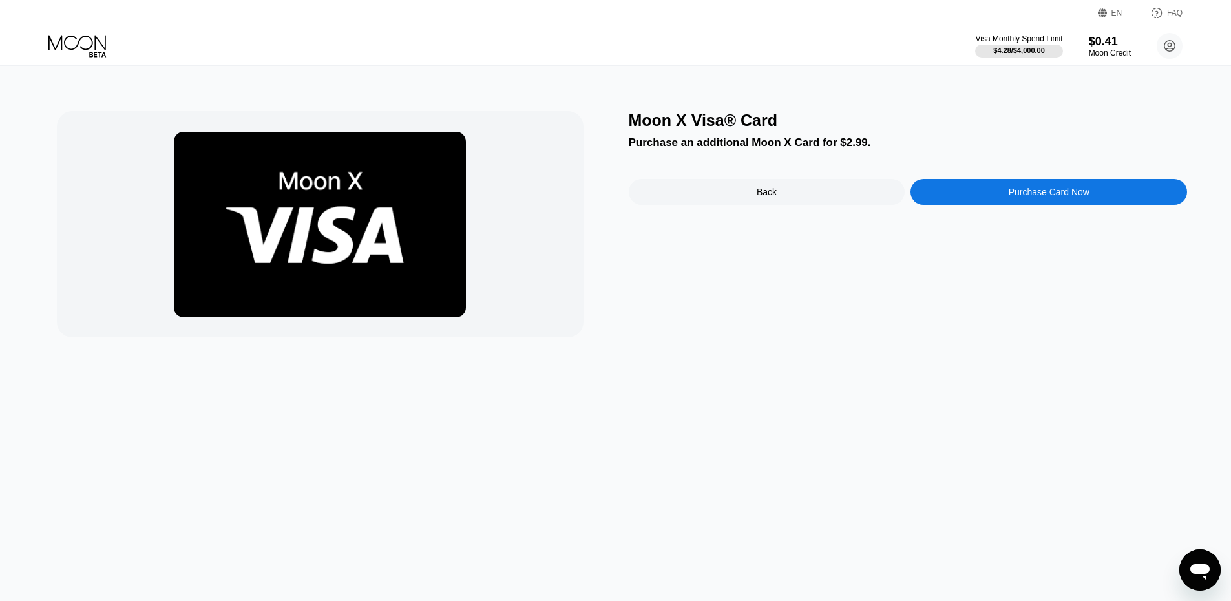
click at [298, 209] on img at bounding box center [320, 224] width 292 height 185
click at [82, 53] on icon at bounding box center [78, 46] width 60 height 23
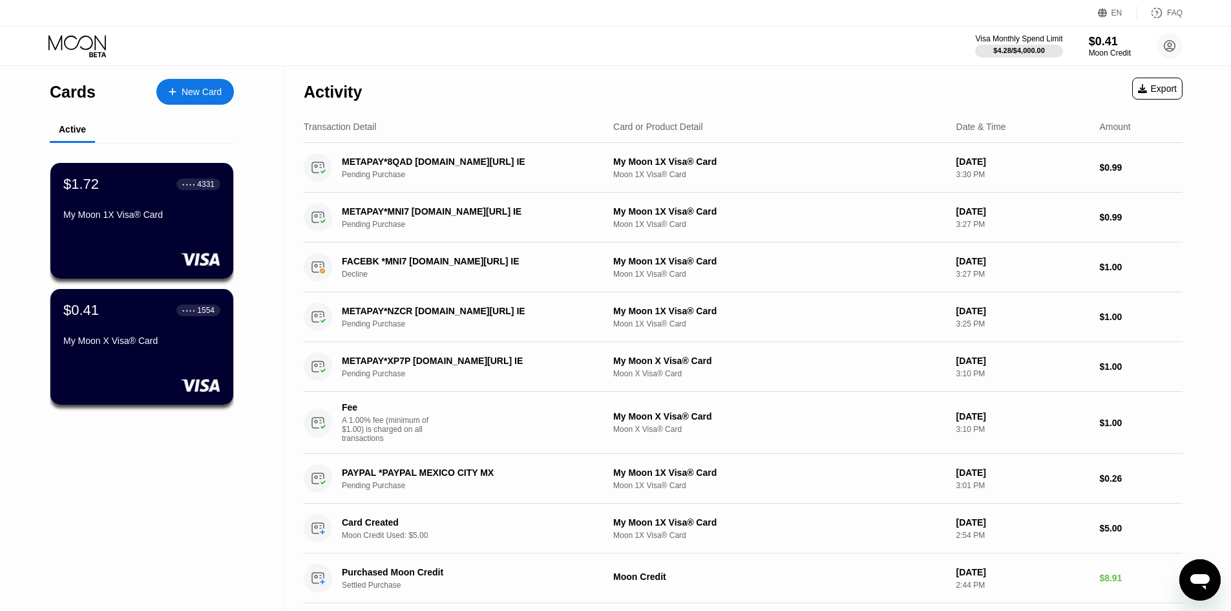
click at [68, 50] on icon at bounding box center [78, 46] width 60 height 23
click at [180, 94] on div at bounding box center [178, 92] width 5 height 11
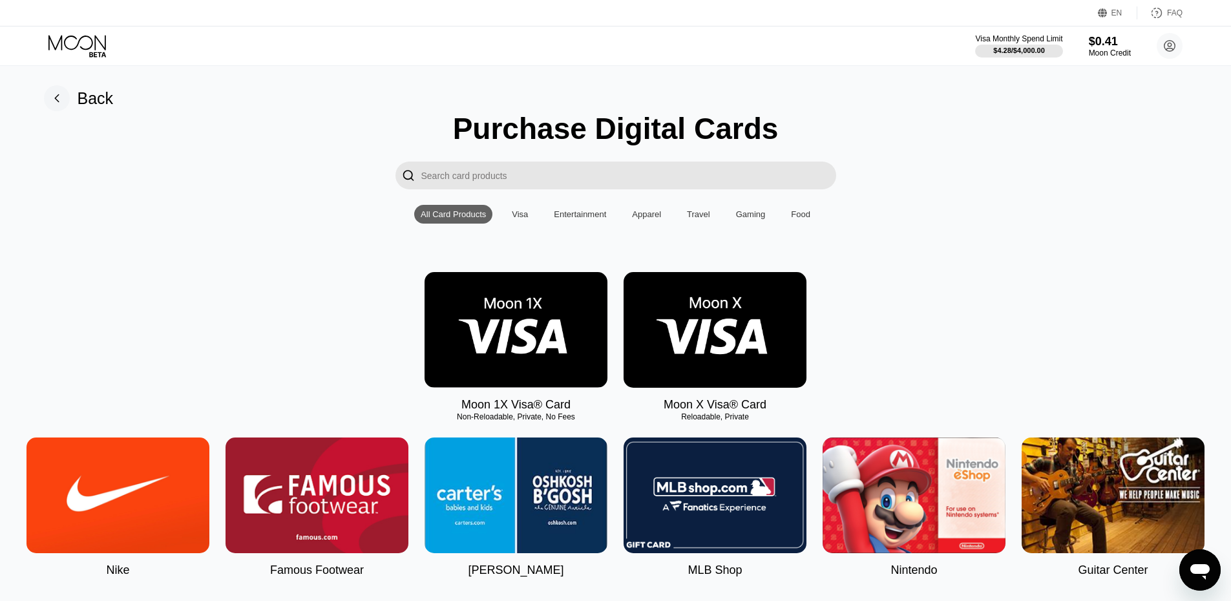
click at [558, 319] on img at bounding box center [516, 330] width 183 height 116
